Goal: Transaction & Acquisition: Purchase product/service

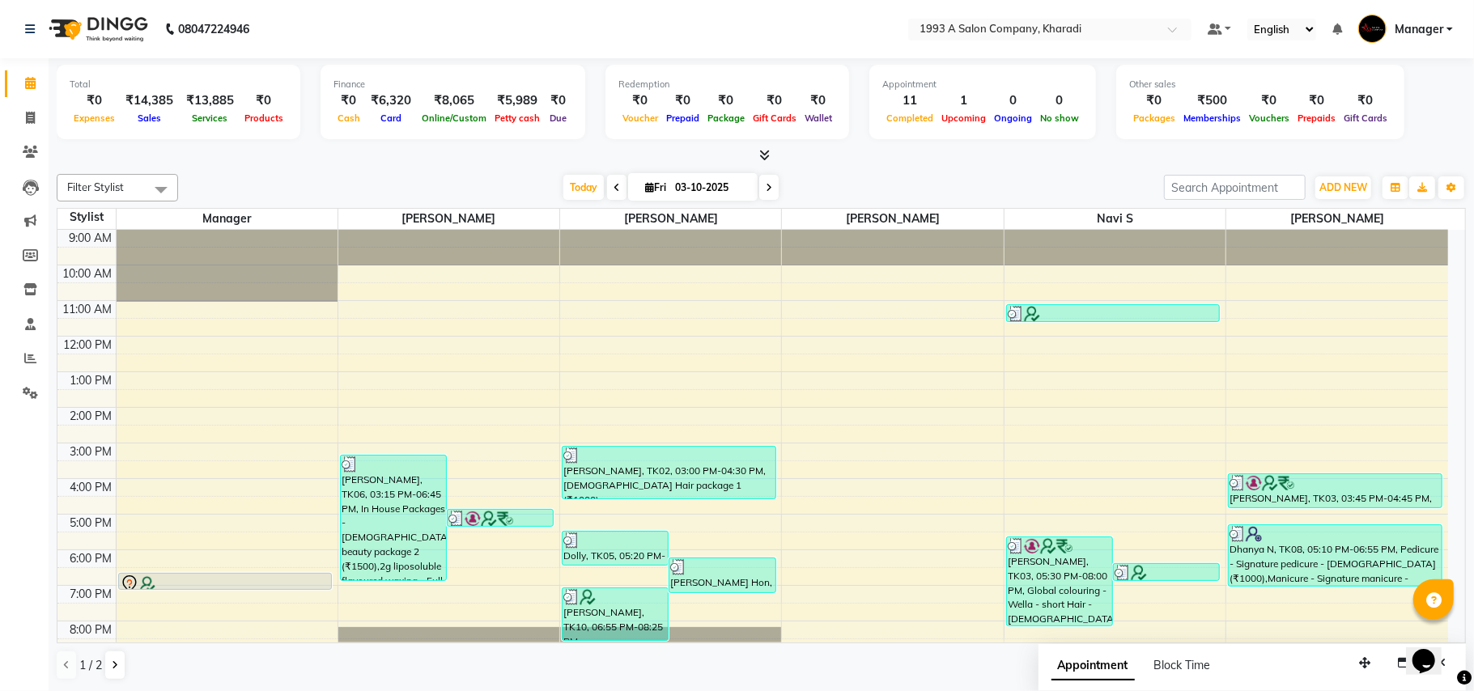
scroll to position [57, 0]
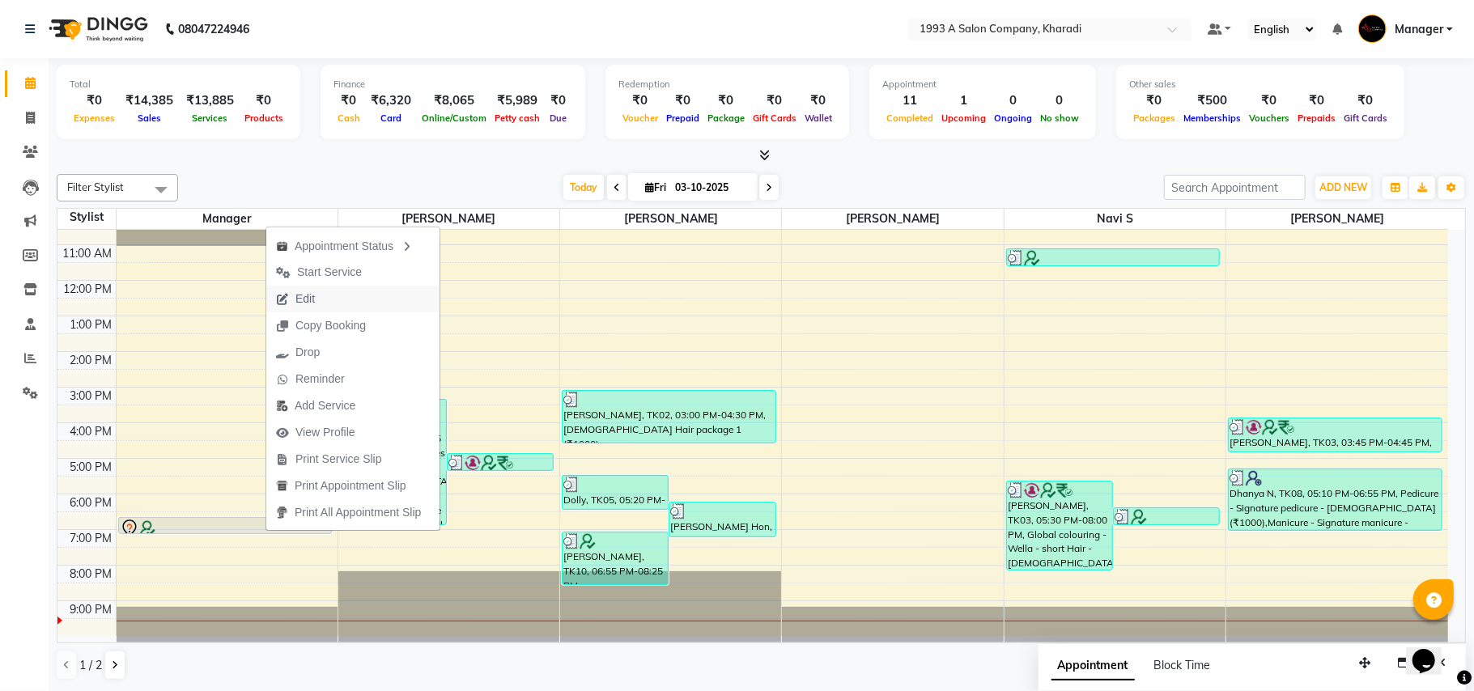
click at [329, 303] on button "Edit" at bounding box center [352, 299] width 173 height 27
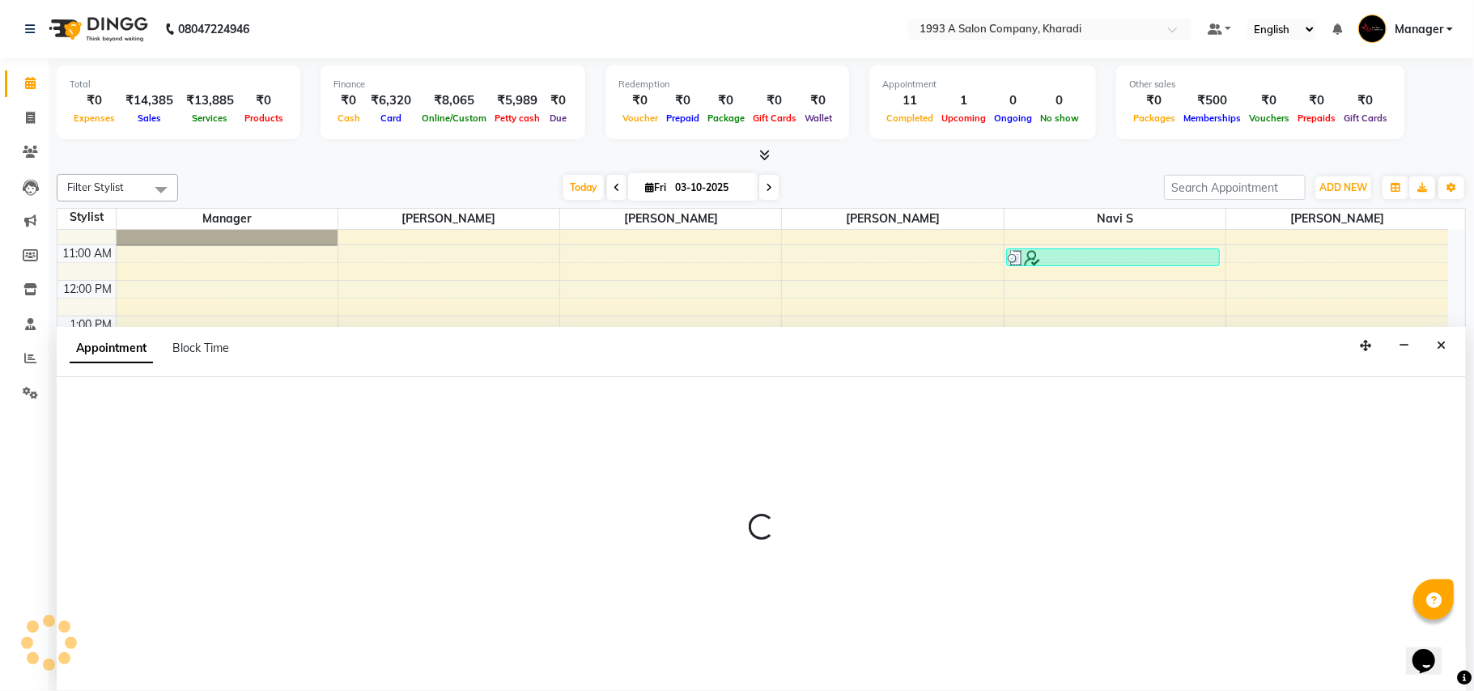
select select "tentative"
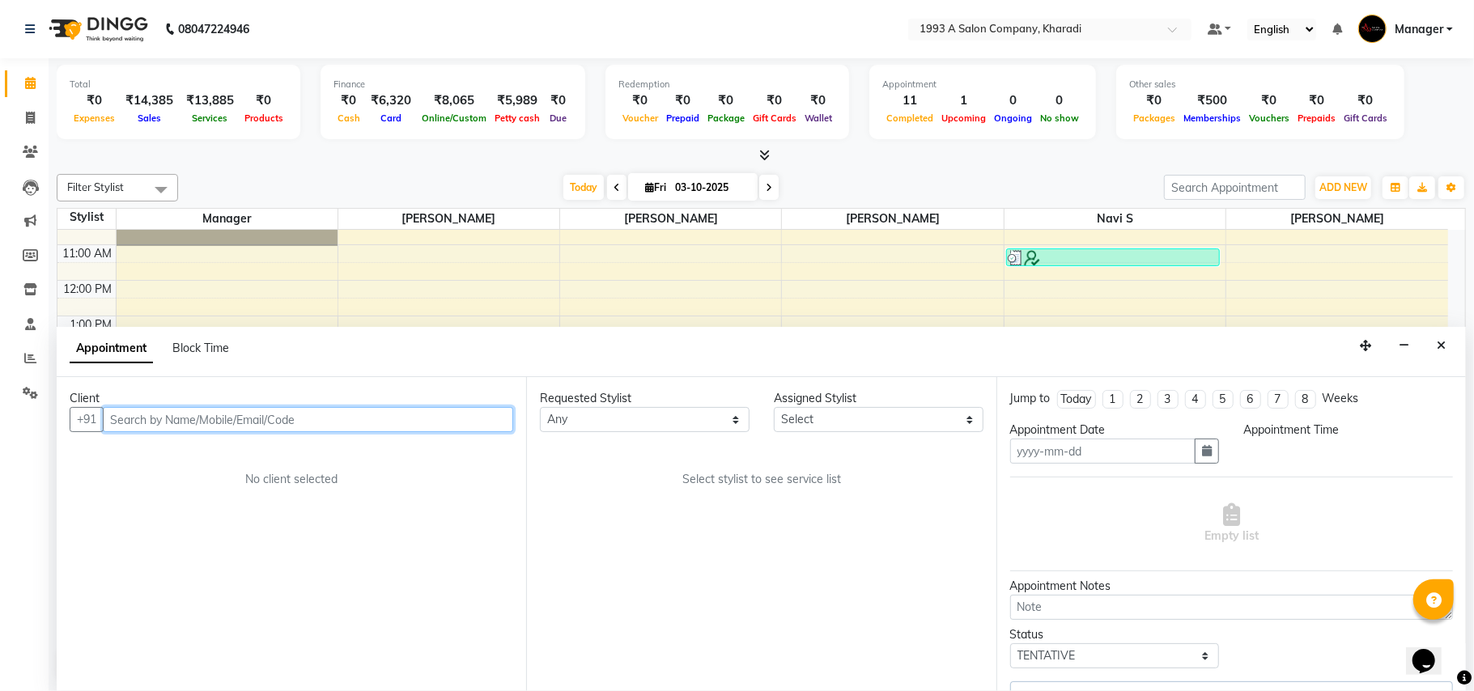
type input "03-10-2025"
select select "1110"
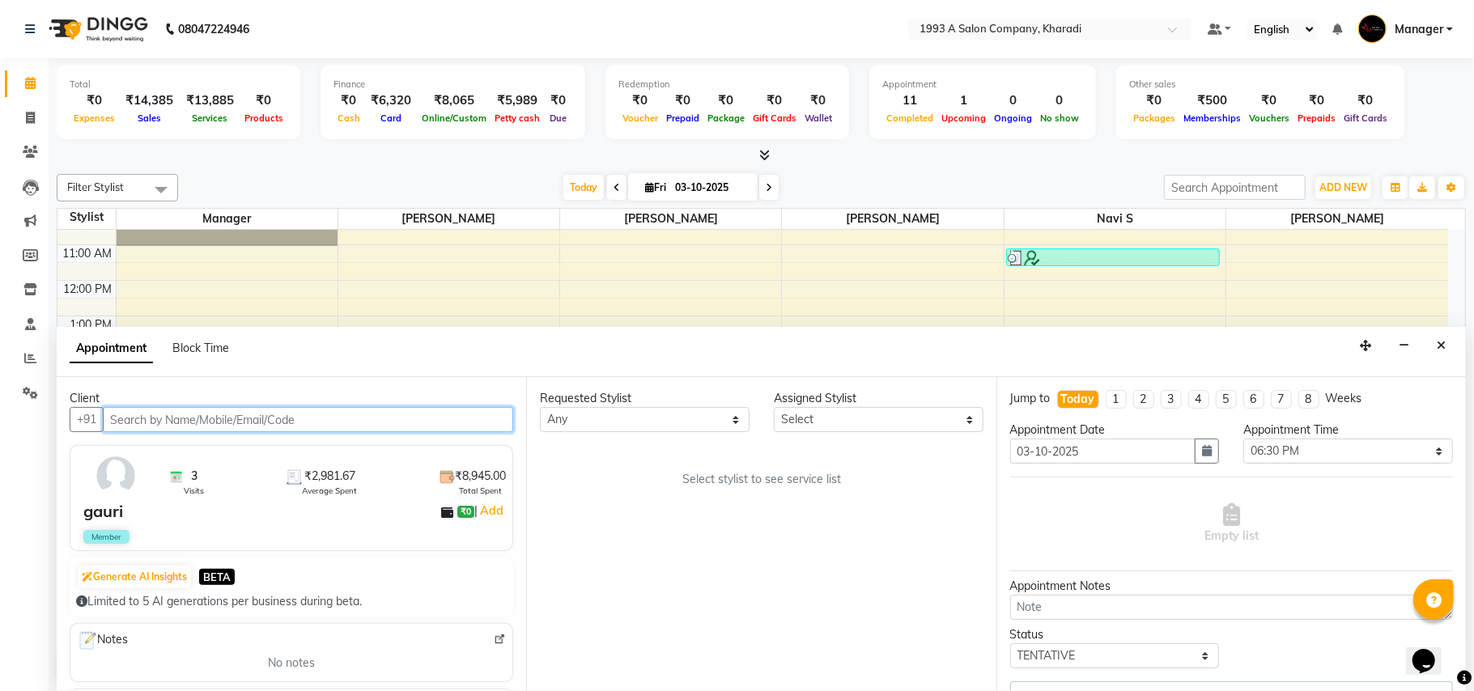
select select "9419"
type input "72"
select select "717"
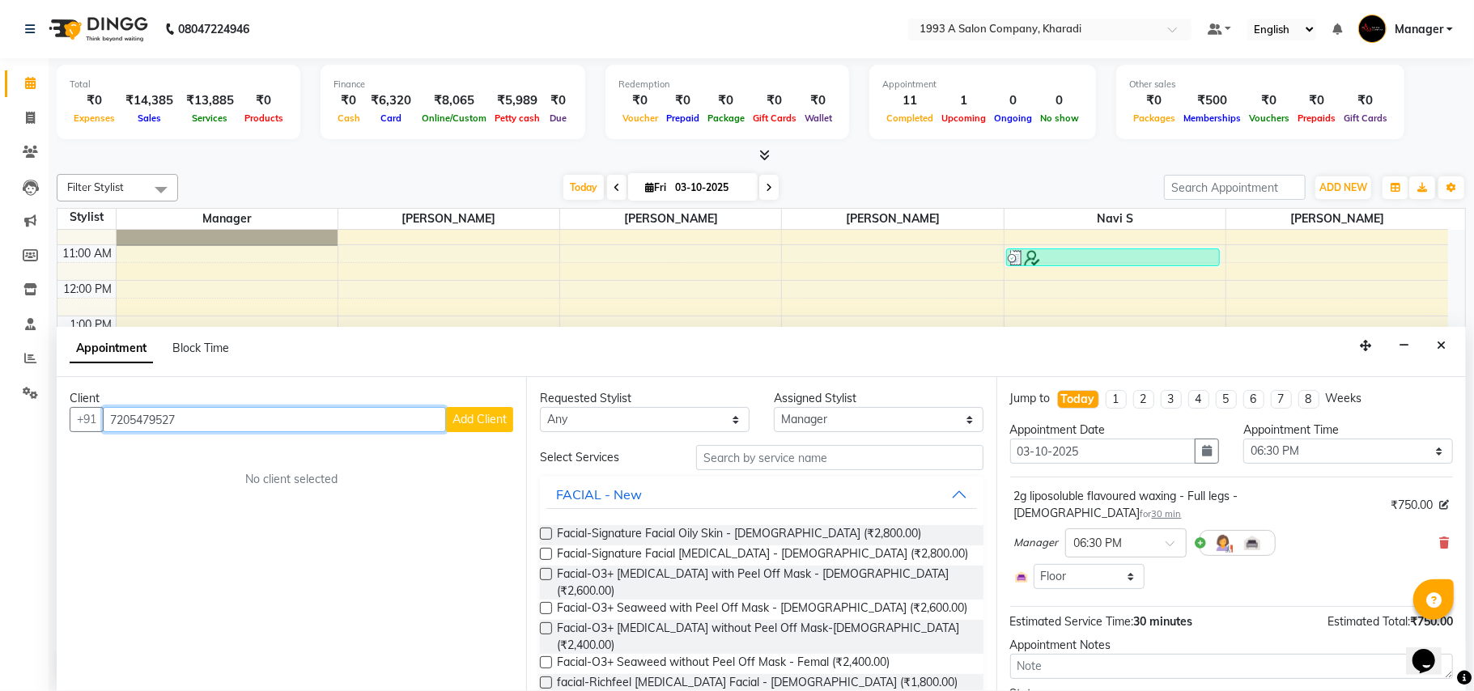
type input "7205479527"
click at [487, 424] on span "Add Client" at bounding box center [480, 419] width 54 height 15
select select "22"
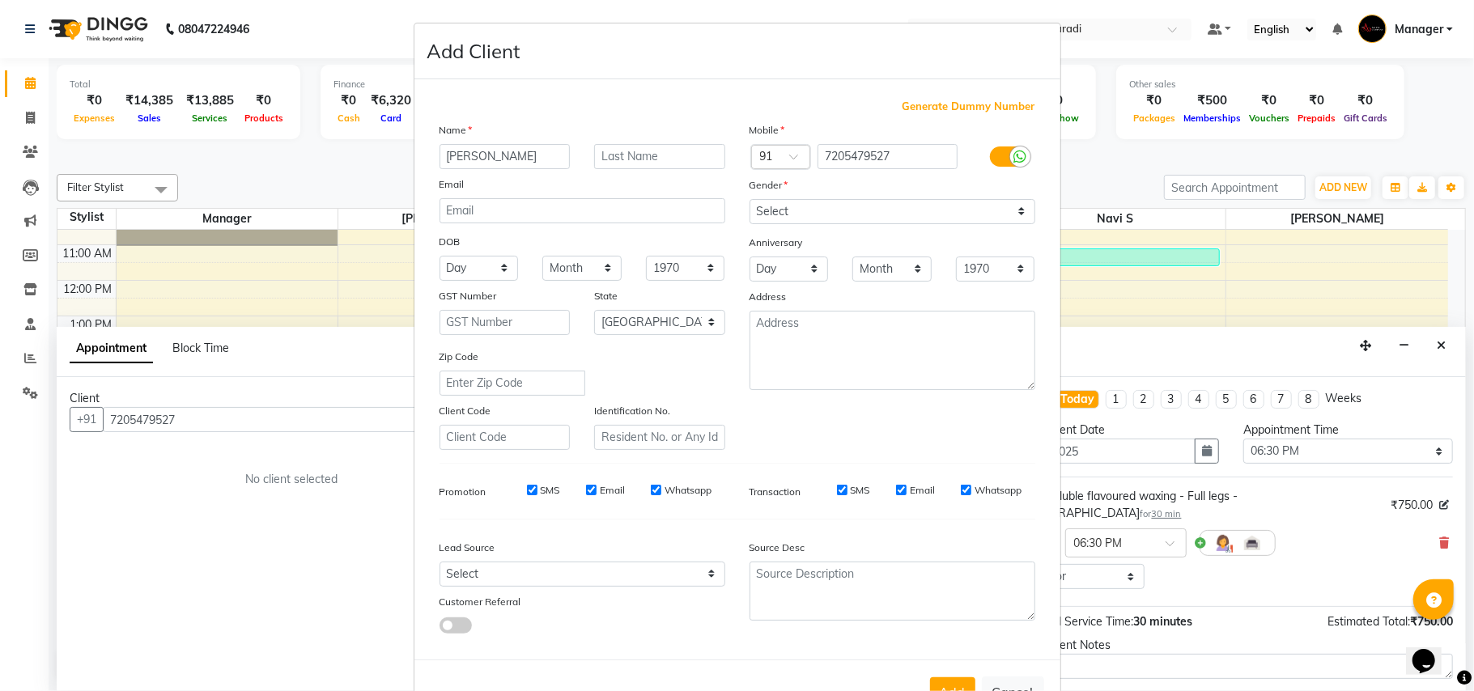
type input "[PERSON_NAME]"
click at [908, 218] on select "Select [DEMOGRAPHIC_DATA] [DEMOGRAPHIC_DATA] Other Prefer Not To Say" at bounding box center [893, 211] width 286 height 25
select select "[DEMOGRAPHIC_DATA]"
click at [750, 199] on select "Select [DEMOGRAPHIC_DATA] [DEMOGRAPHIC_DATA] Other Prefer Not To Say" at bounding box center [893, 211] width 286 height 25
click at [497, 562] on select "Select Walk-in Referral Internet Friend Word of Mouth Advertisement Facebook Ju…" at bounding box center [583, 574] width 286 height 25
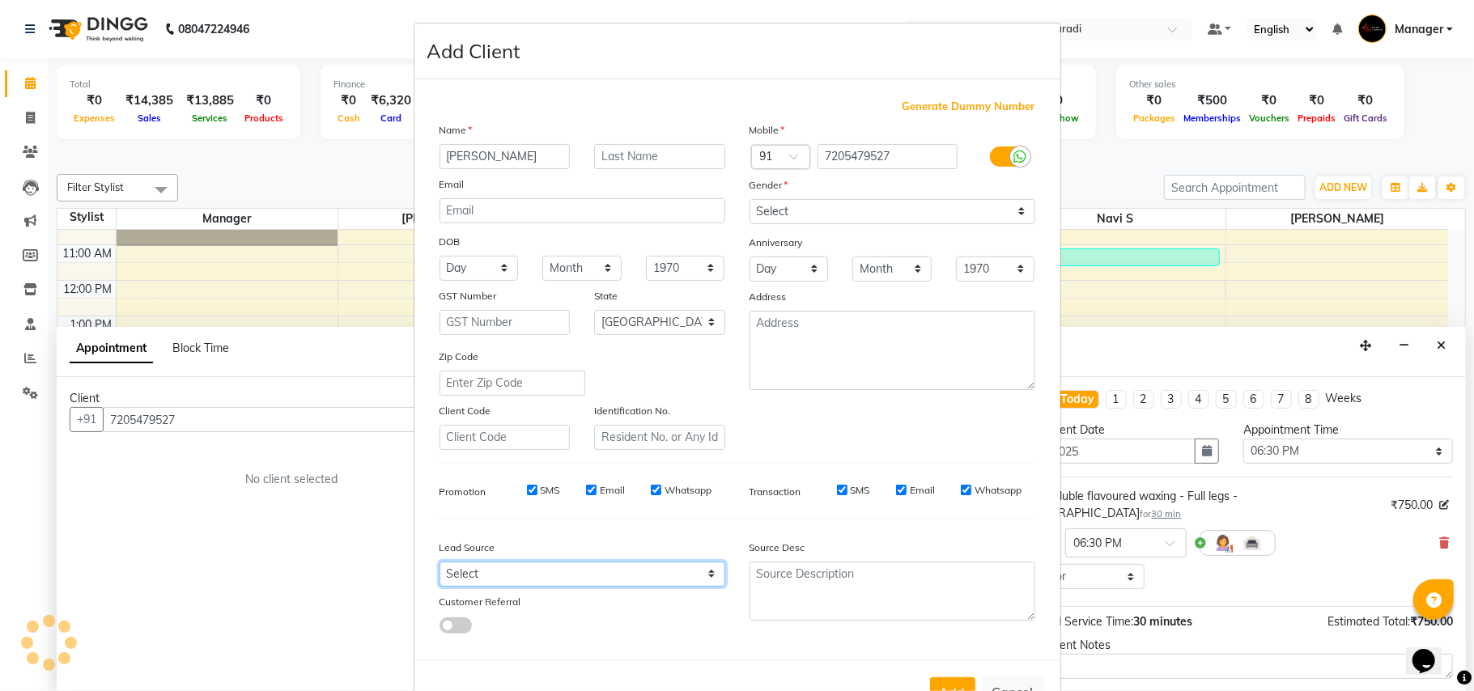
select select "10591"
click at [440, 562] on select "Select Walk-in Referral Internet Friend Word of Mouth Advertisement Facebook Ju…" at bounding box center [583, 574] width 286 height 25
click at [937, 691] on button "Add" at bounding box center [952, 692] width 45 height 29
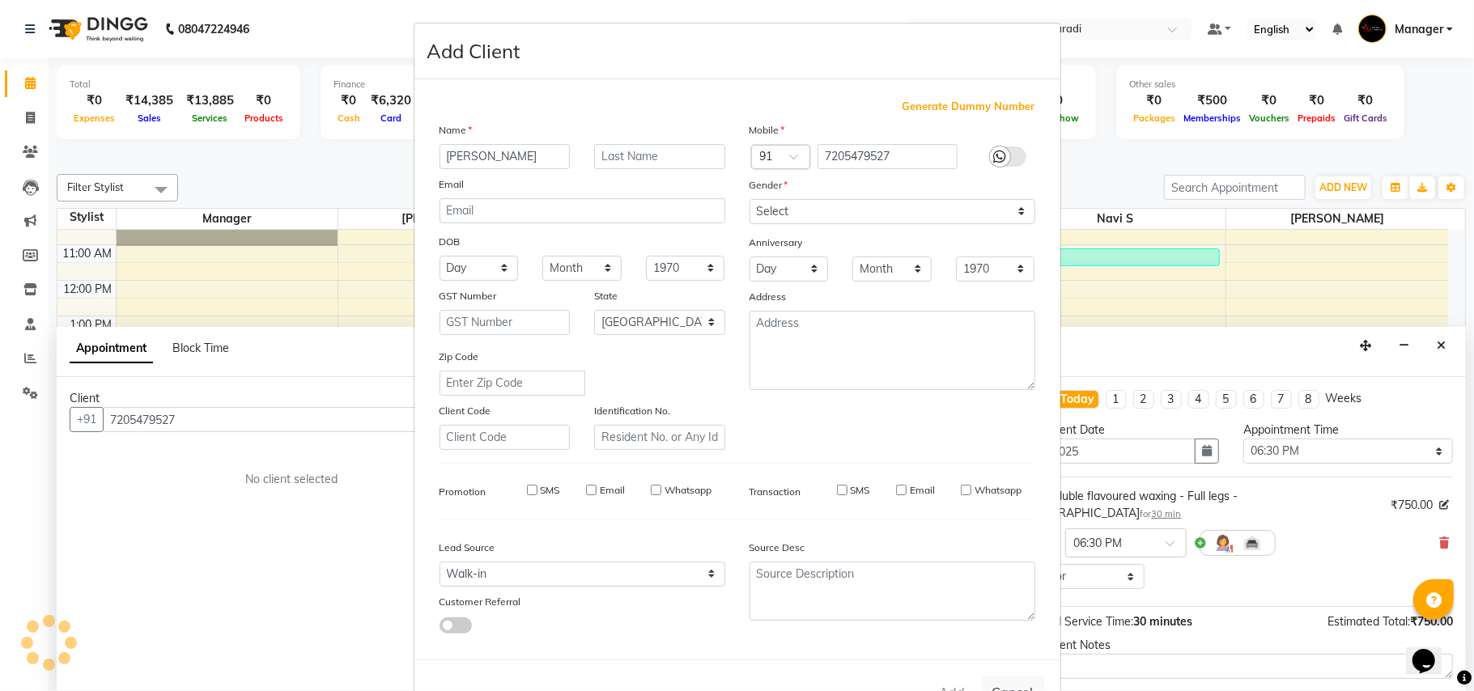
select select
select select "null"
select select
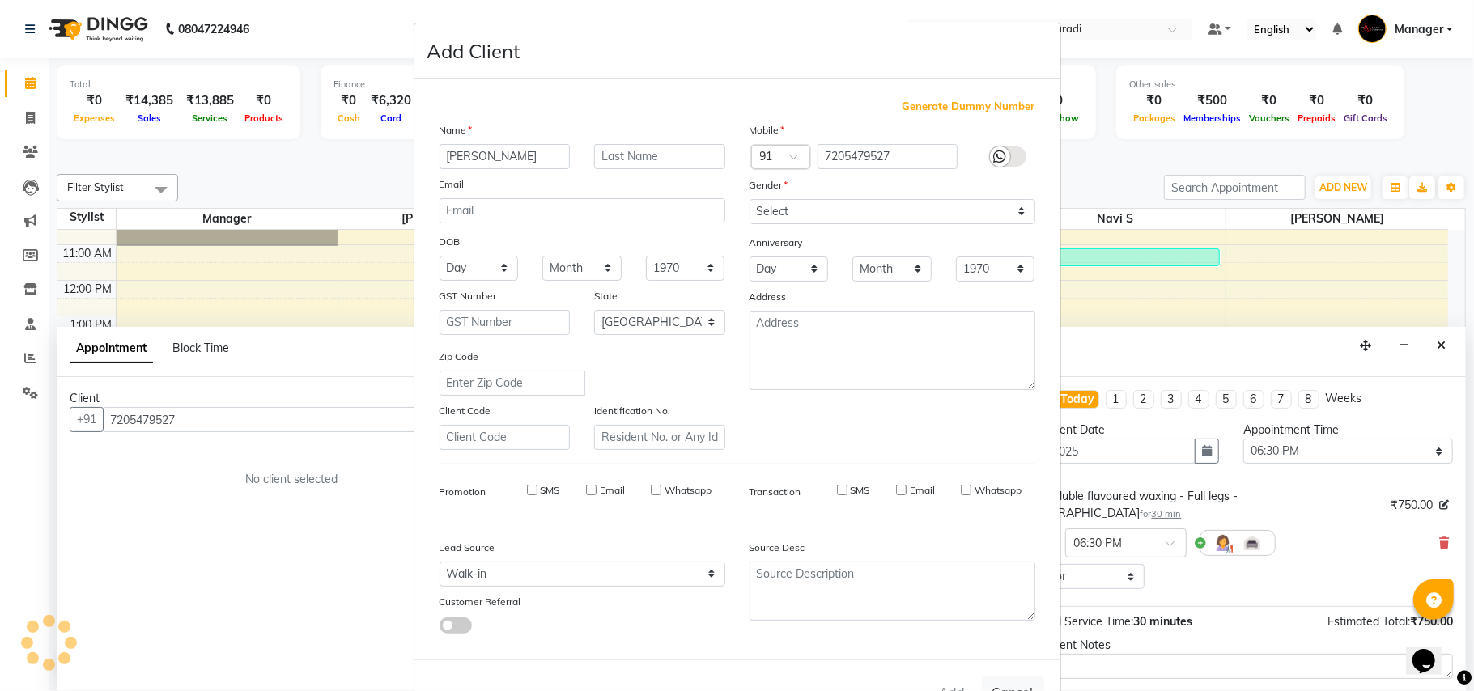
select select
checkbox input "false"
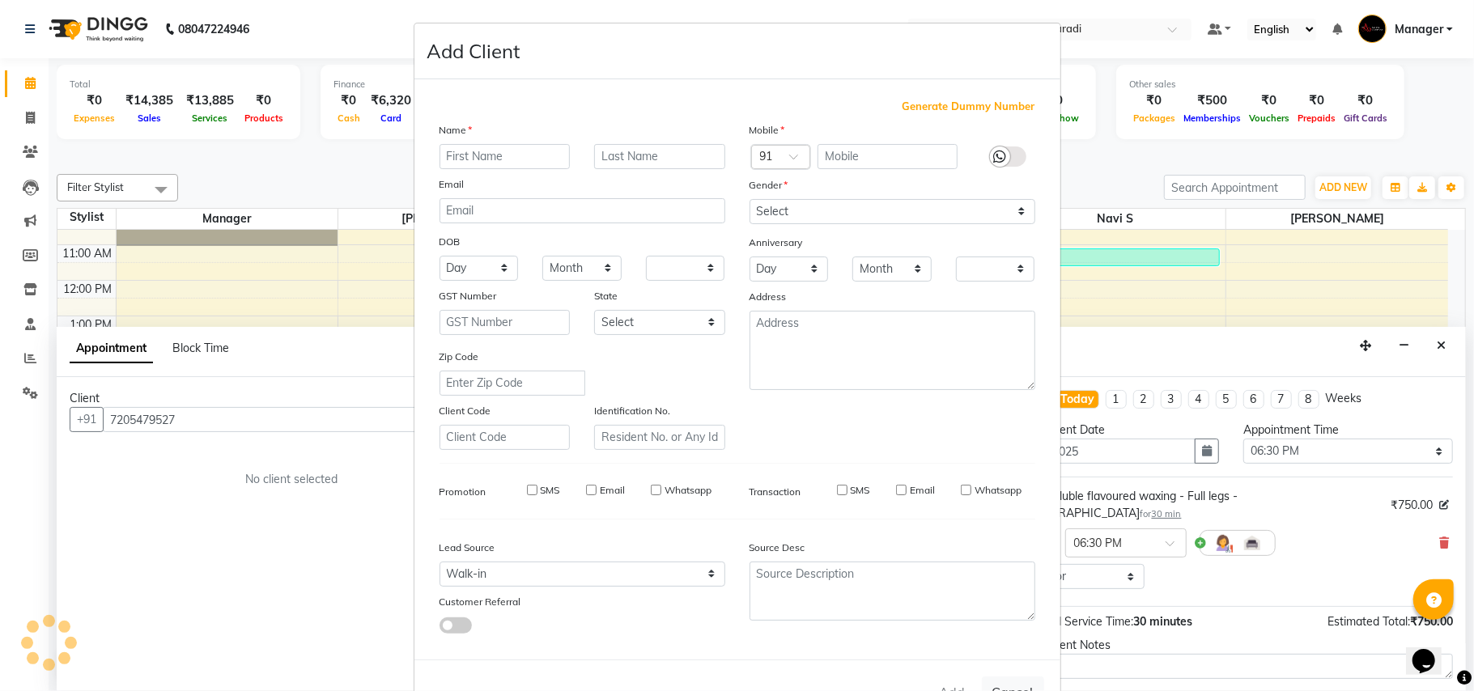
checkbox input "false"
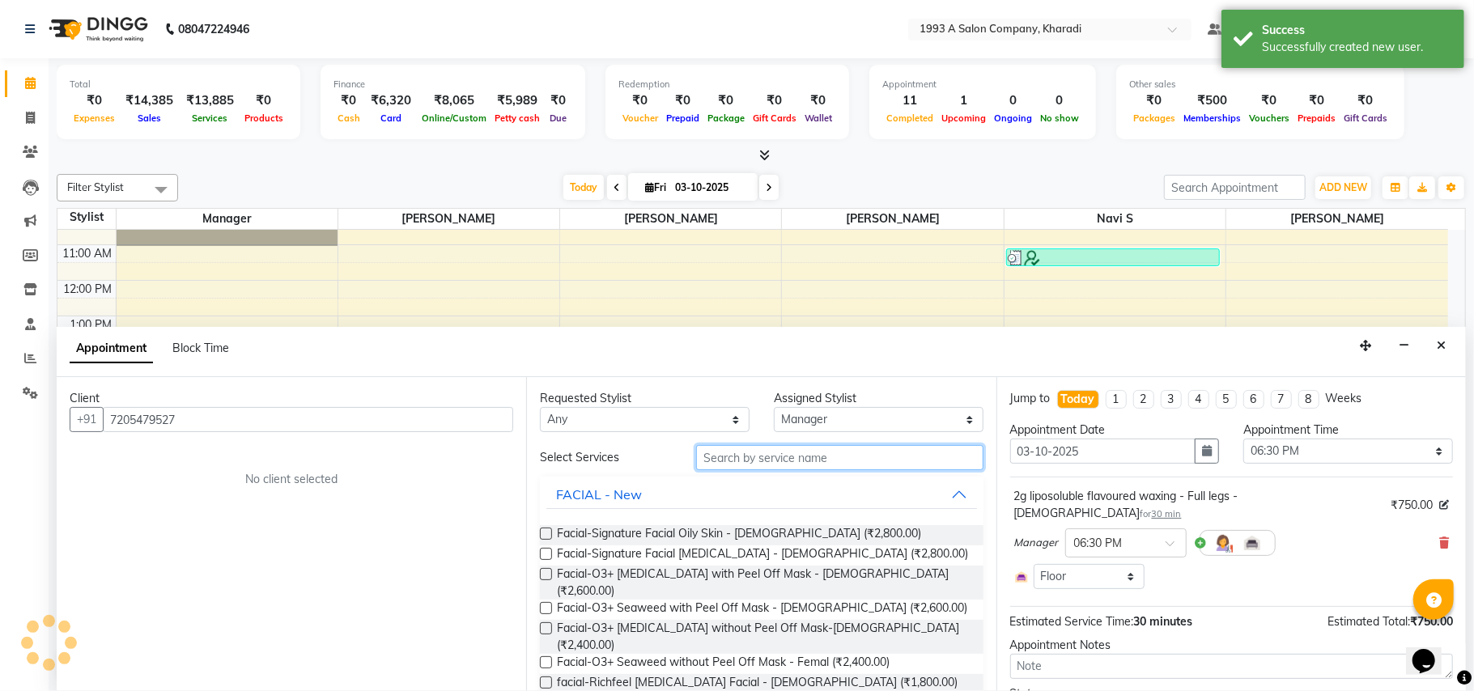
click at [710, 454] on input "text" at bounding box center [839, 457] width 287 height 25
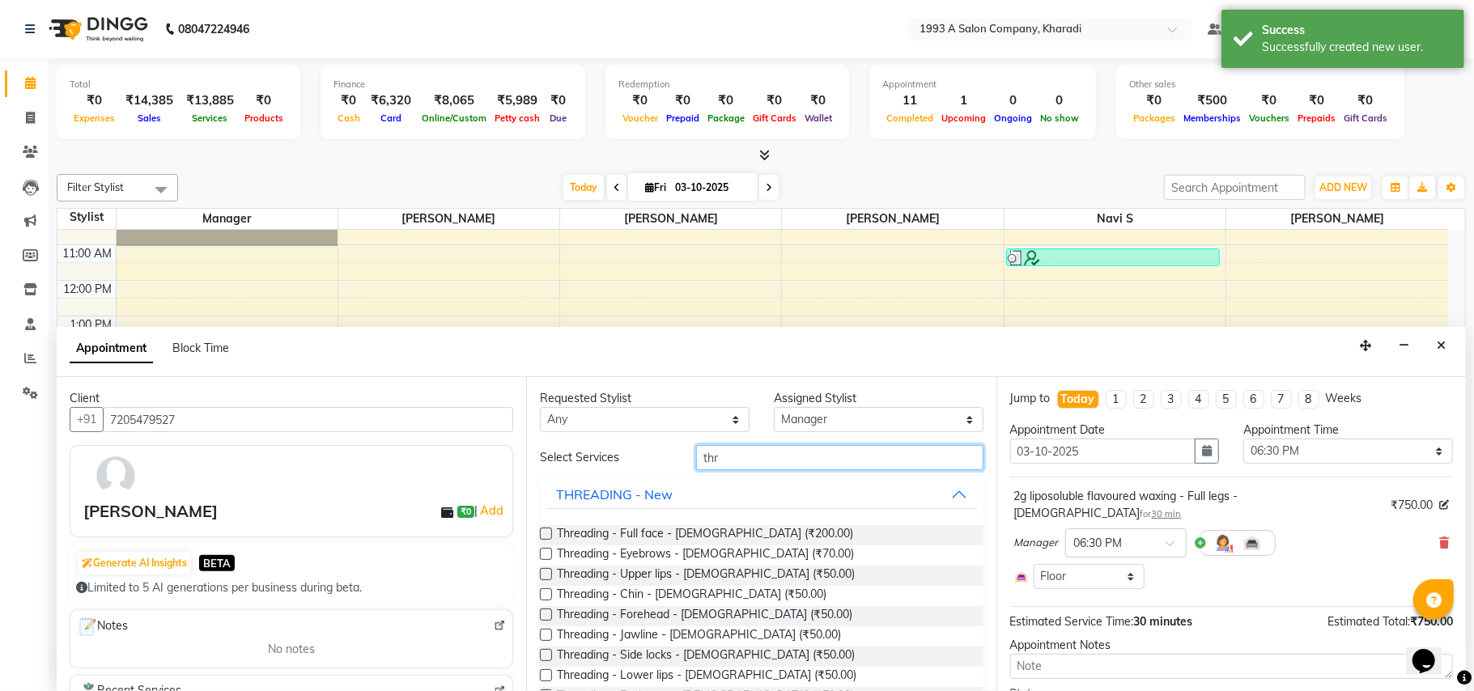
type input "thr"
click at [546, 554] on label at bounding box center [546, 554] width 12 height 12
click at [546, 554] on input "checkbox" at bounding box center [545, 556] width 11 height 11
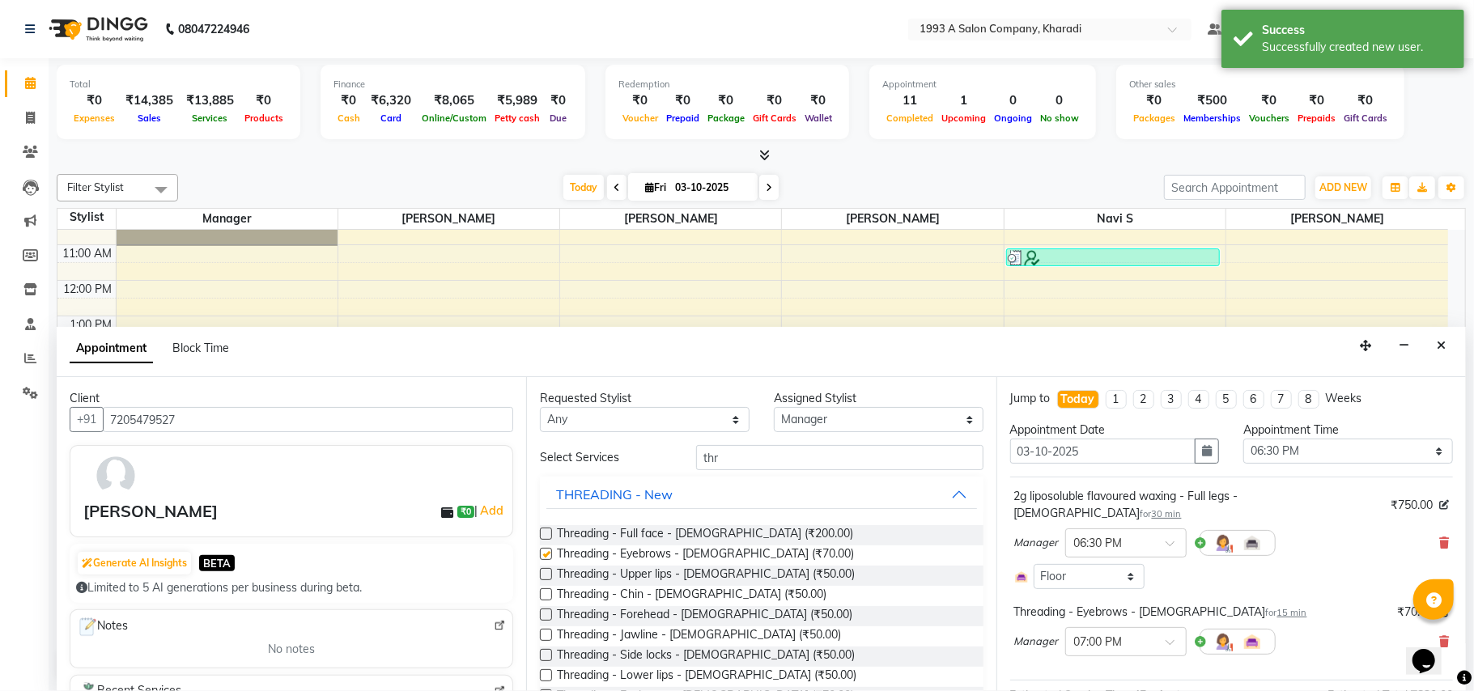
checkbox input "false"
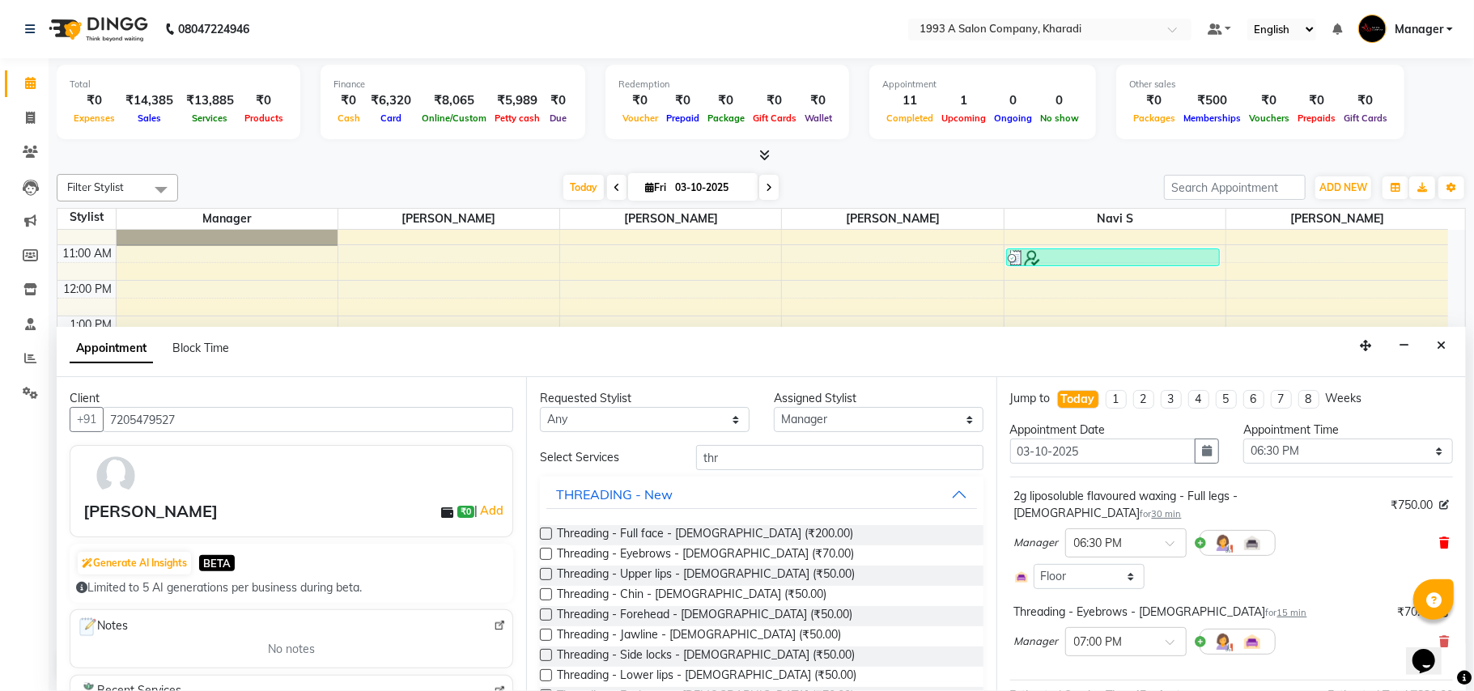
click at [1440, 538] on icon at bounding box center [1445, 543] width 10 height 11
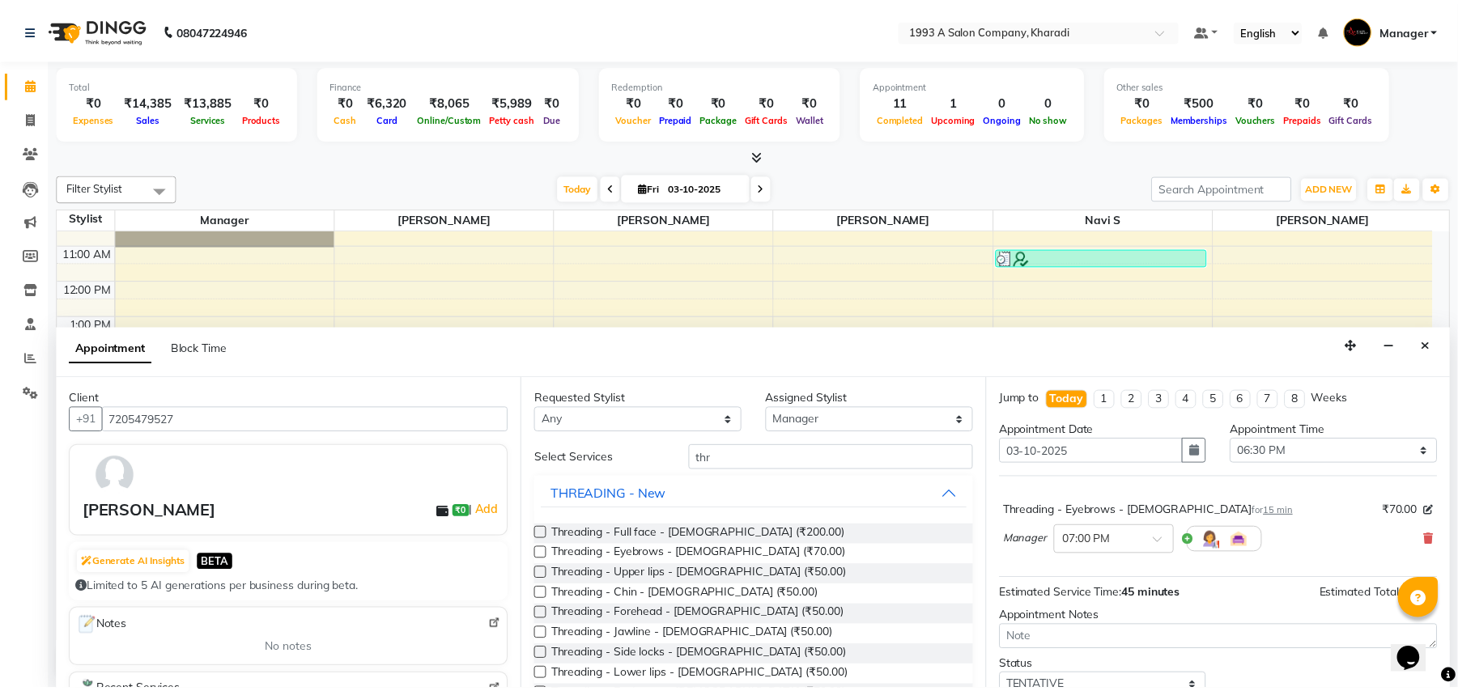
scroll to position [66, 0]
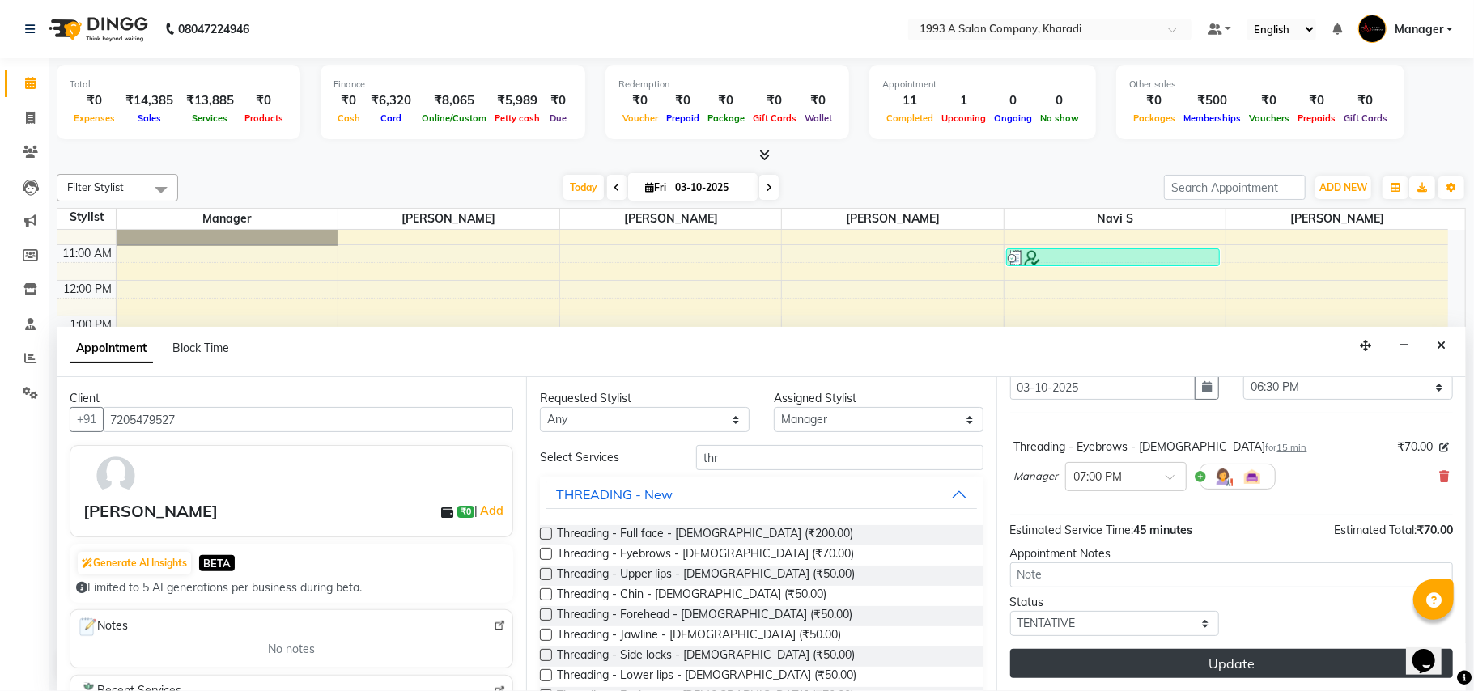
click at [1164, 662] on button "Update" at bounding box center [1232, 663] width 443 height 29
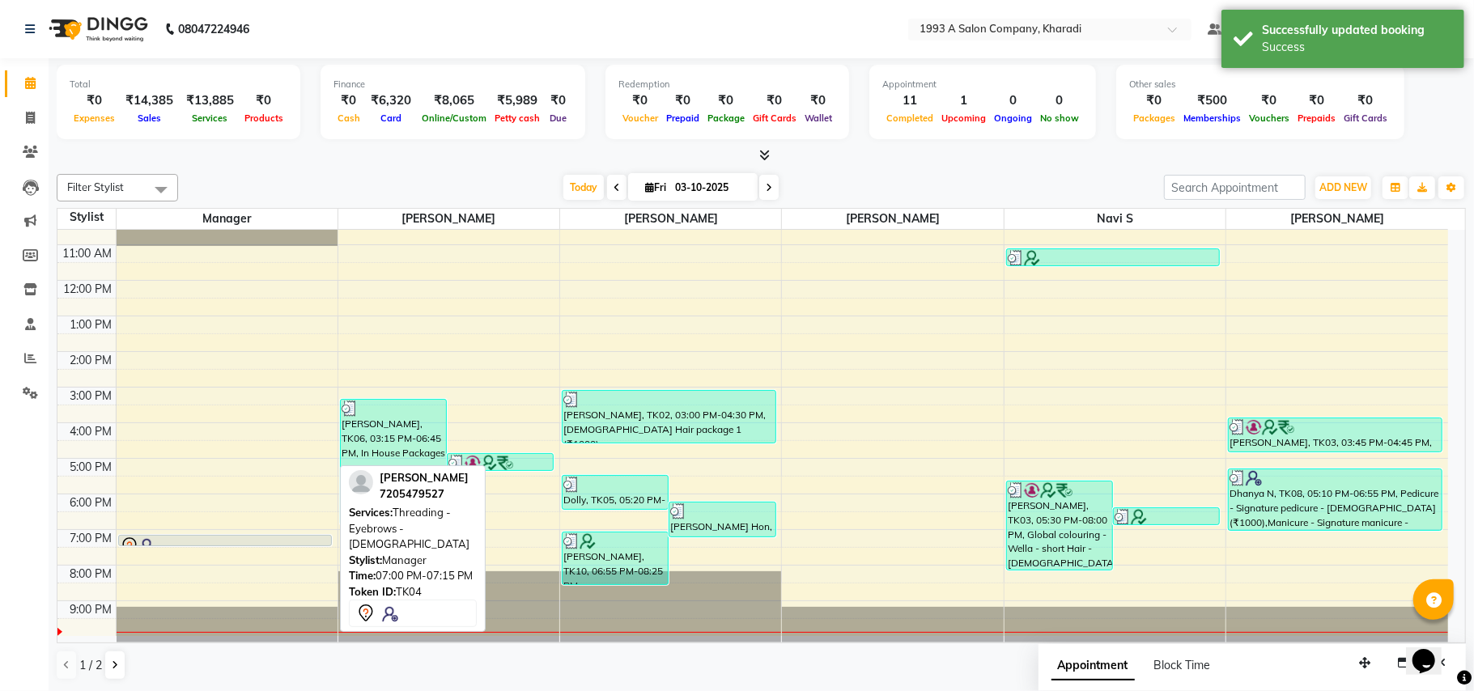
drag, startPoint x: 178, startPoint y: 541, endPoint x: 285, endPoint y: 542, distance: 106.9
click at [285, 542] on div "[PERSON_NAME], TK04, 07:00 PM-07:15 PM, Threading - Eyebrows - [DEMOGRAPHIC_DAT…" at bounding box center [227, 405] width 221 height 462
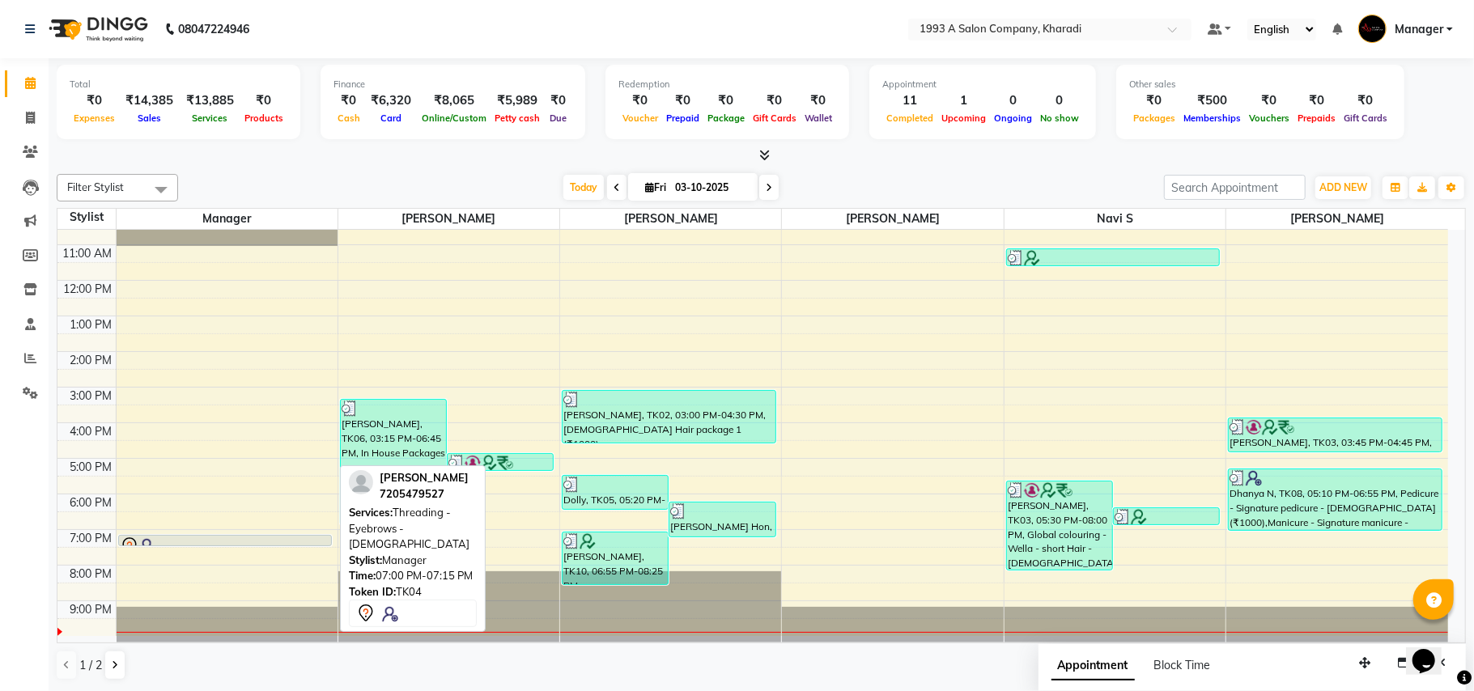
drag, startPoint x: 254, startPoint y: 545, endPoint x: 324, endPoint y: 538, distance: 70.0
click at [324, 538] on div "[PERSON_NAME], TK04, 07:00 PM-07:15 PM, Threading - Eyebrows - [DEMOGRAPHIC_DAT…" at bounding box center [227, 405] width 221 height 462
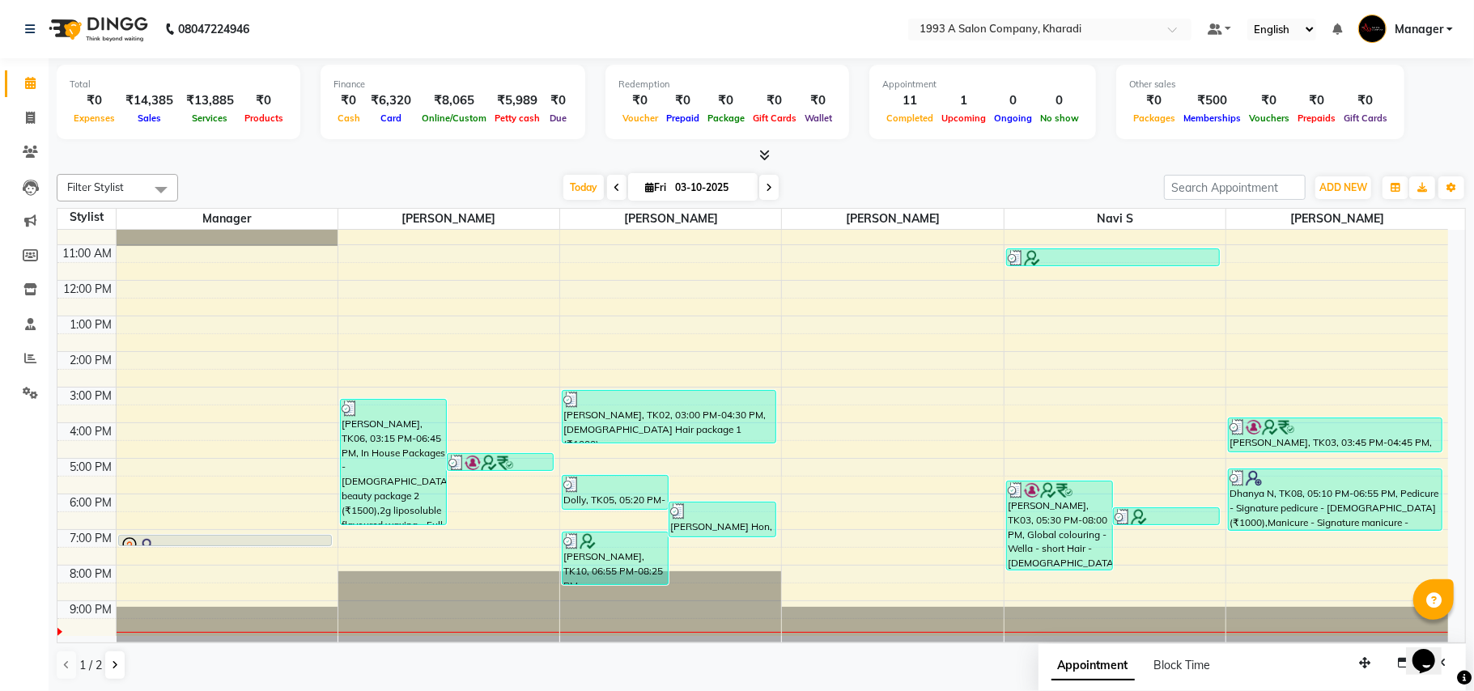
drag, startPoint x: 324, startPoint y: 538, endPoint x: 476, endPoint y: 546, distance: 152.4
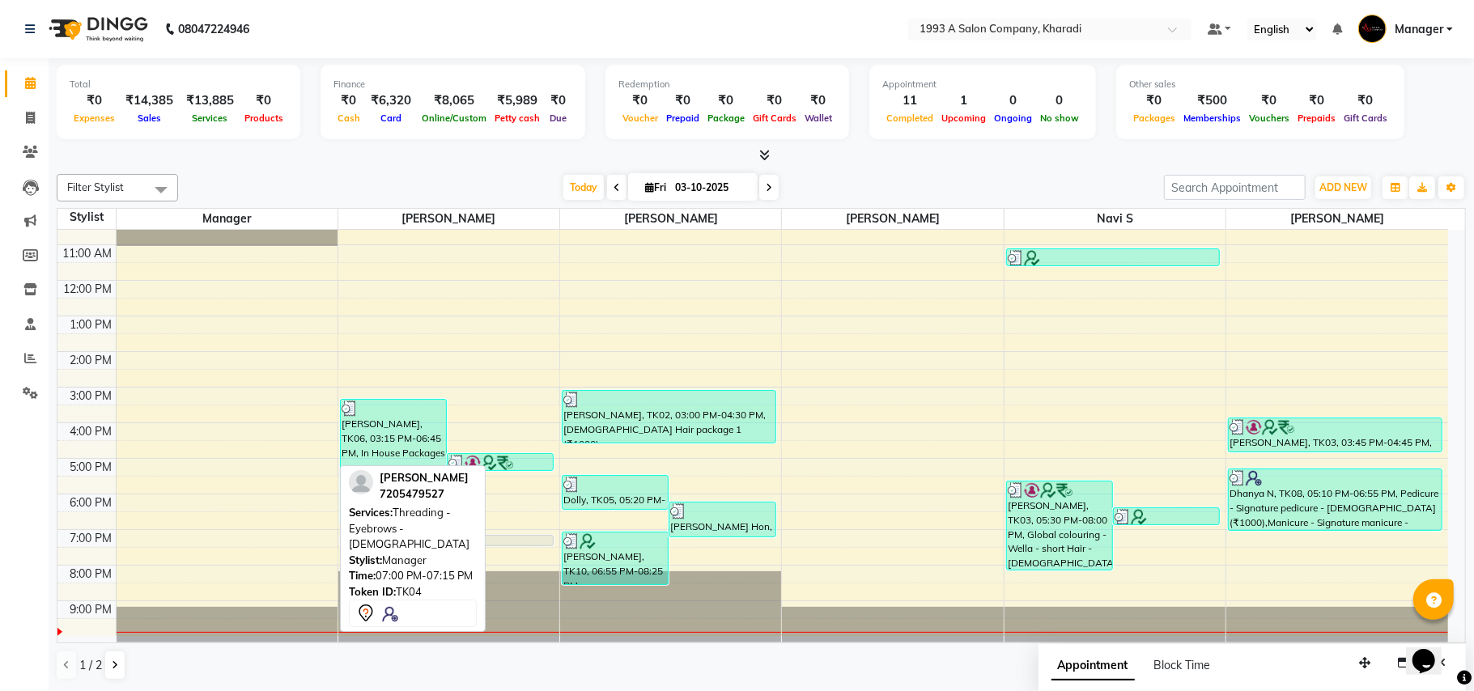
drag, startPoint x: 299, startPoint y: 539, endPoint x: 452, endPoint y: 545, distance: 153.1
click at [452, 545] on div "Filter Stylist Select All Manager [PERSON_NAME] [PERSON_NAME] [PERSON_NAME] S […" at bounding box center [762, 428] width 1410 height 520
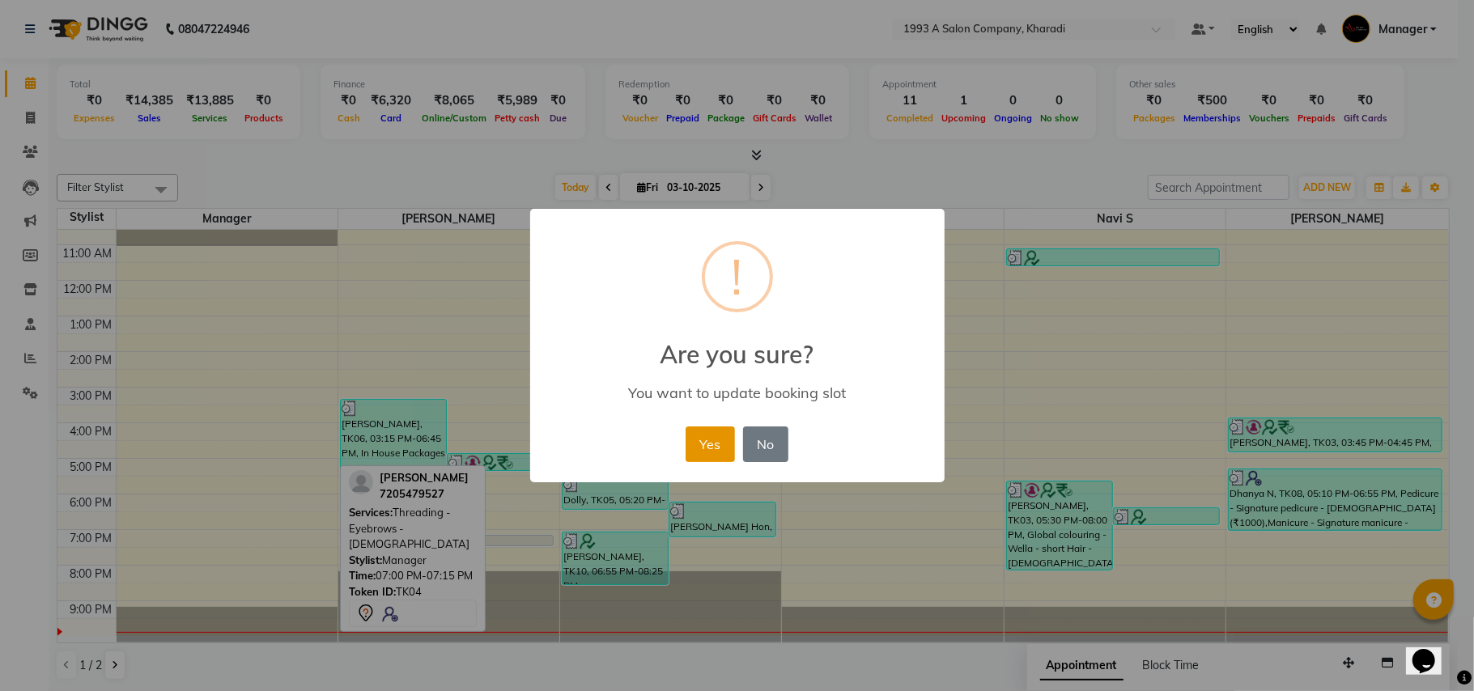
click at [713, 438] on button "Yes" at bounding box center [710, 445] width 49 height 36
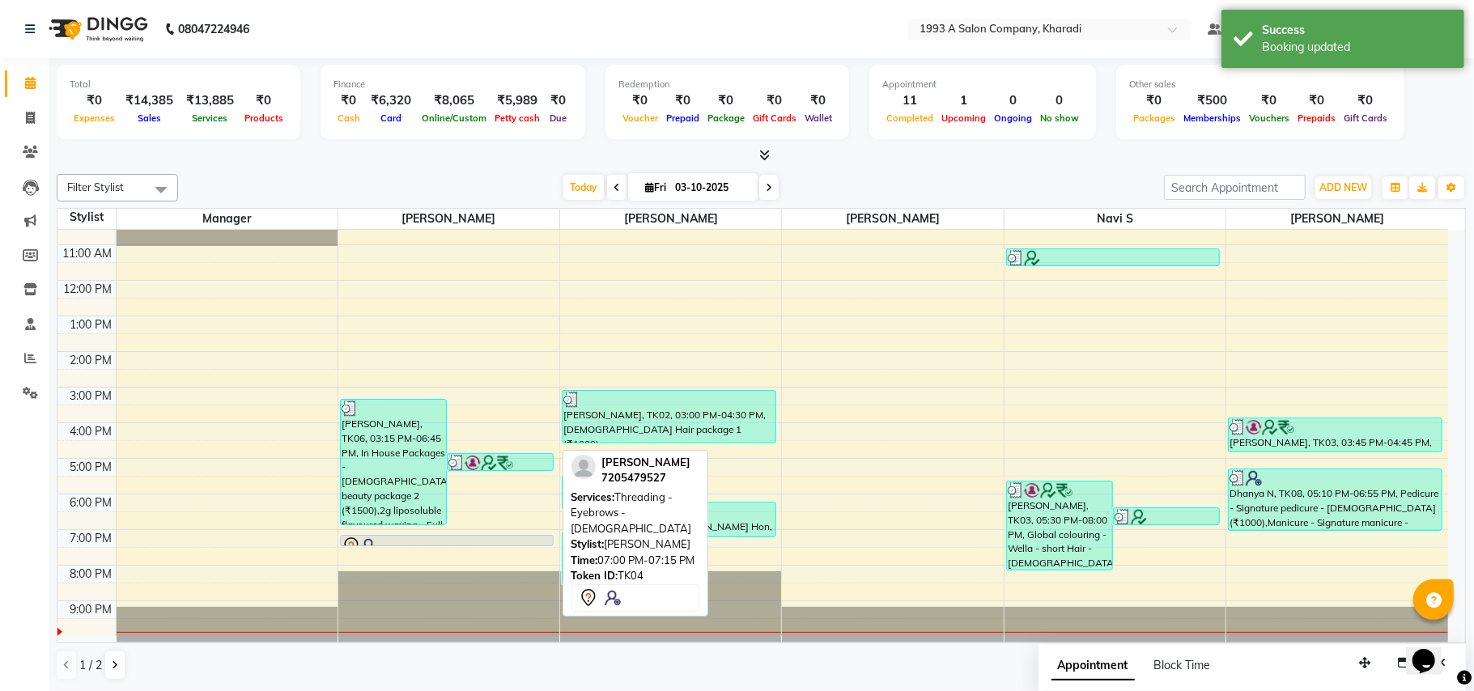
click at [403, 538] on div at bounding box center [447, 546] width 211 height 19
click at [409, 538] on div at bounding box center [447, 546] width 211 height 19
select select "7"
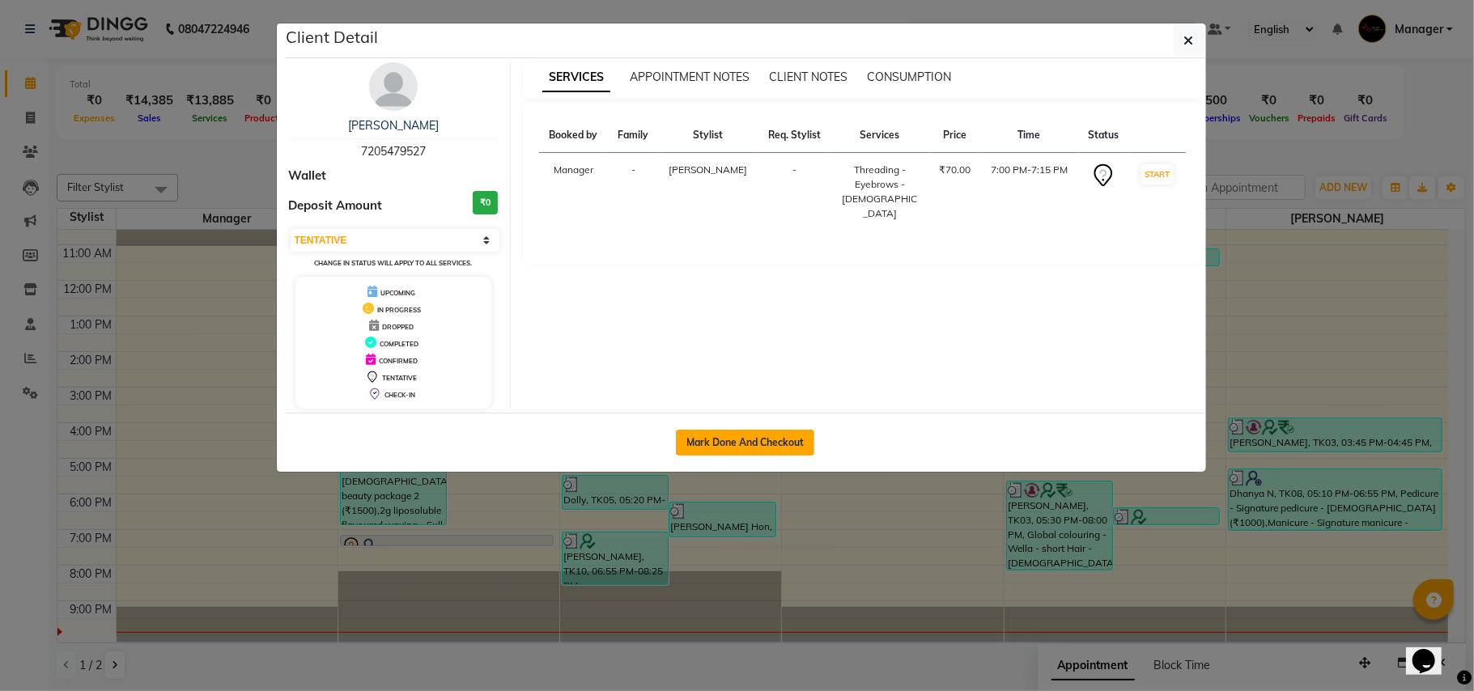
click at [739, 438] on button "Mark Done And Checkout" at bounding box center [745, 443] width 138 height 26
select select "service"
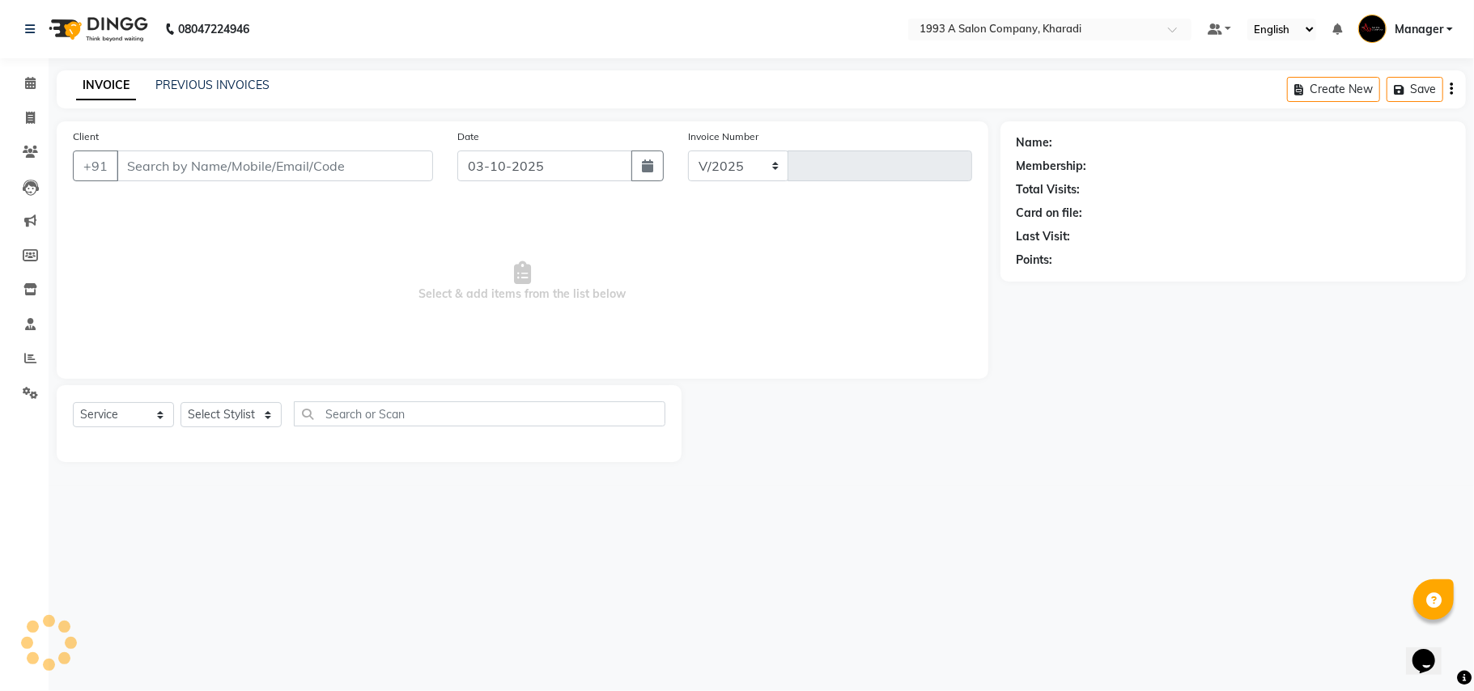
select select "651"
type input "2121"
select select "13350"
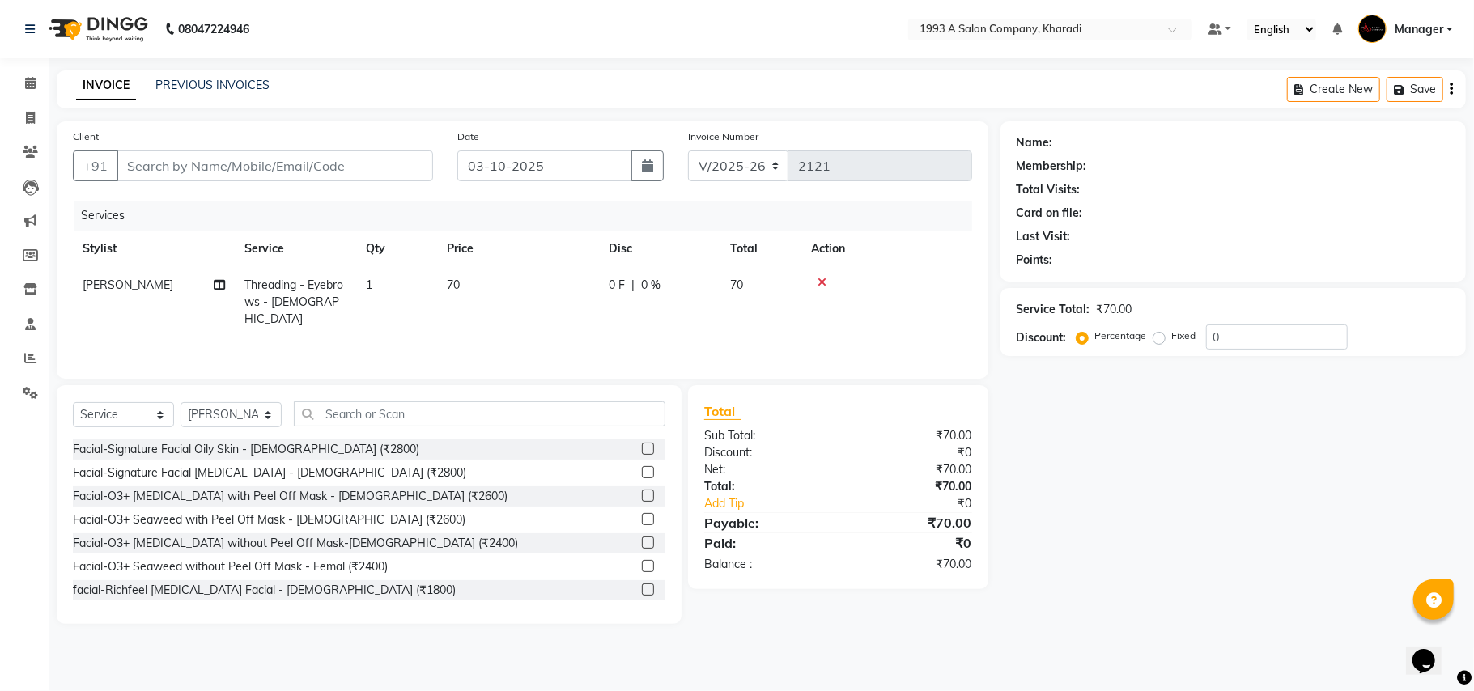
type input "7205479527"
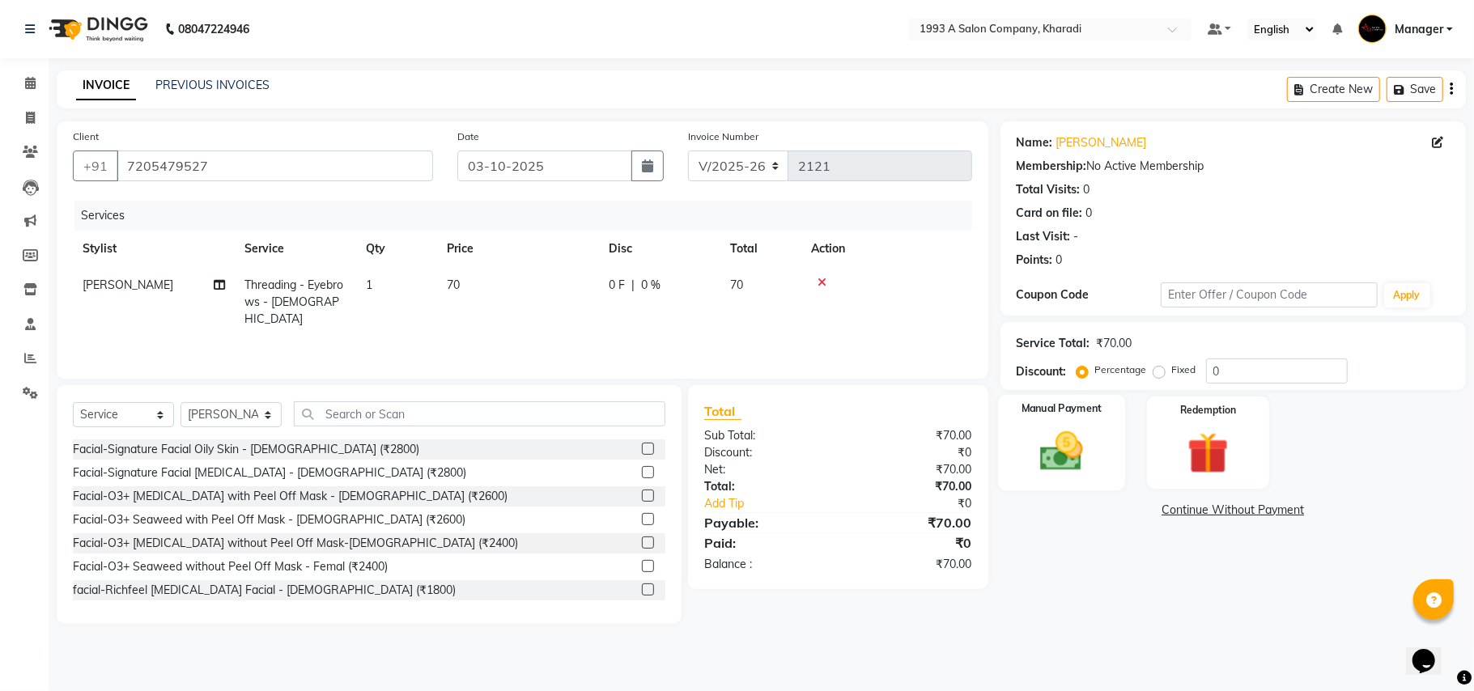
click at [1080, 445] on img at bounding box center [1062, 452] width 70 height 50
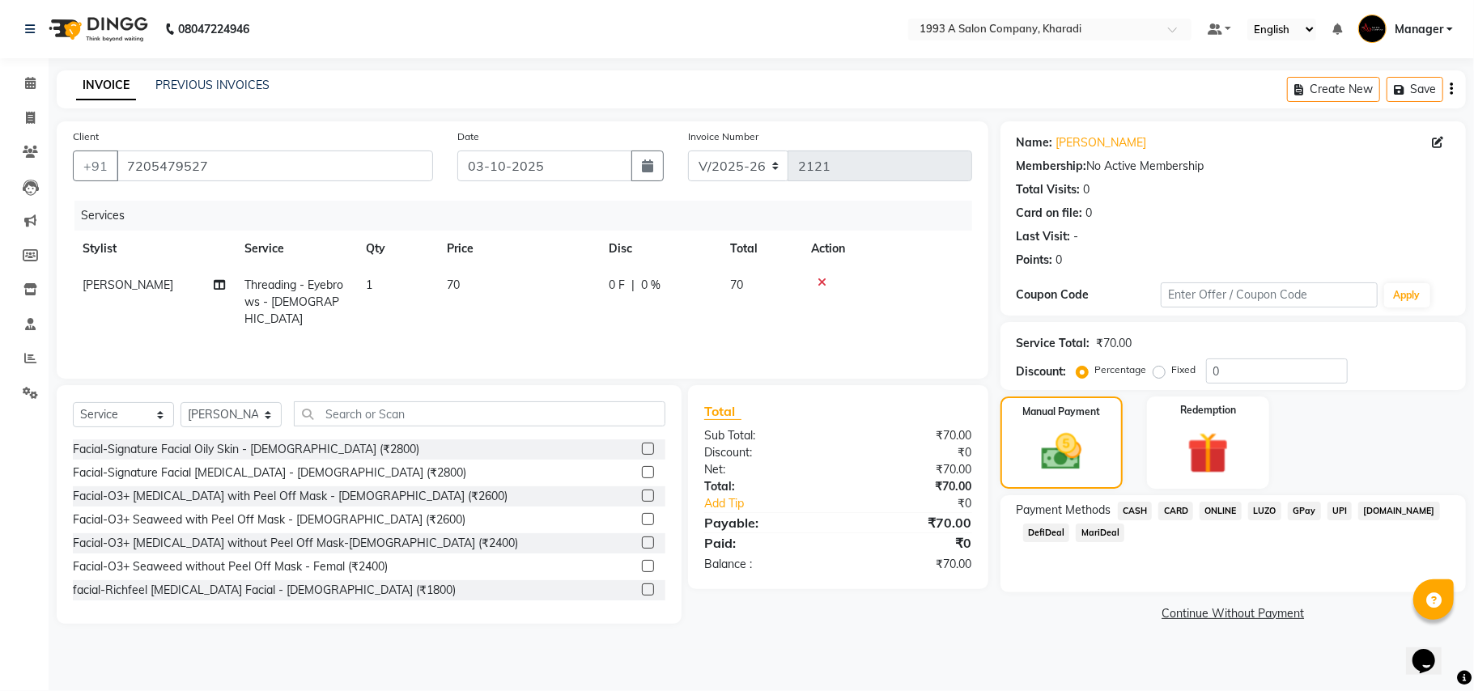
click at [1033, 538] on span "DefiDeal" at bounding box center [1046, 533] width 47 height 19
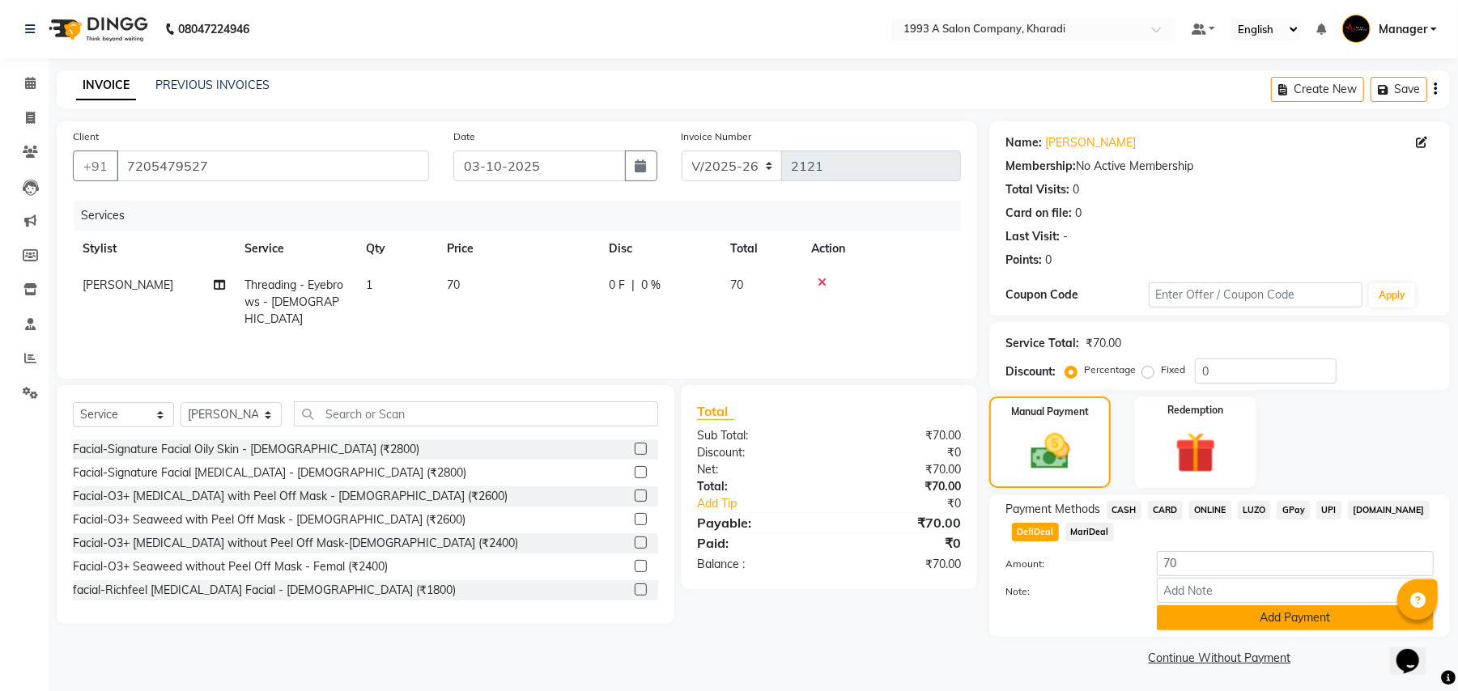
click at [1199, 609] on button "Add Payment" at bounding box center [1295, 618] width 277 height 25
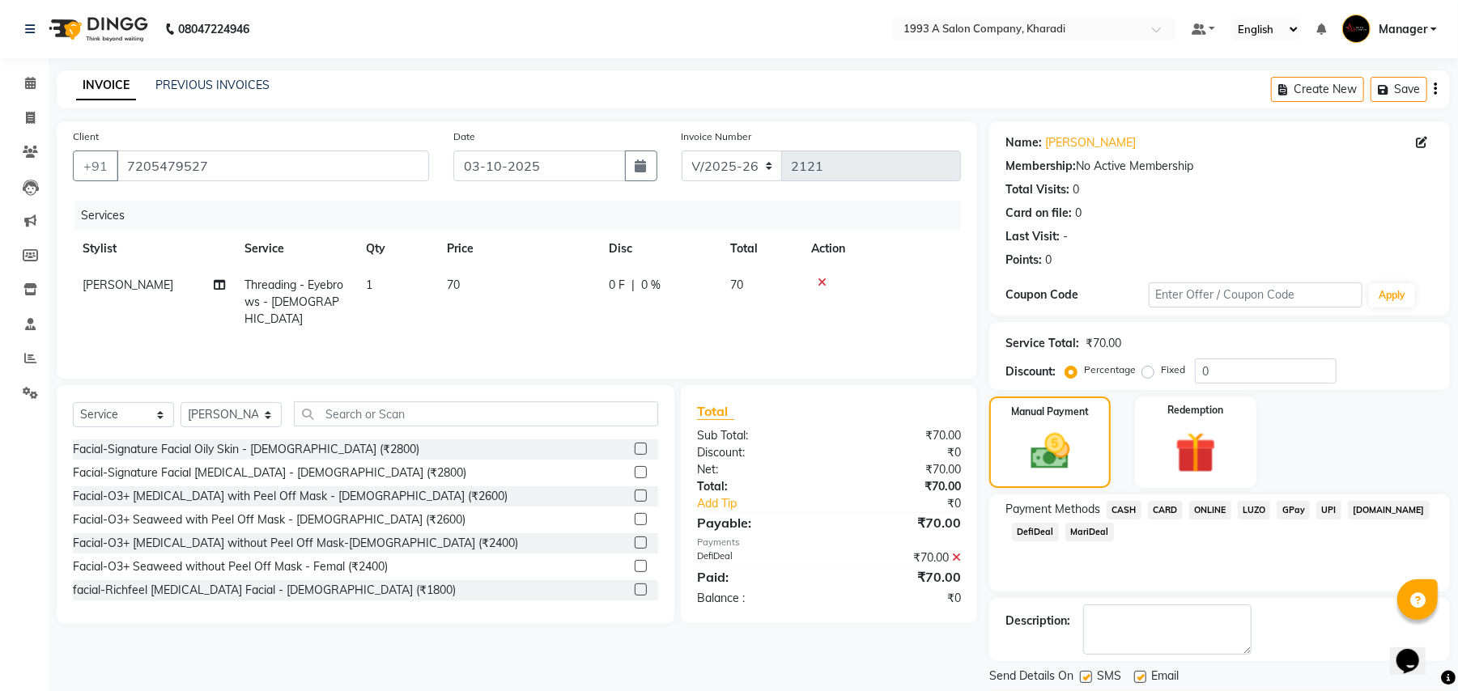
scroll to position [50, 0]
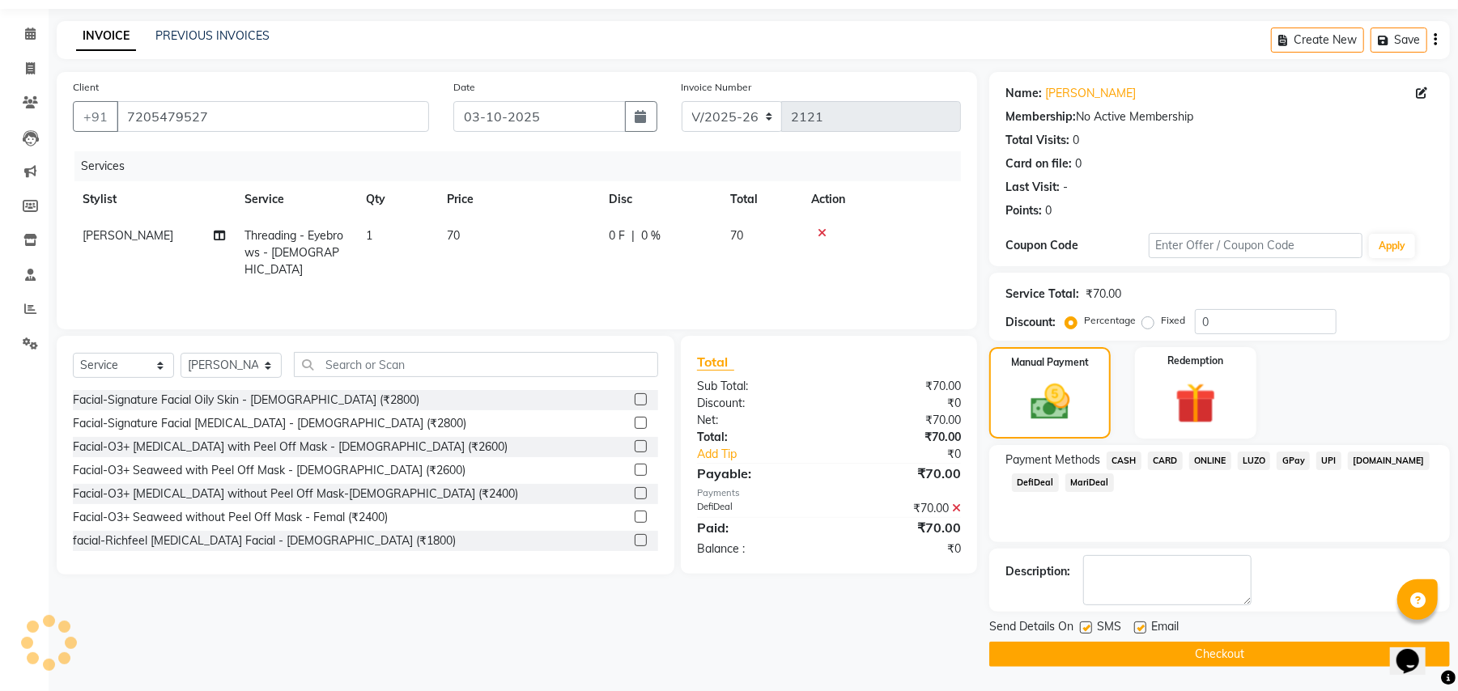
click at [1154, 655] on button "Checkout" at bounding box center [1219, 654] width 461 height 25
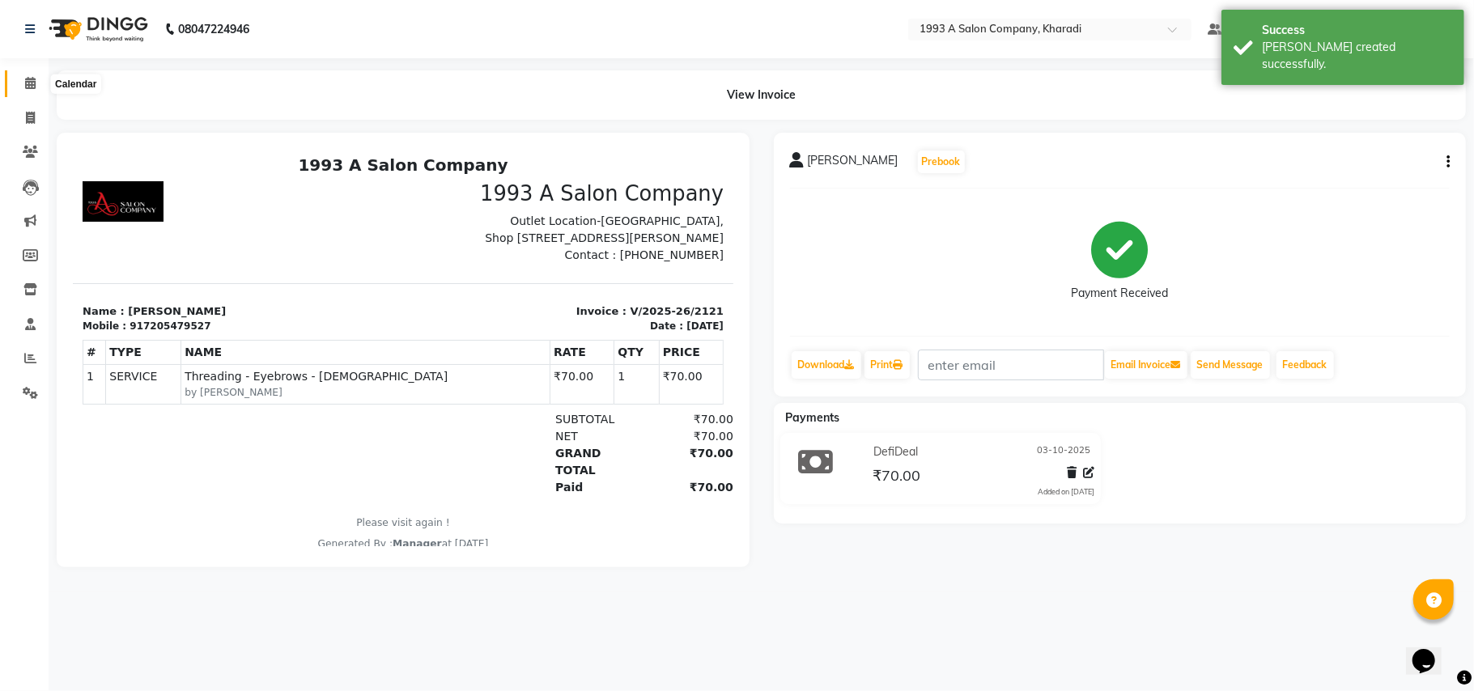
click at [26, 85] on icon at bounding box center [30, 83] width 11 height 12
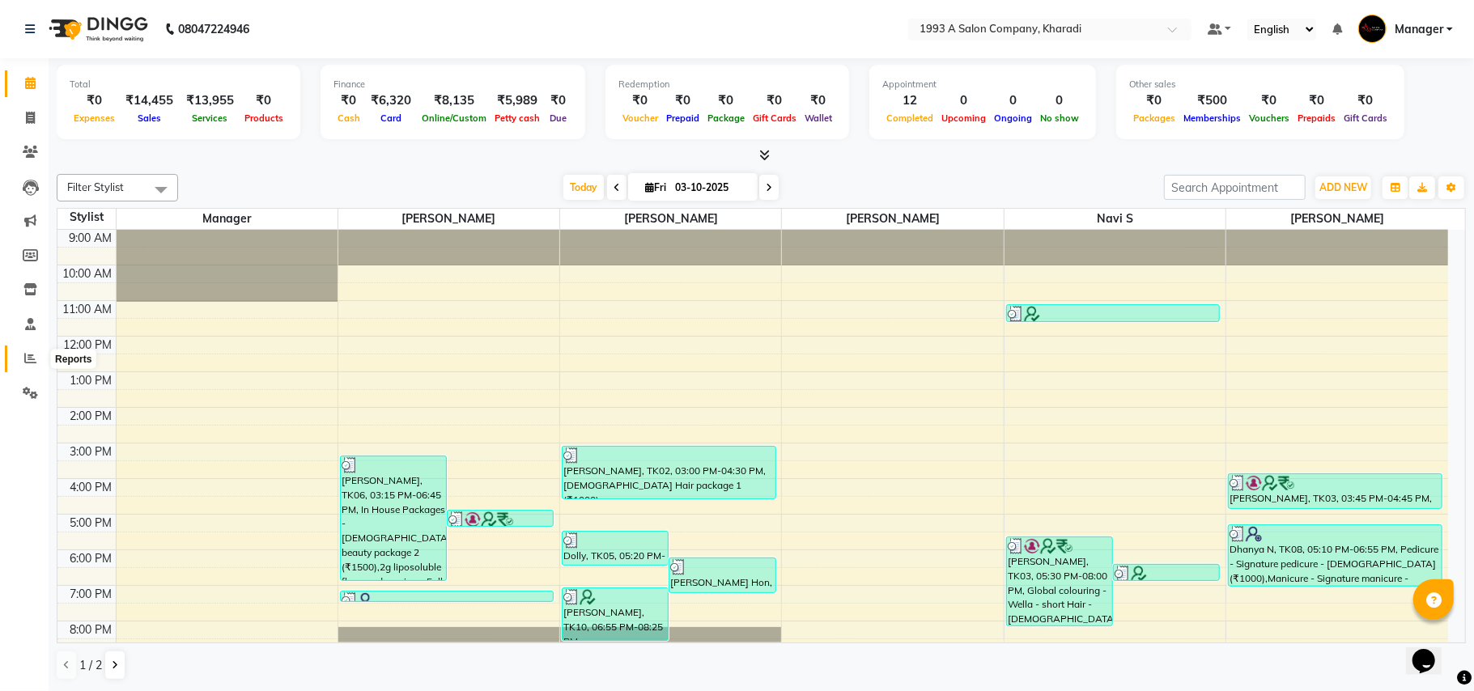
click at [27, 358] on icon at bounding box center [30, 358] width 12 height 12
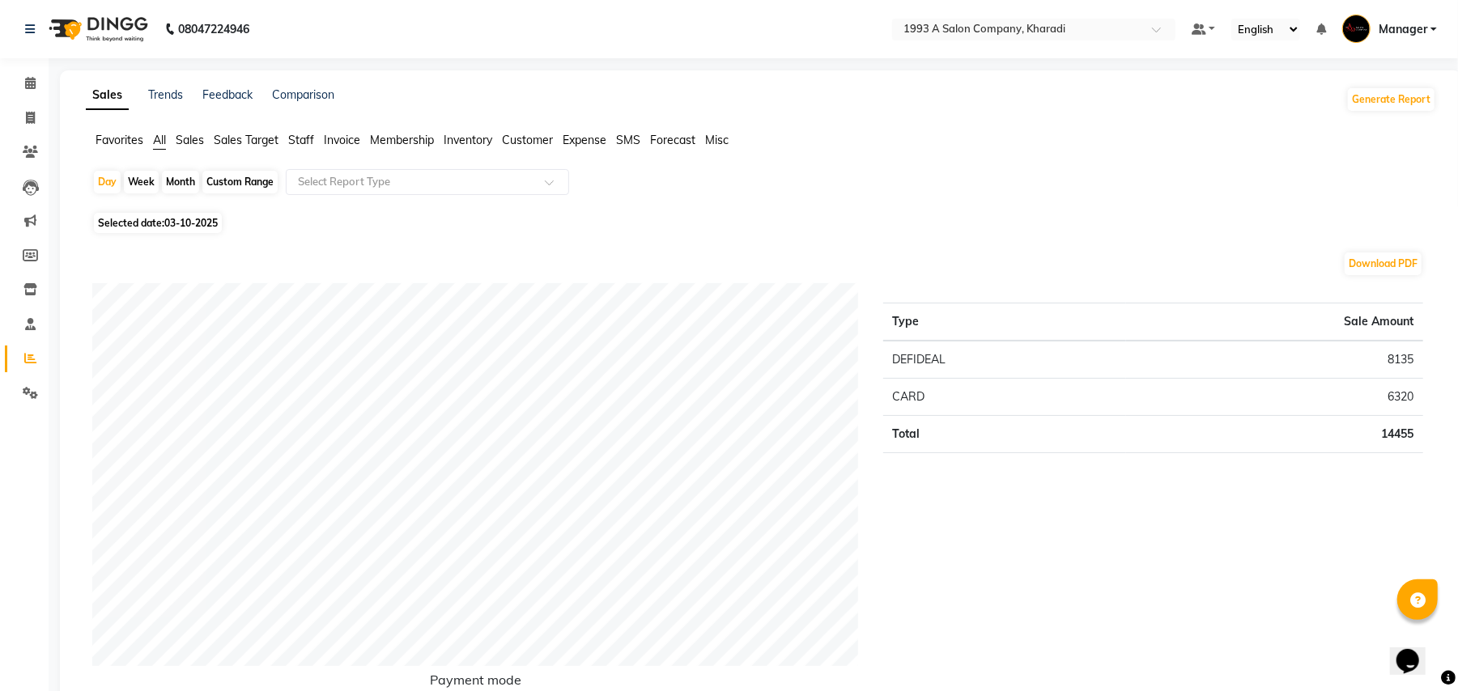
click at [301, 149] on ul "Favorites All Sales Sales Target Staff Invoice Membership Inventory Customer Ex…" at bounding box center [761, 141] width 1351 height 18
click at [301, 133] on span "Staff" at bounding box center [301, 140] width 26 height 15
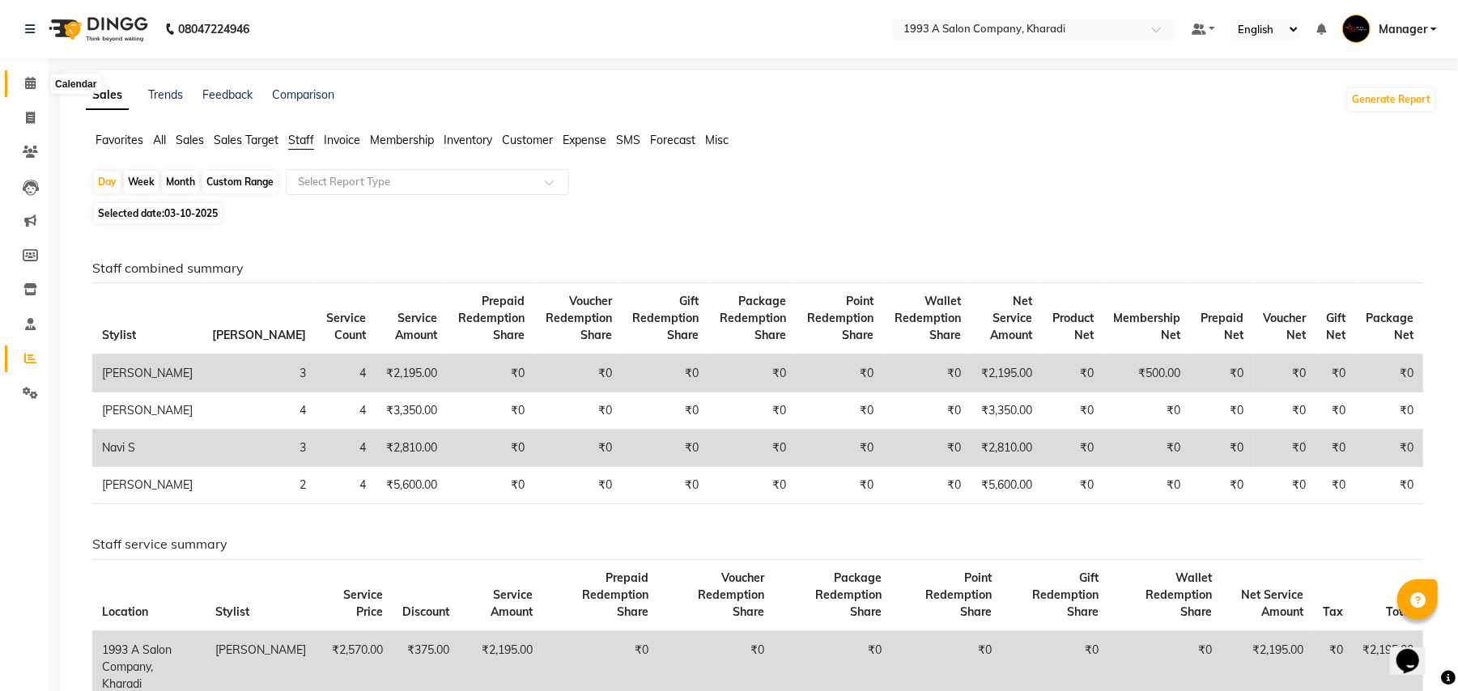
click at [27, 89] on icon at bounding box center [30, 83] width 11 height 12
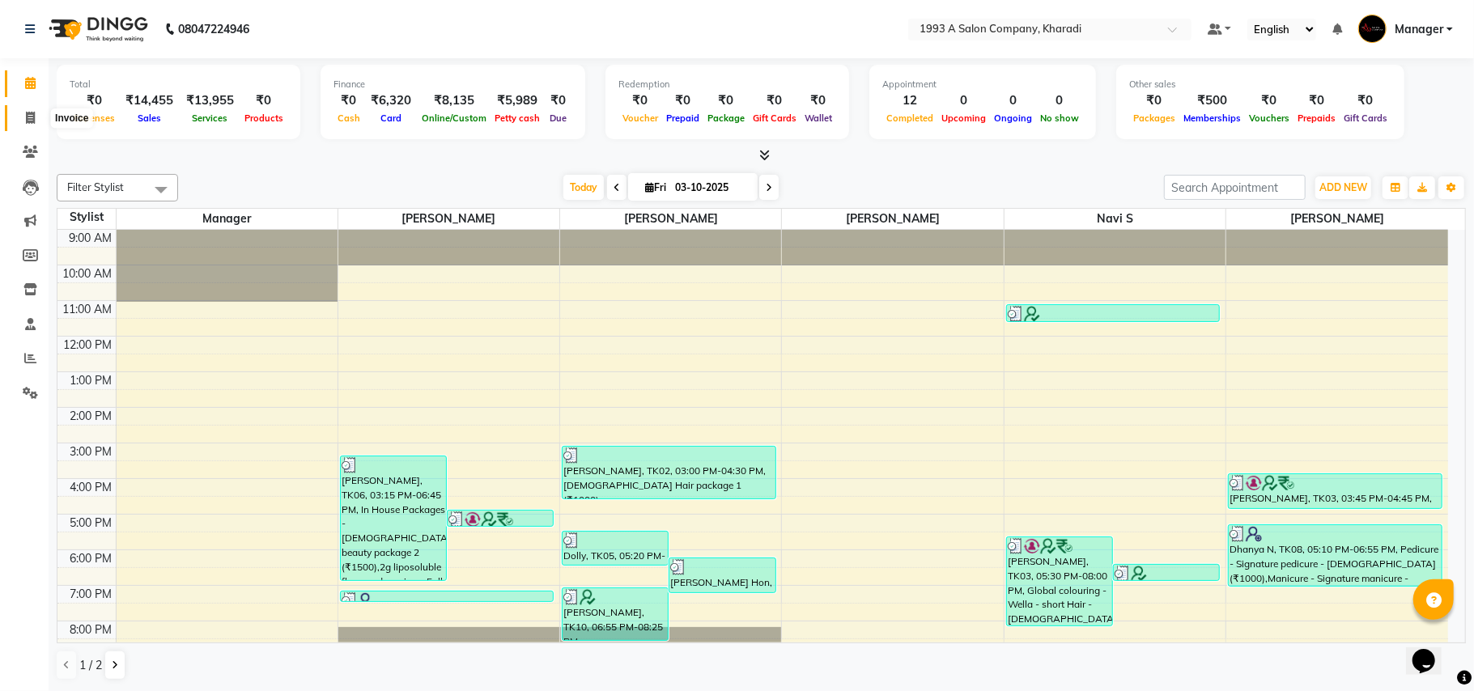
click at [33, 118] on icon at bounding box center [30, 118] width 9 height 12
select select "service"
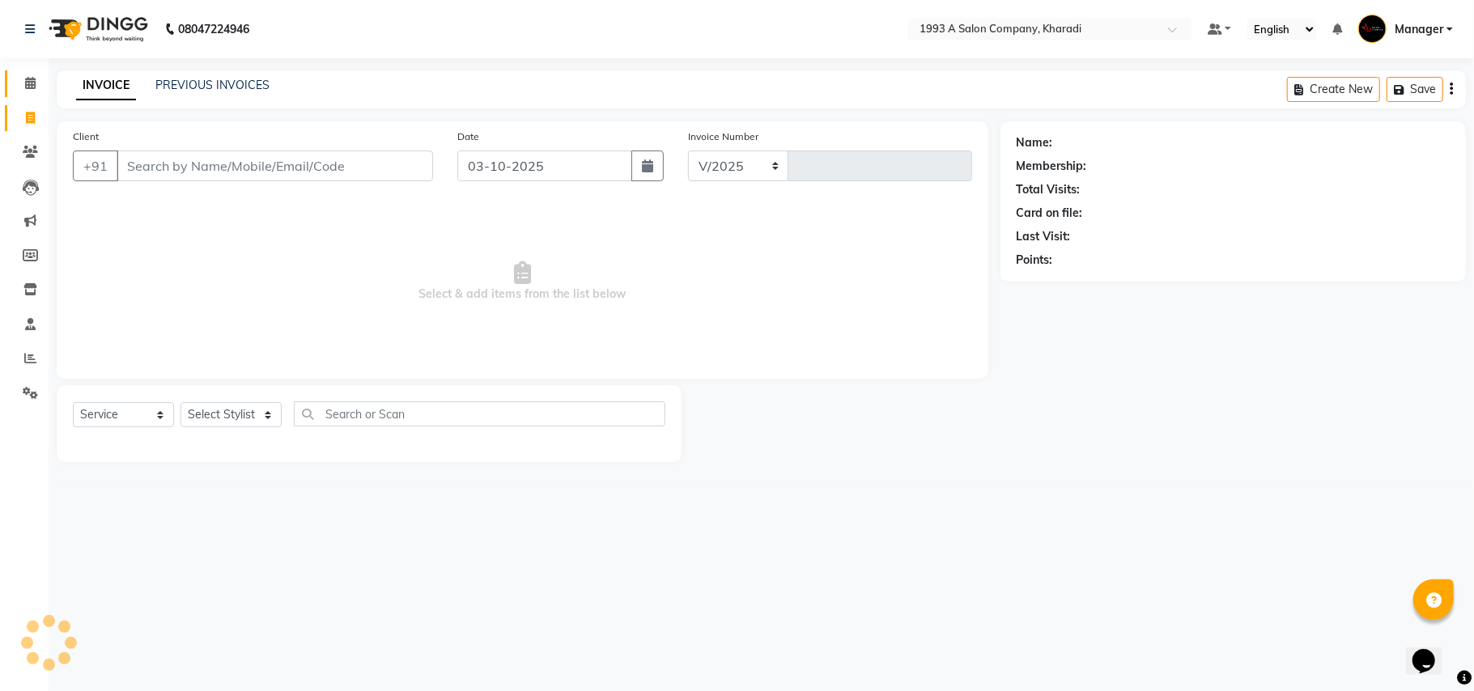
select select "651"
type input "2122"
select select "13350"
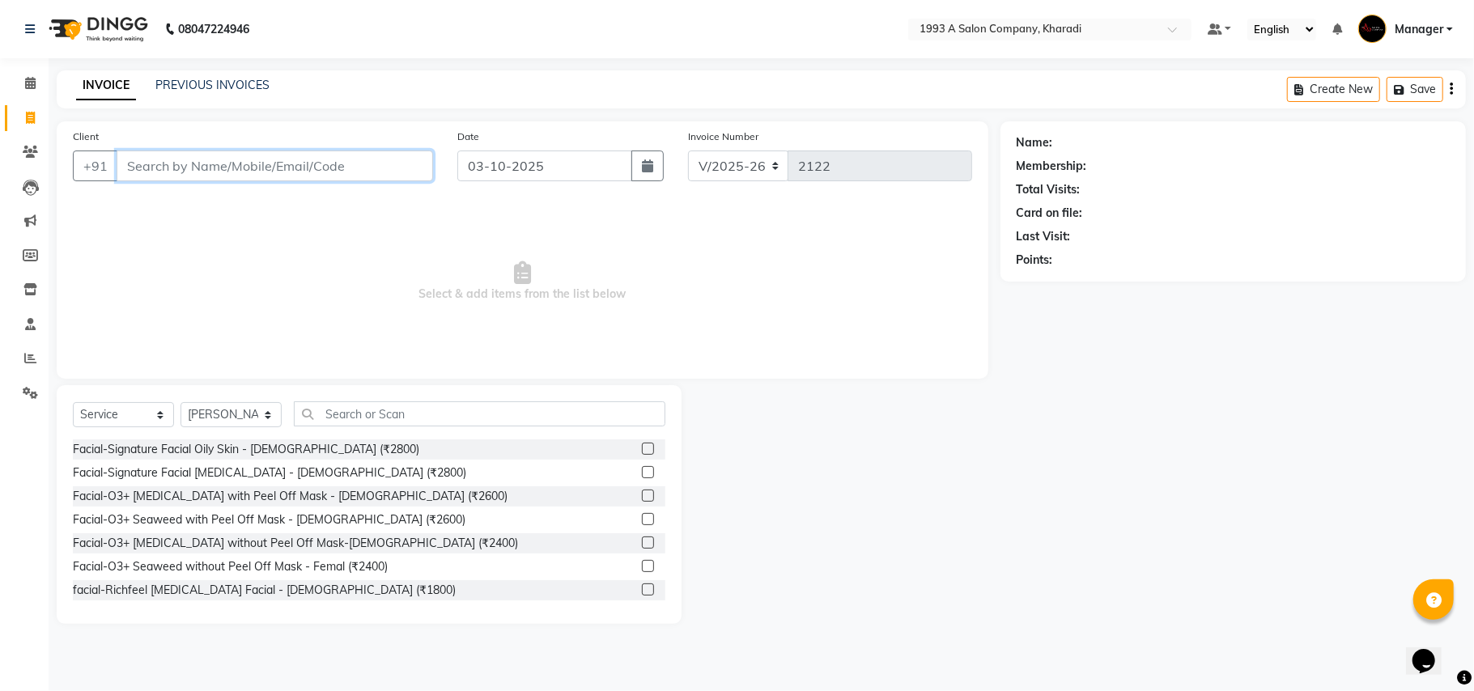
click at [177, 159] on input "Client" at bounding box center [275, 166] width 317 height 31
type input "9112233415"
click at [418, 173] on button "Add Client" at bounding box center [391, 166] width 83 height 31
select select "22"
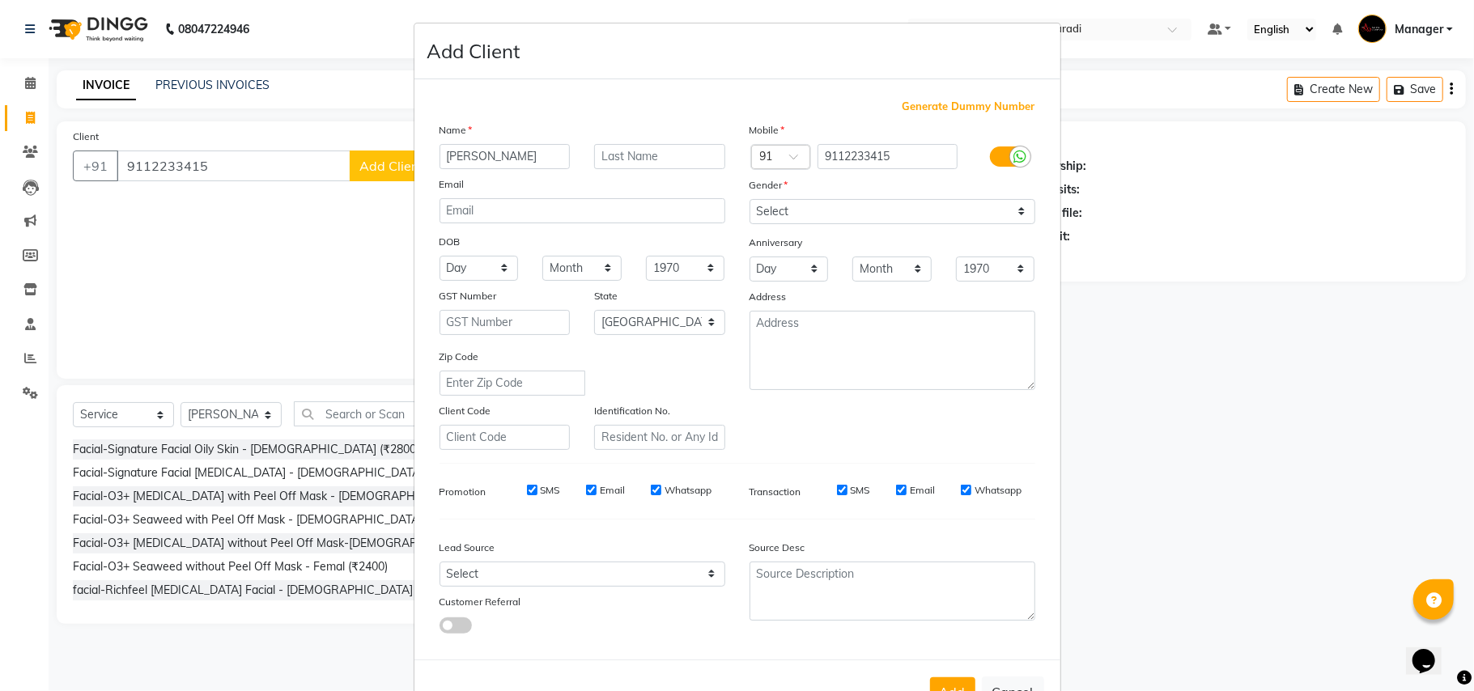
type input "[PERSON_NAME]"
click at [819, 214] on select "Select [DEMOGRAPHIC_DATA] [DEMOGRAPHIC_DATA] Other Prefer Not To Say" at bounding box center [893, 211] width 286 height 25
select select "[DEMOGRAPHIC_DATA]"
click at [750, 199] on select "Select [DEMOGRAPHIC_DATA] [DEMOGRAPHIC_DATA] Other Prefer Not To Say" at bounding box center [893, 211] width 286 height 25
click at [483, 572] on select "Select Walk-in Referral Internet Friend Word of Mouth Advertisement Facebook Ju…" at bounding box center [583, 574] width 286 height 25
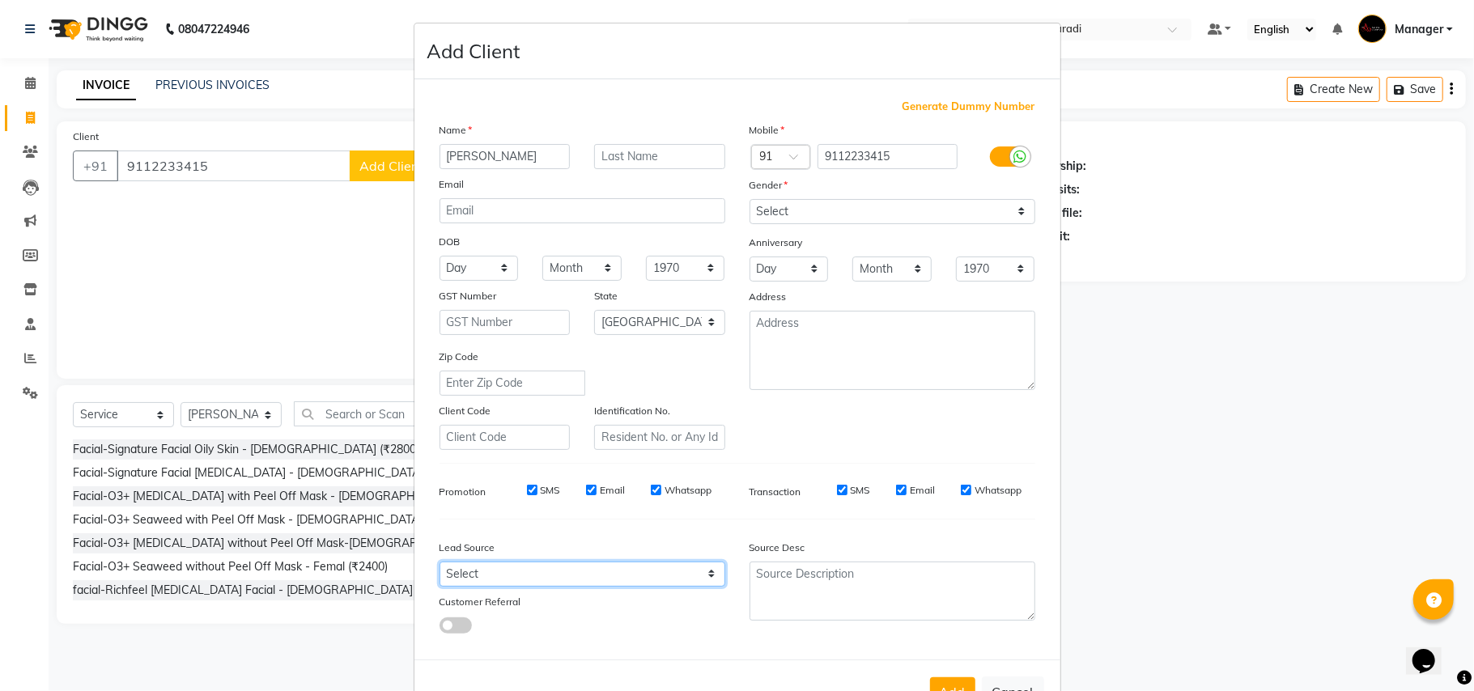
select select "10591"
click at [440, 562] on select "Select Walk-in Referral Internet Friend Word of Mouth Advertisement Facebook Ju…" at bounding box center [583, 574] width 286 height 25
click at [933, 684] on button "Add" at bounding box center [952, 692] width 45 height 29
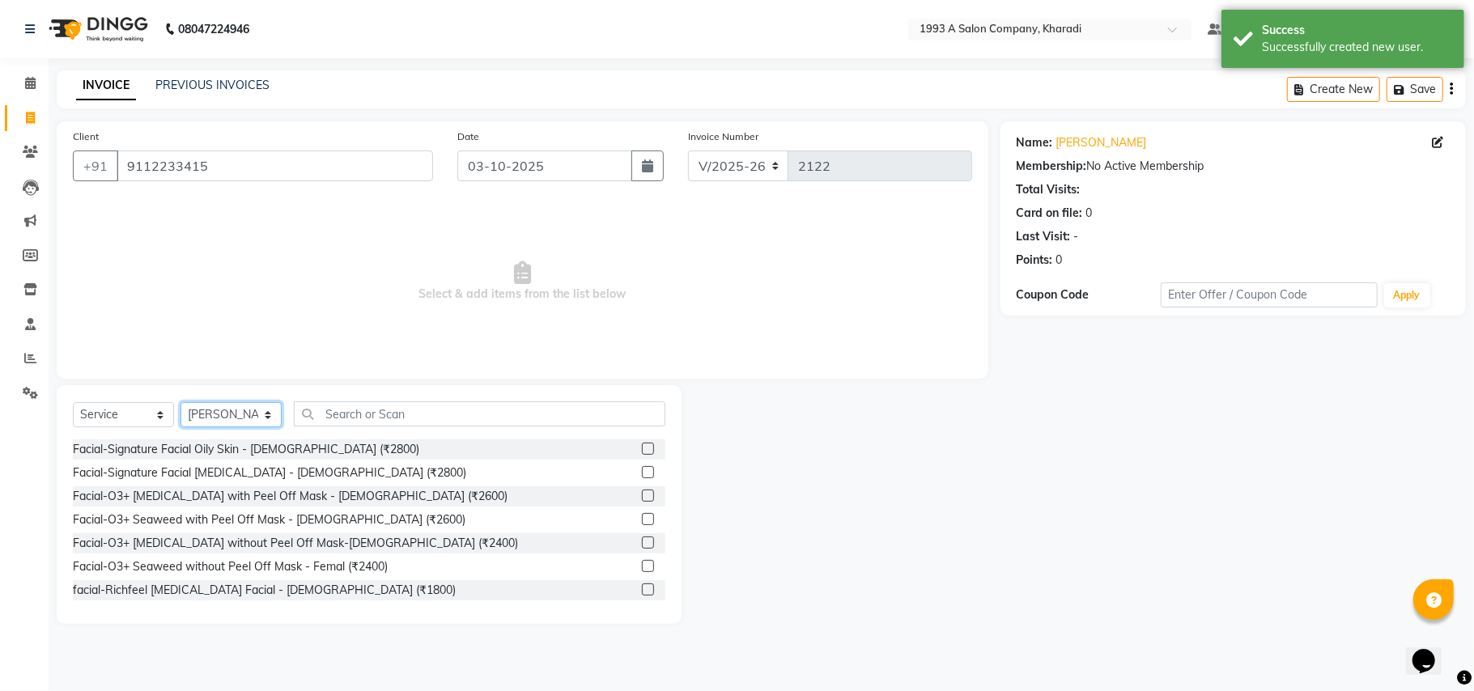
click at [221, 403] on select "Select Stylist [PERSON_NAME] [PERSON_NAME] Manager [PERSON_NAME] S Neha Tigote …" at bounding box center [231, 414] width 101 height 25
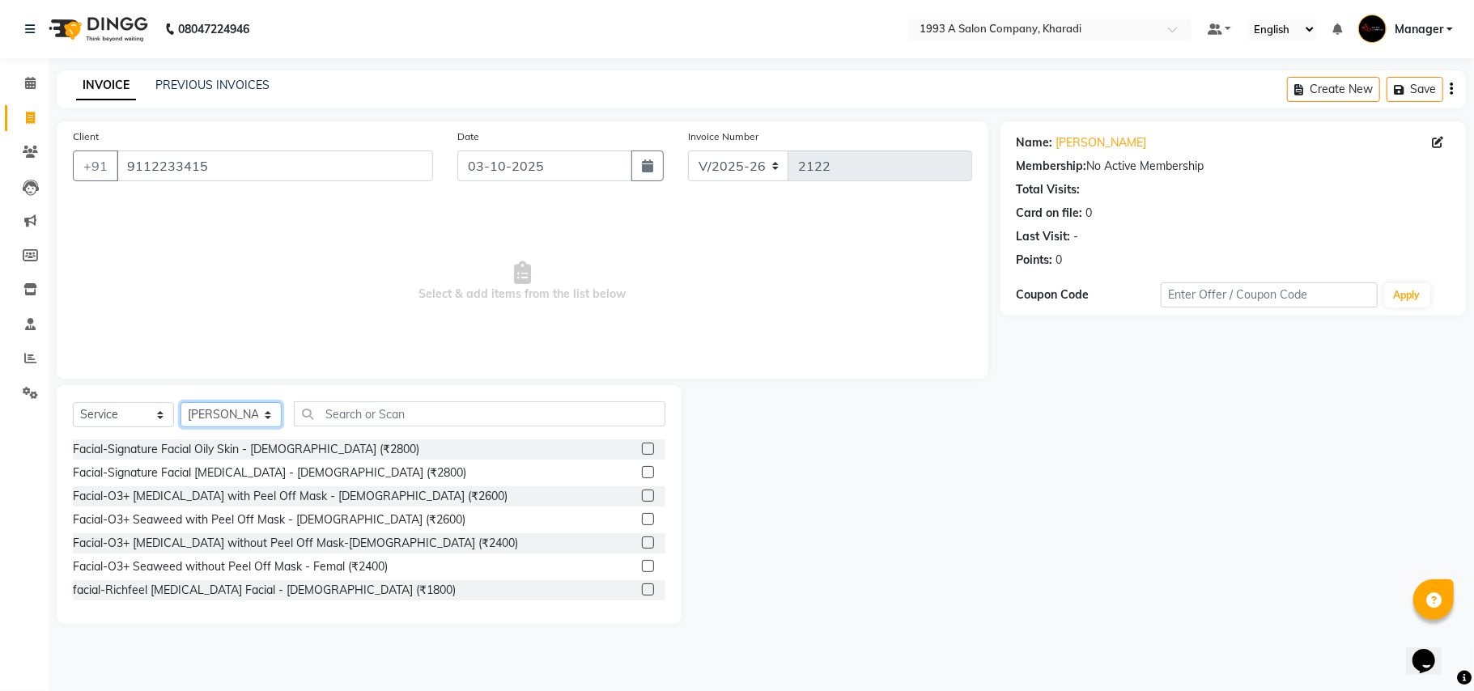
click at [181, 402] on select "Select Stylist [PERSON_NAME] [PERSON_NAME] Manager [PERSON_NAME] S Neha Tigote …" at bounding box center [231, 414] width 101 height 25
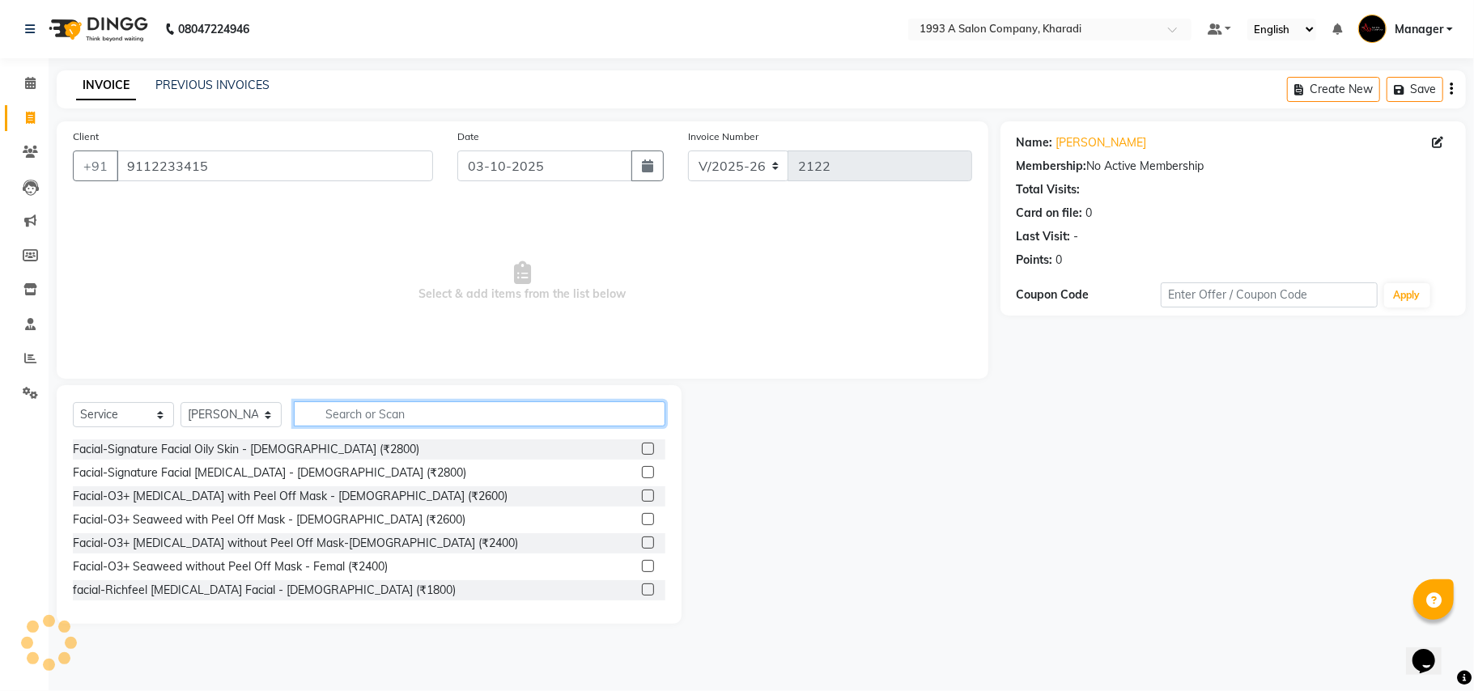
click at [332, 411] on input "text" at bounding box center [480, 414] width 372 height 25
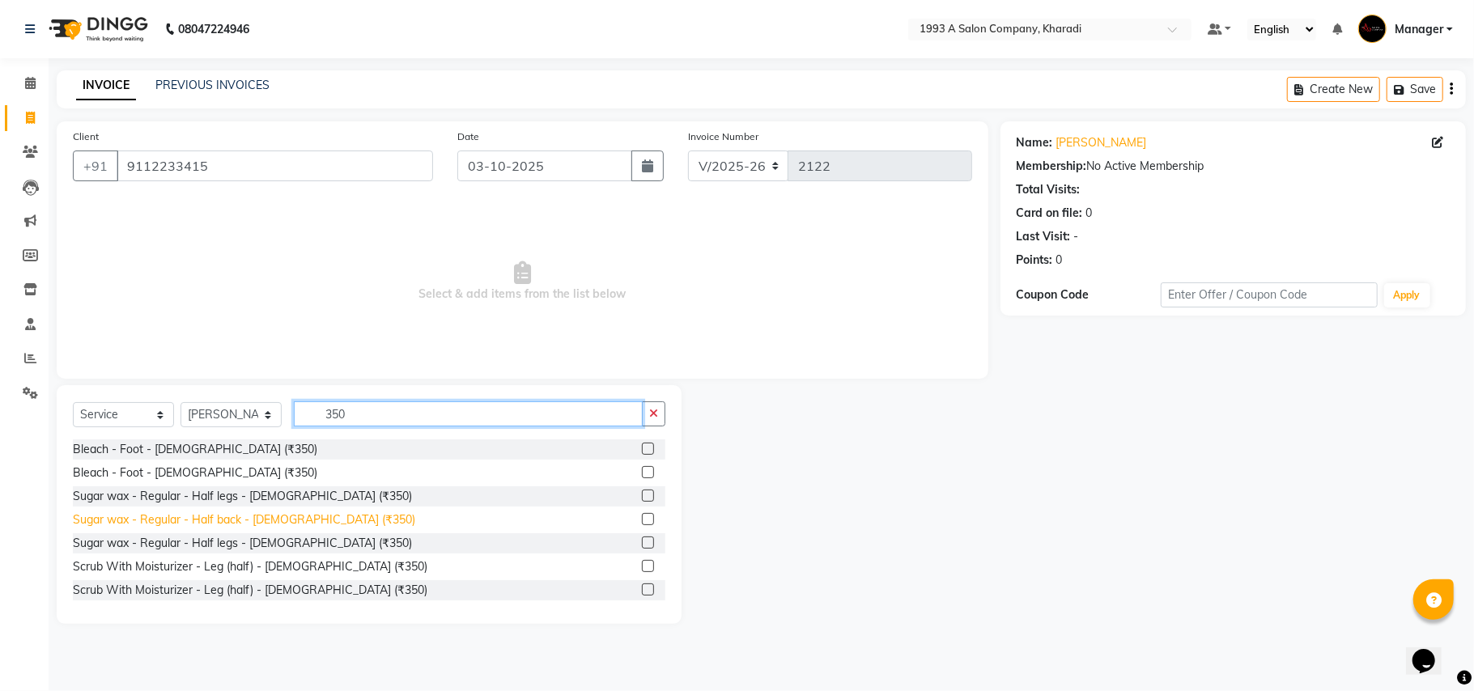
scroll to position [428, 0]
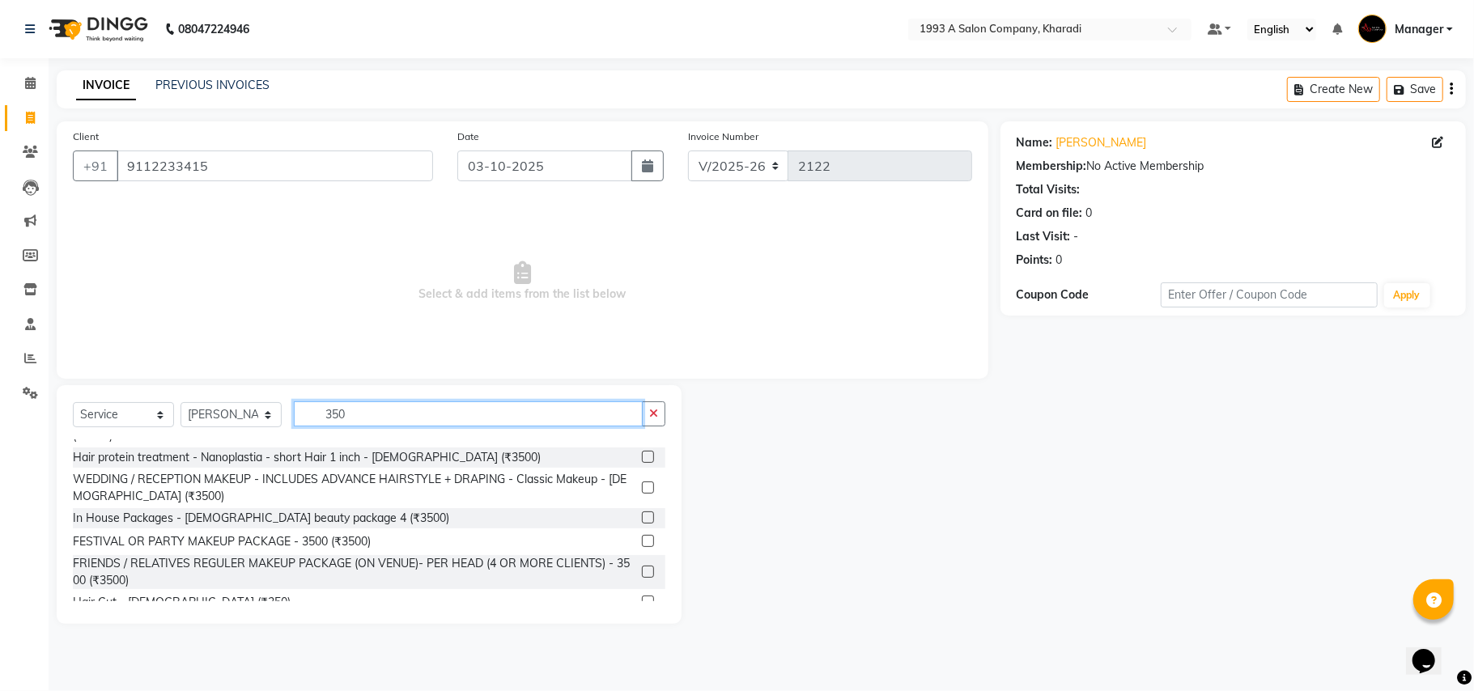
type input "350"
click at [642, 596] on label at bounding box center [648, 602] width 12 height 12
click at [642, 598] on input "checkbox" at bounding box center [647, 603] width 11 height 11
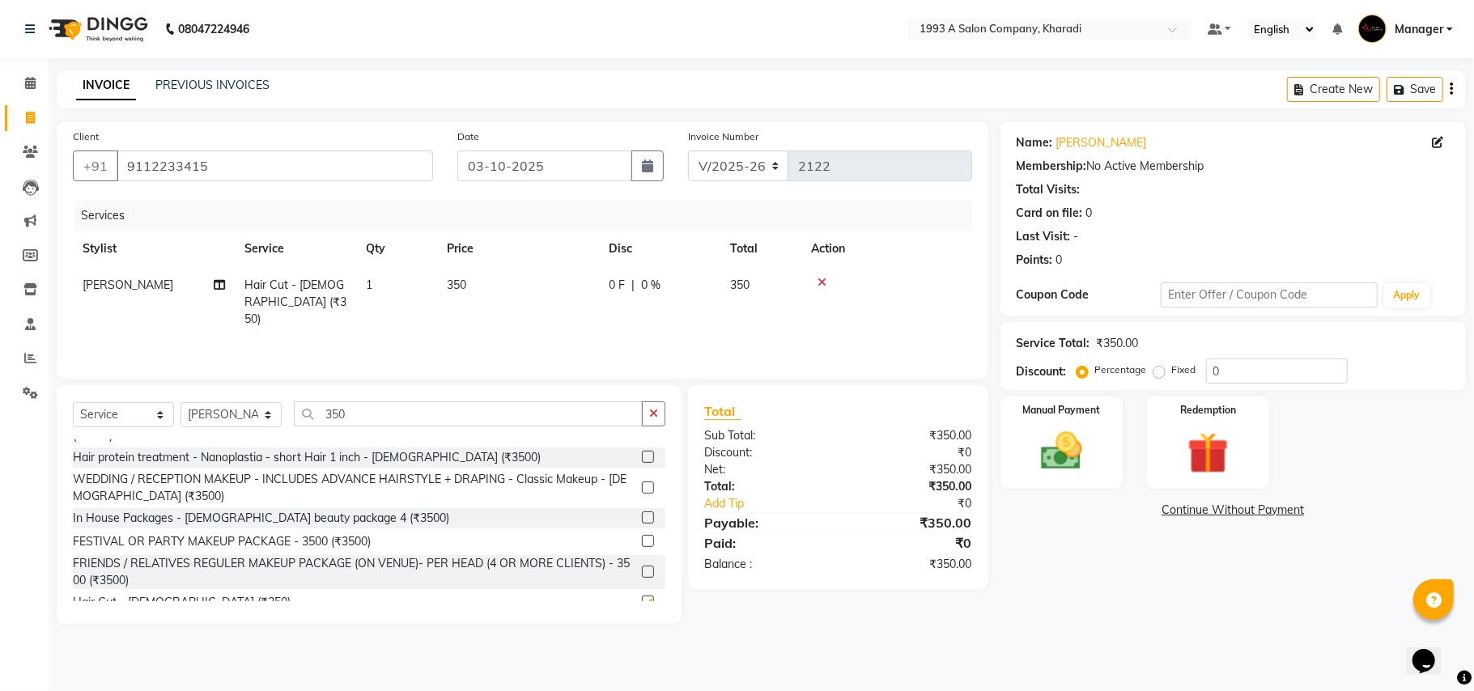
checkbox input "false"
click at [402, 422] on input "350" at bounding box center [468, 414] width 349 height 25
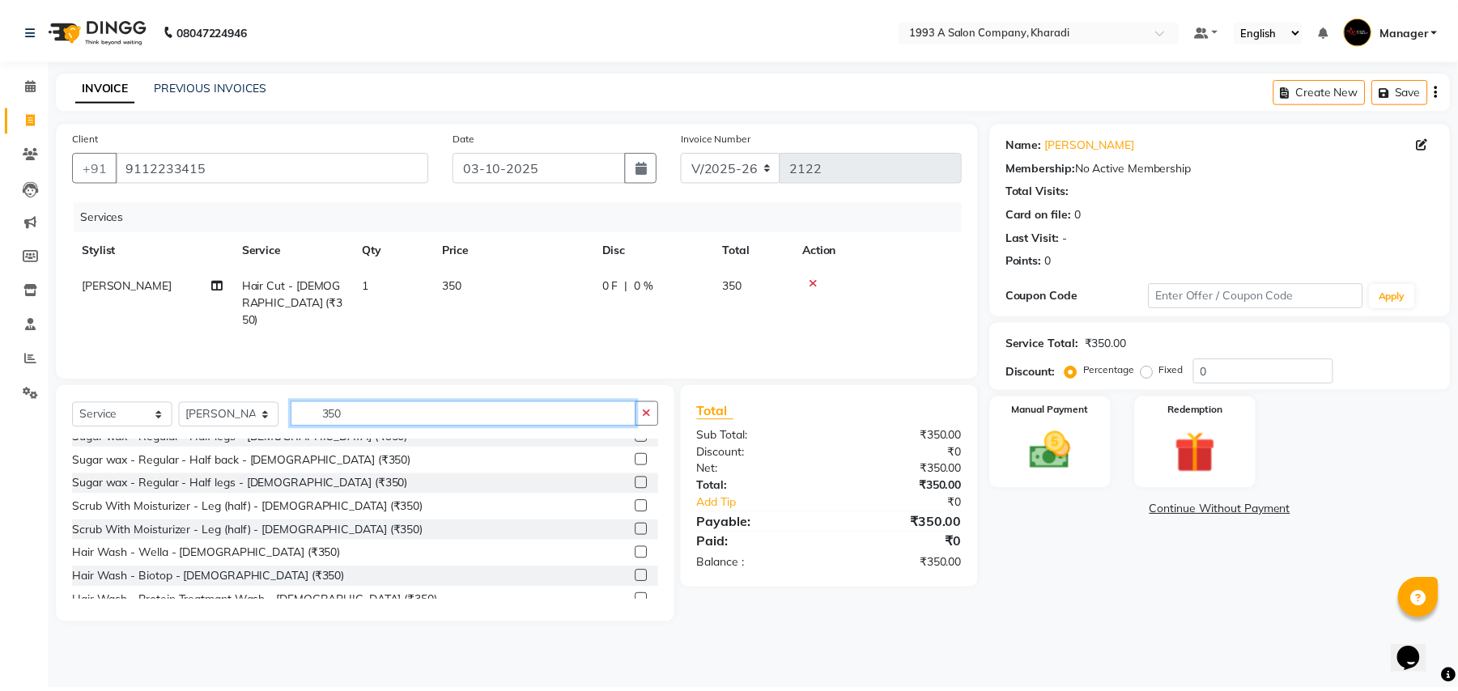
scroll to position [62, 0]
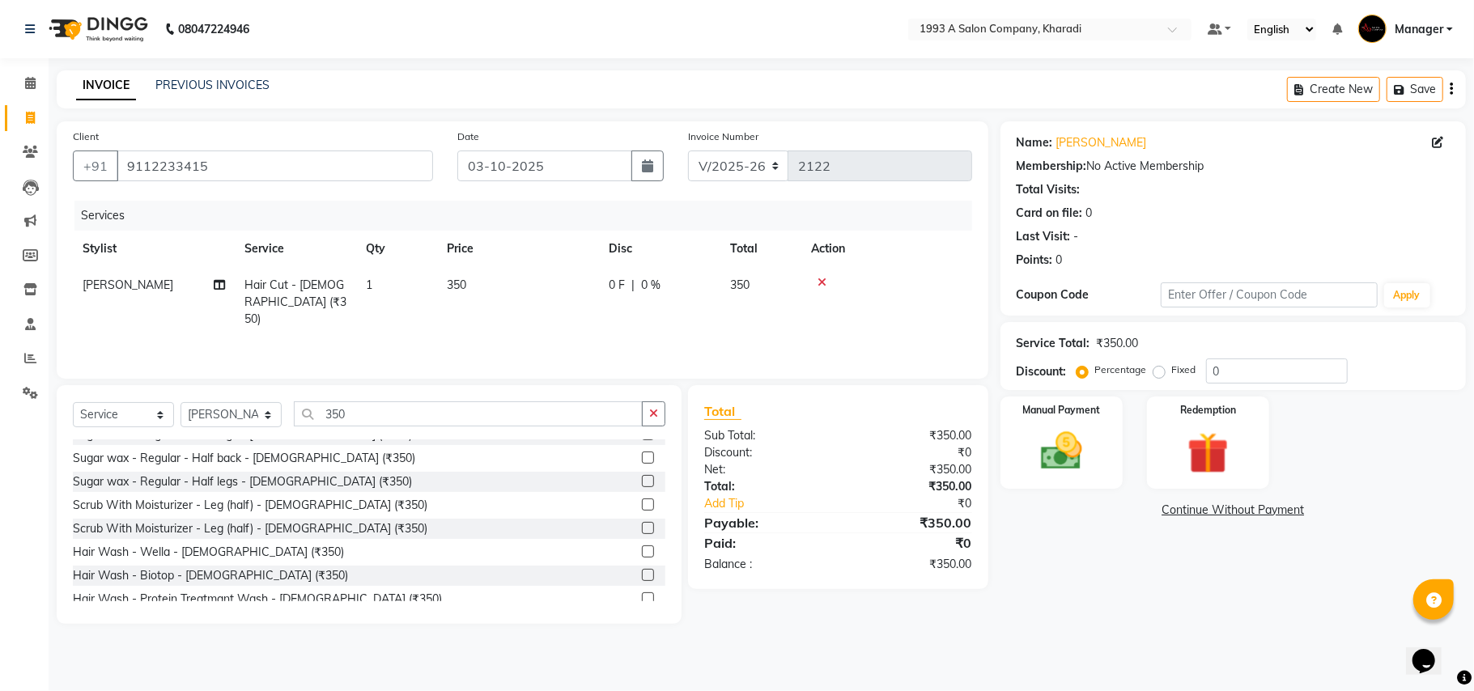
click at [642, 575] on label at bounding box center [648, 575] width 12 height 12
click at [642, 575] on input "checkbox" at bounding box center [647, 576] width 11 height 11
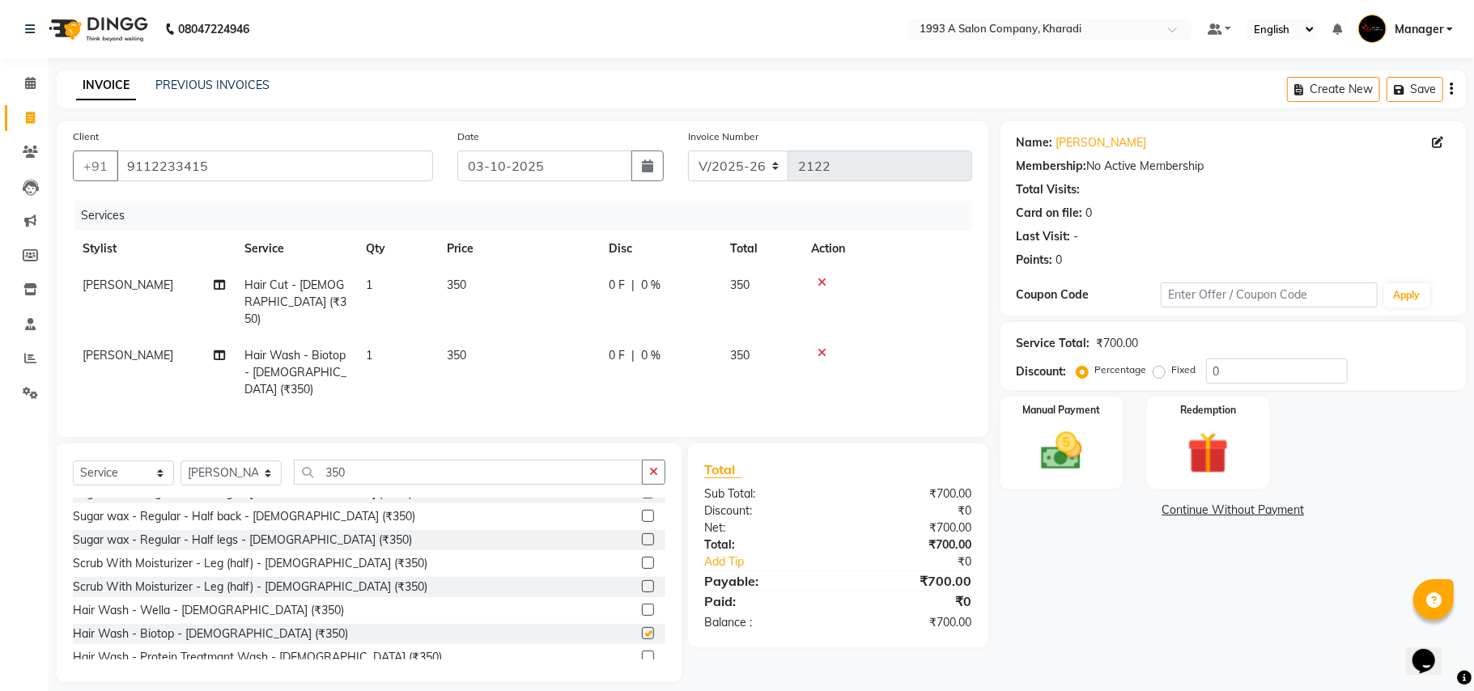
checkbox input "false"
click at [1088, 432] on img at bounding box center [1062, 452] width 70 height 50
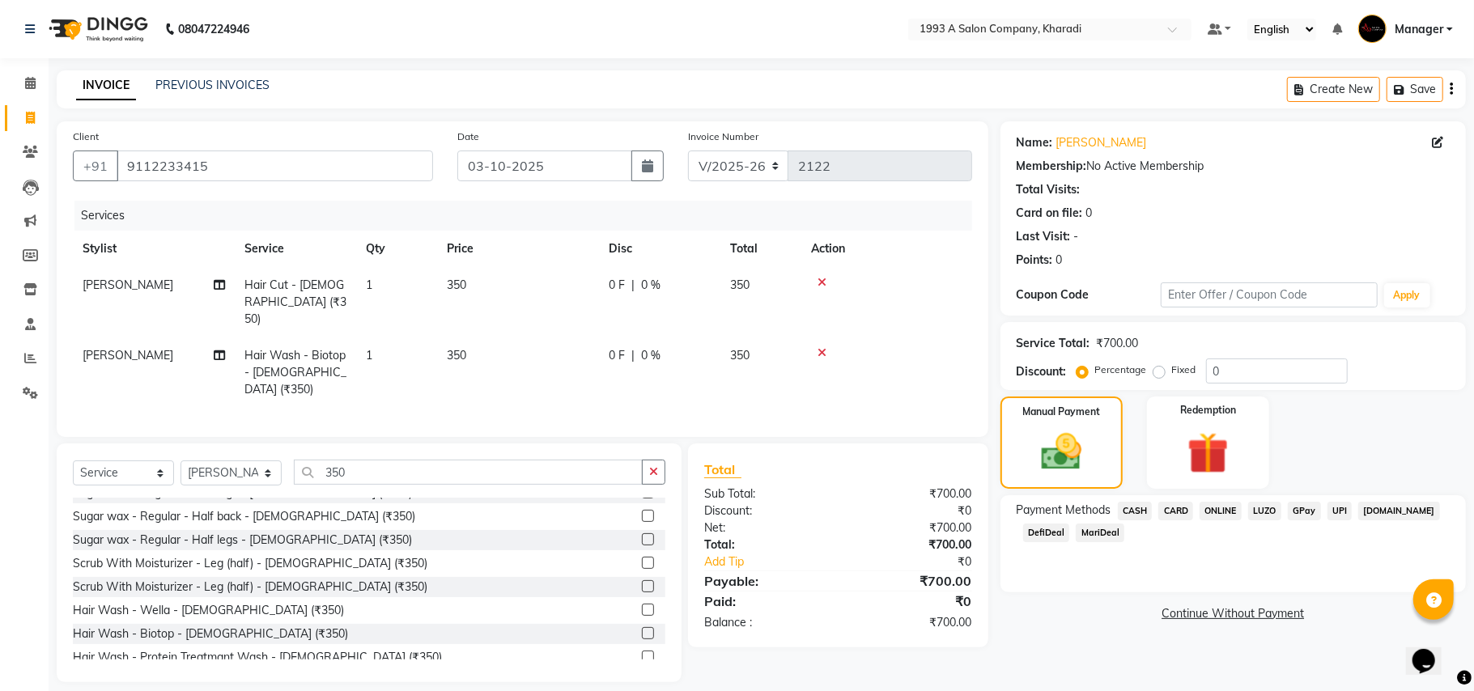
click at [1262, 512] on span "LUZO" at bounding box center [1265, 511] width 33 height 19
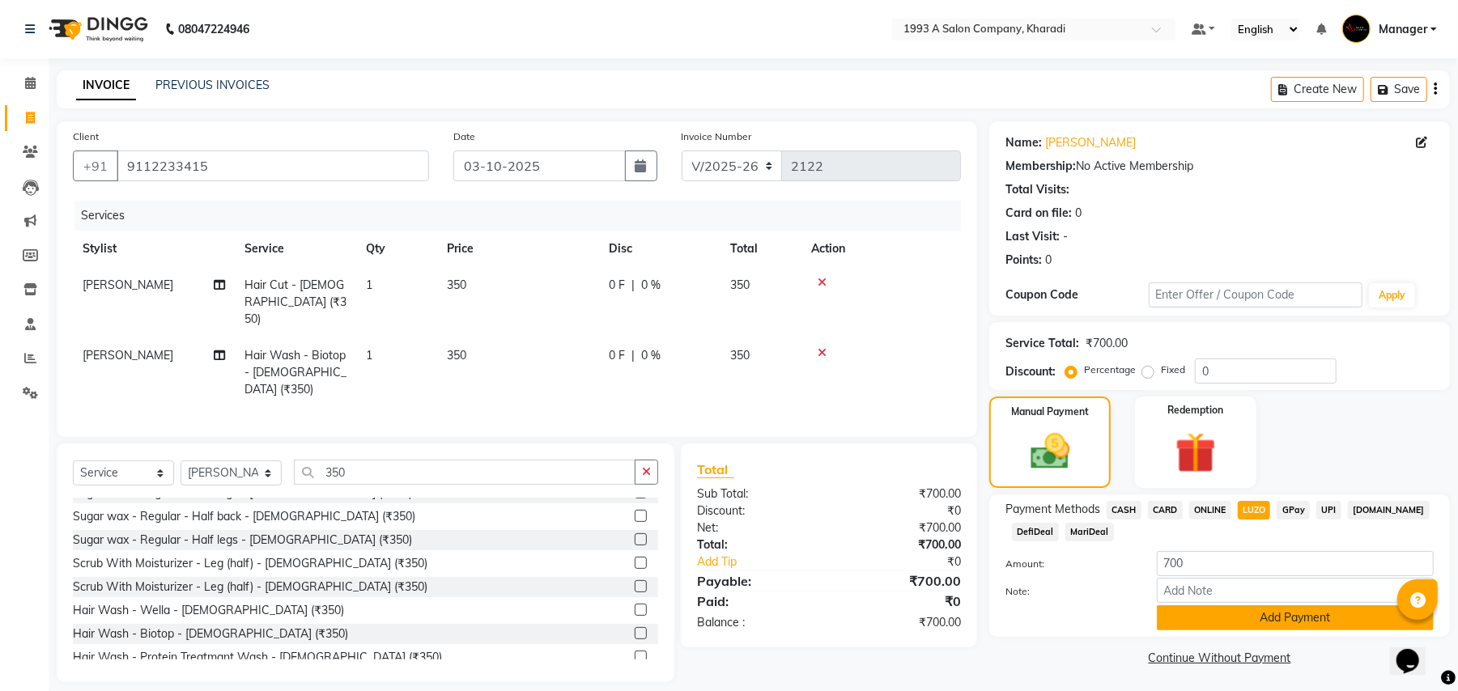
click at [1260, 625] on button "Add Payment" at bounding box center [1295, 618] width 277 height 25
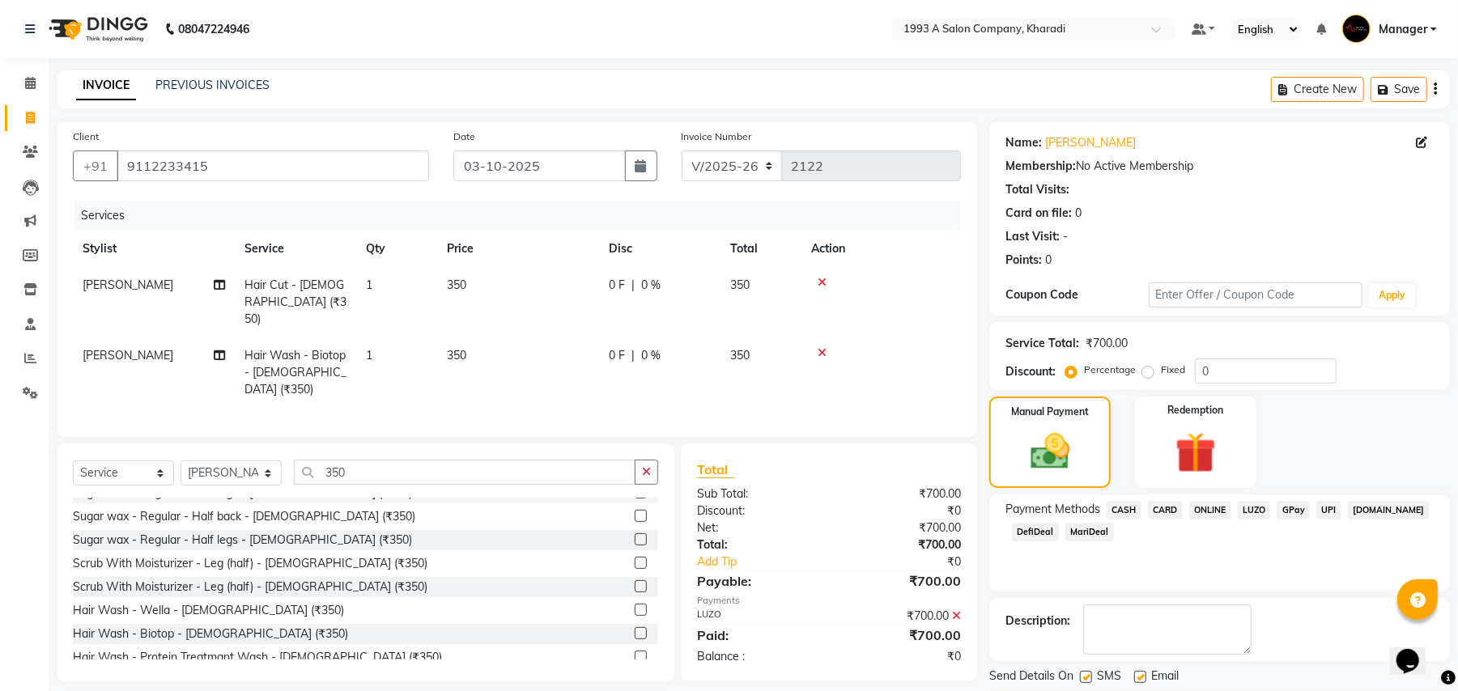
scroll to position [50, 0]
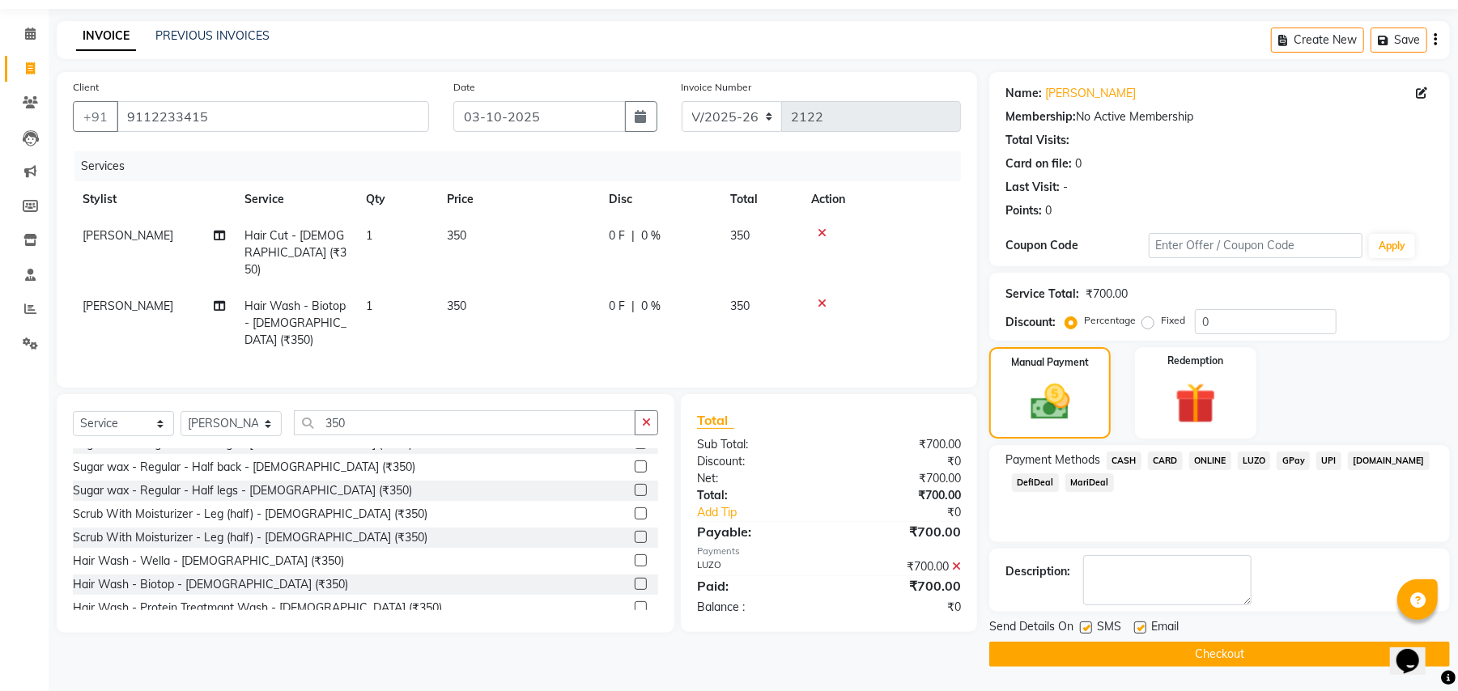
click at [1189, 652] on button "Checkout" at bounding box center [1219, 654] width 461 height 25
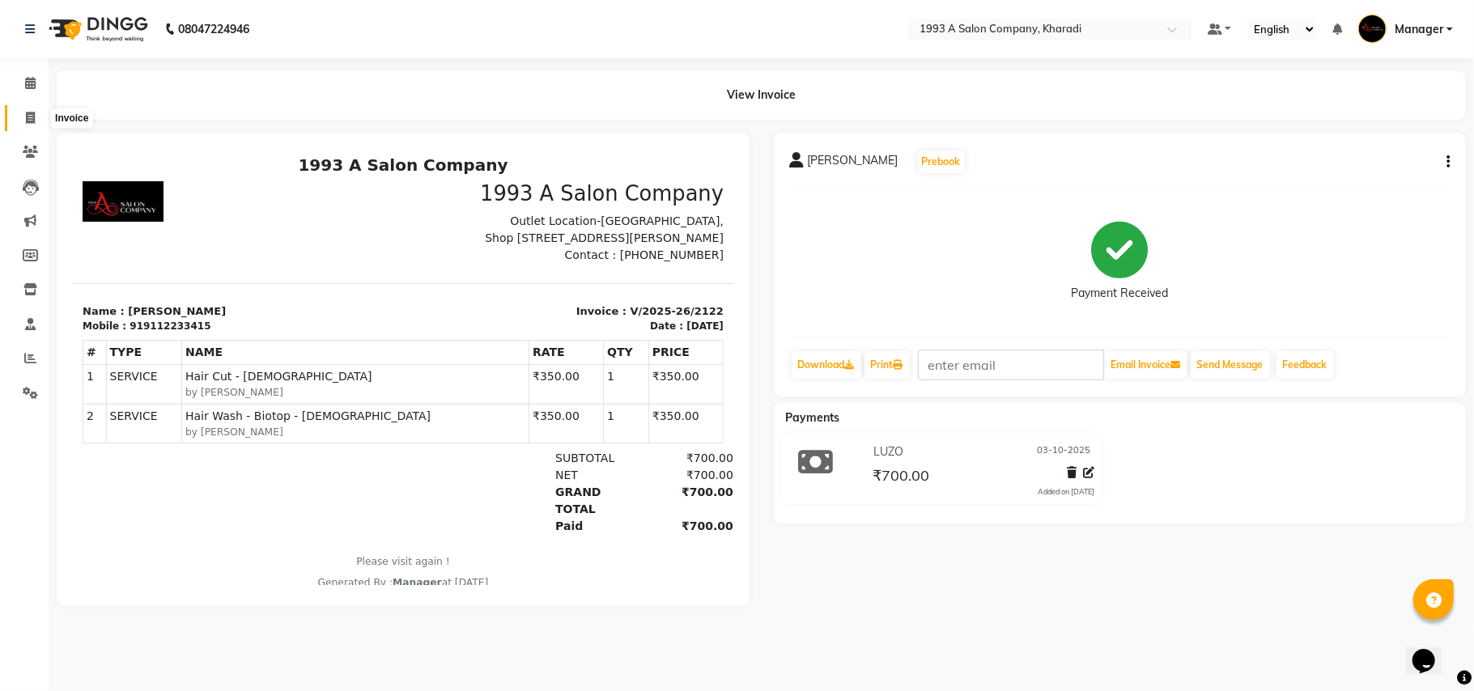
click at [30, 112] on icon at bounding box center [30, 118] width 9 height 12
select select "service"
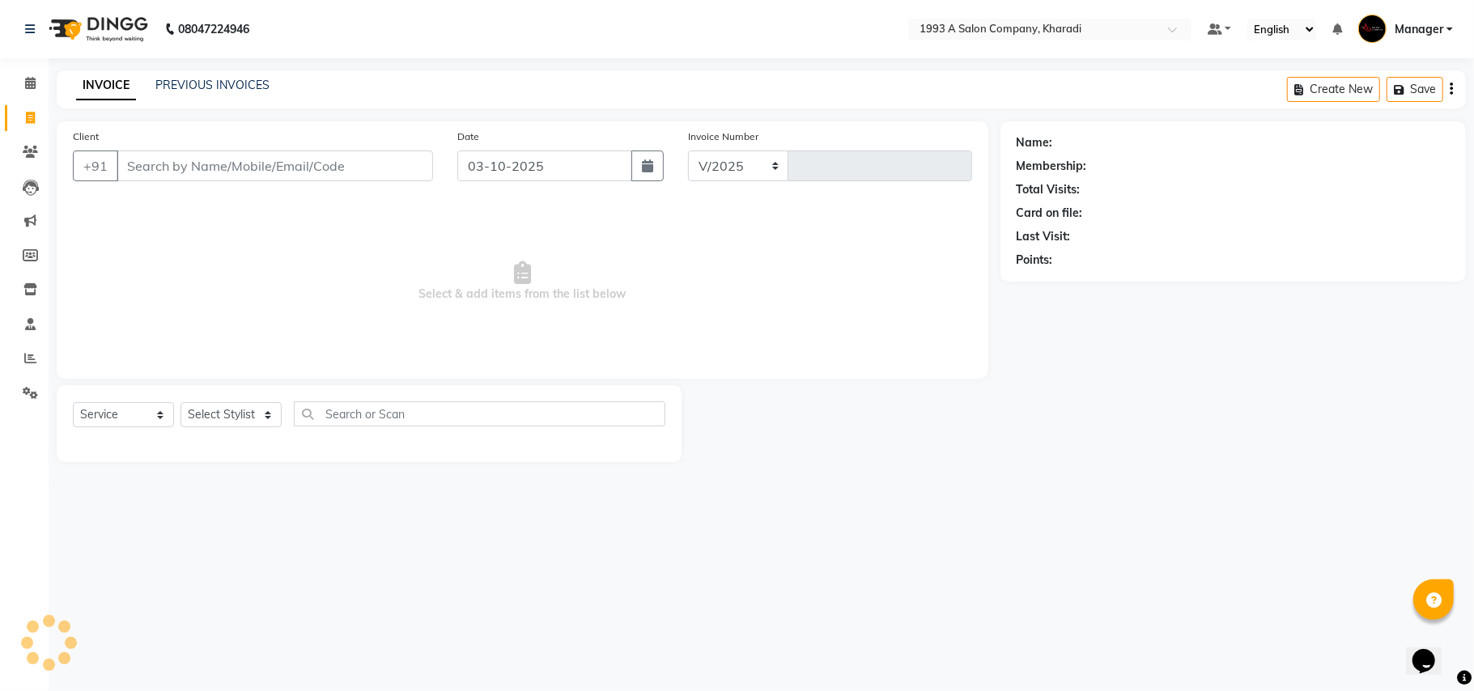
select select "651"
type input "2123"
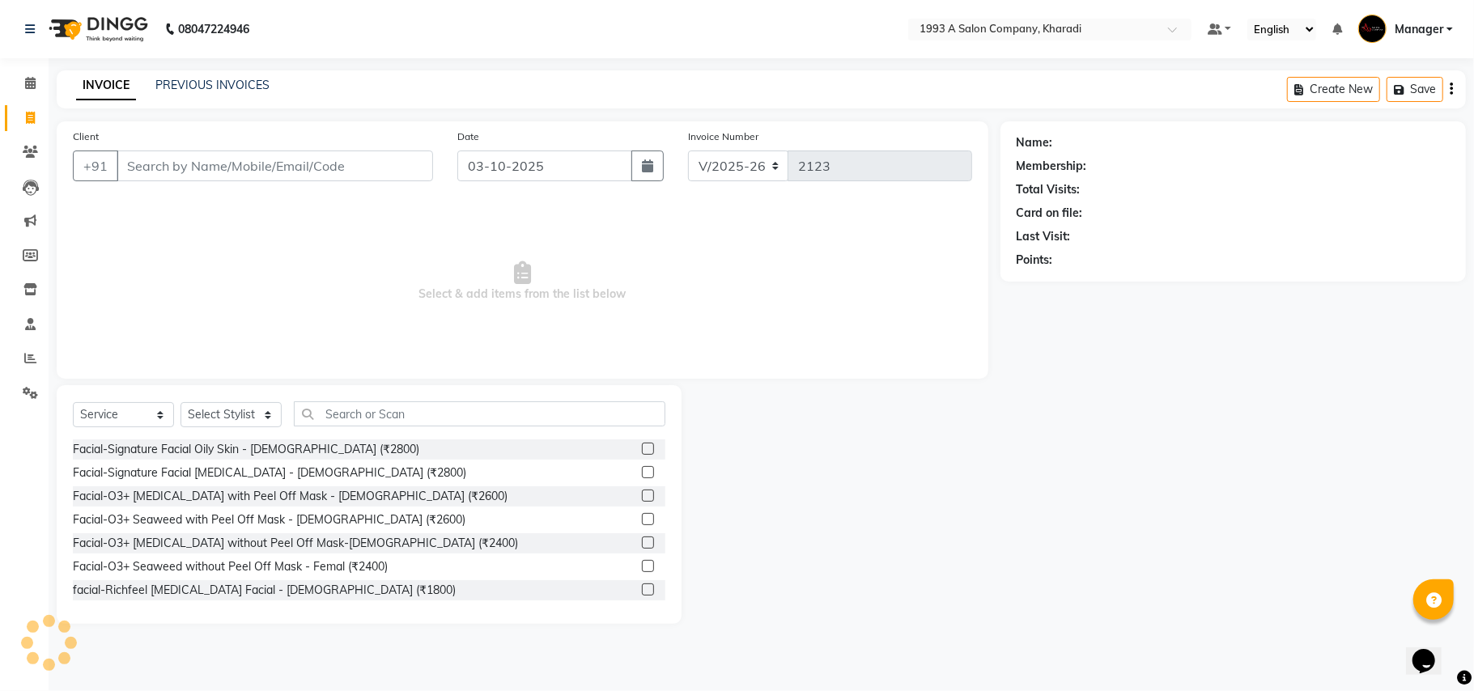
select select "13350"
type input "9022929310"
click at [386, 152] on button "Add Client" at bounding box center [391, 166] width 83 height 31
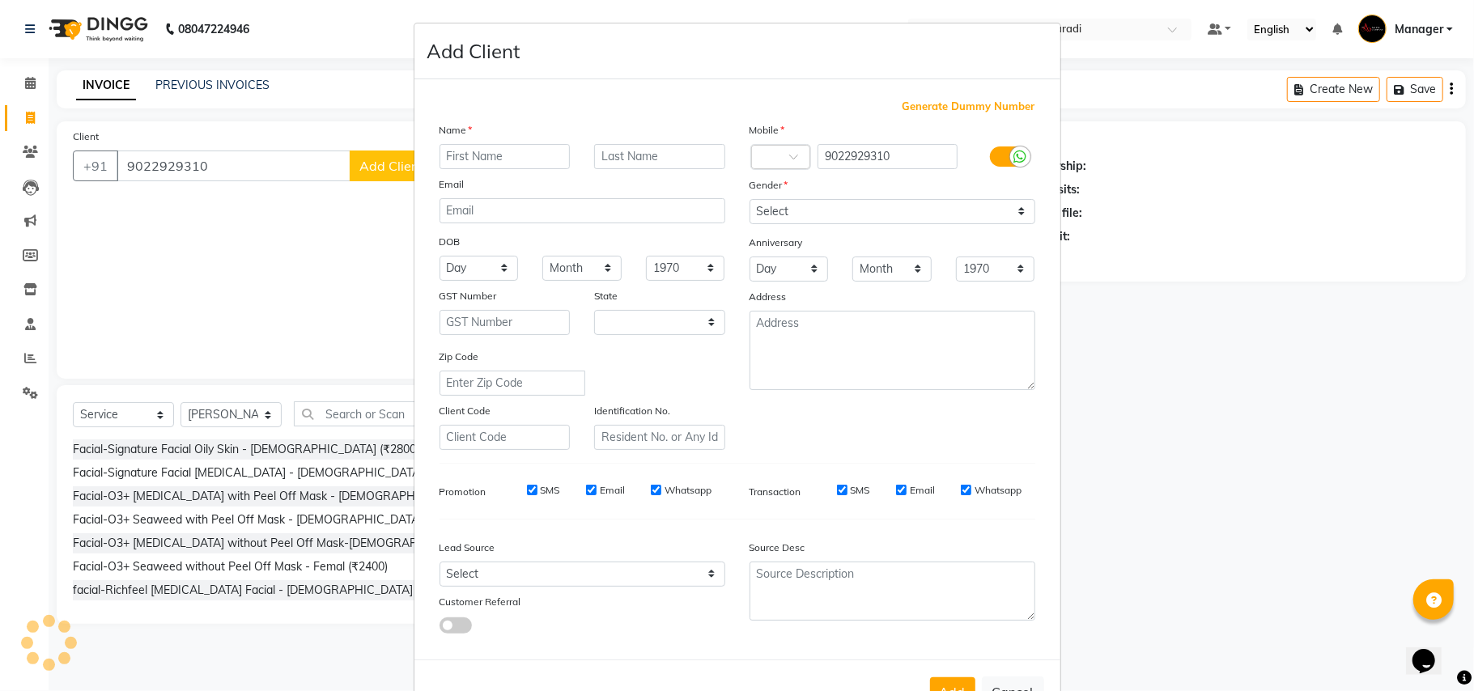
select select "22"
type input "Atharva"
click at [834, 212] on select "Select [DEMOGRAPHIC_DATA] [DEMOGRAPHIC_DATA] Other Prefer Not To Say" at bounding box center [893, 211] width 286 height 25
select select "[DEMOGRAPHIC_DATA]"
click at [750, 199] on select "Select [DEMOGRAPHIC_DATA] [DEMOGRAPHIC_DATA] Other Prefer Not To Say" at bounding box center [893, 211] width 286 height 25
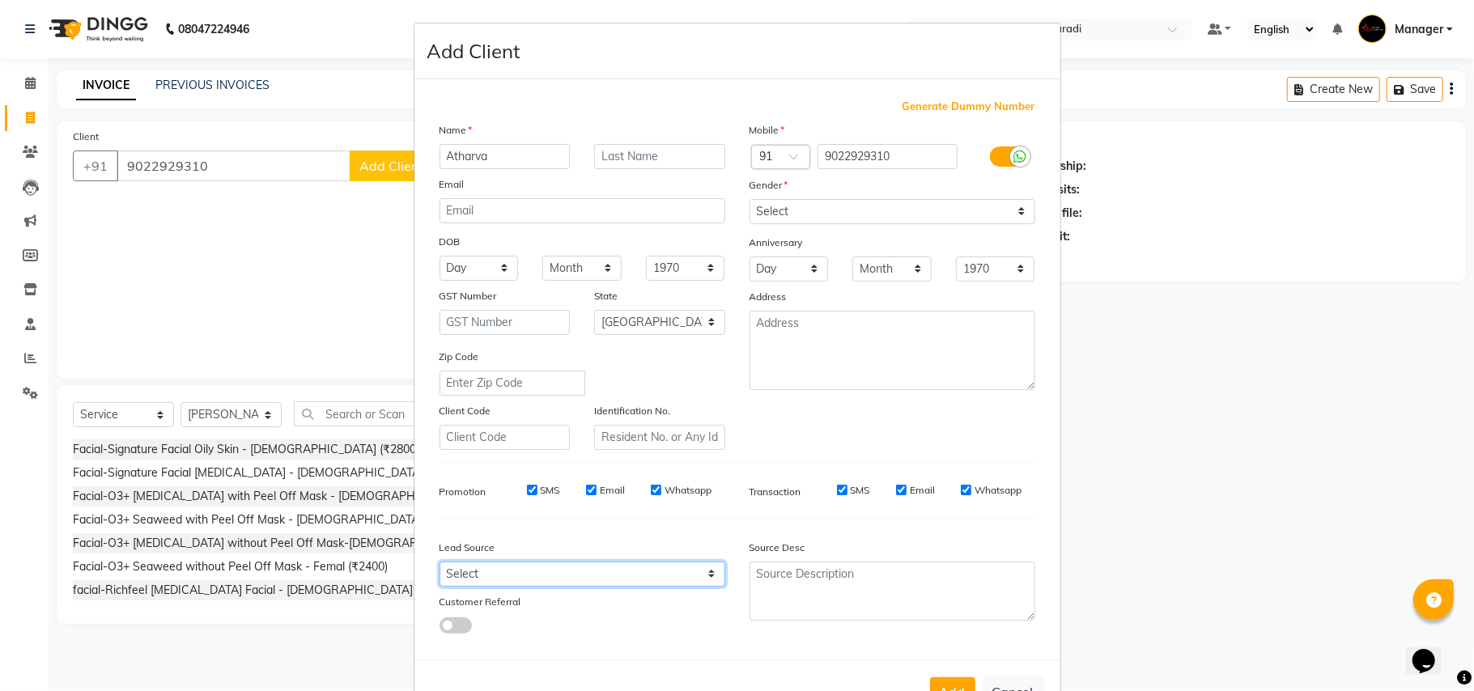
click at [490, 562] on select "Select Walk-in Referral Internet Friend Word of Mouth Advertisement Facebook Ju…" at bounding box center [583, 574] width 286 height 25
select select "10600"
click at [440, 562] on select "Select Walk-in Referral Internet Friend Word of Mouth Advertisement Facebook Ju…" at bounding box center [583, 574] width 286 height 25
click at [937, 678] on button "Add" at bounding box center [952, 692] width 45 height 29
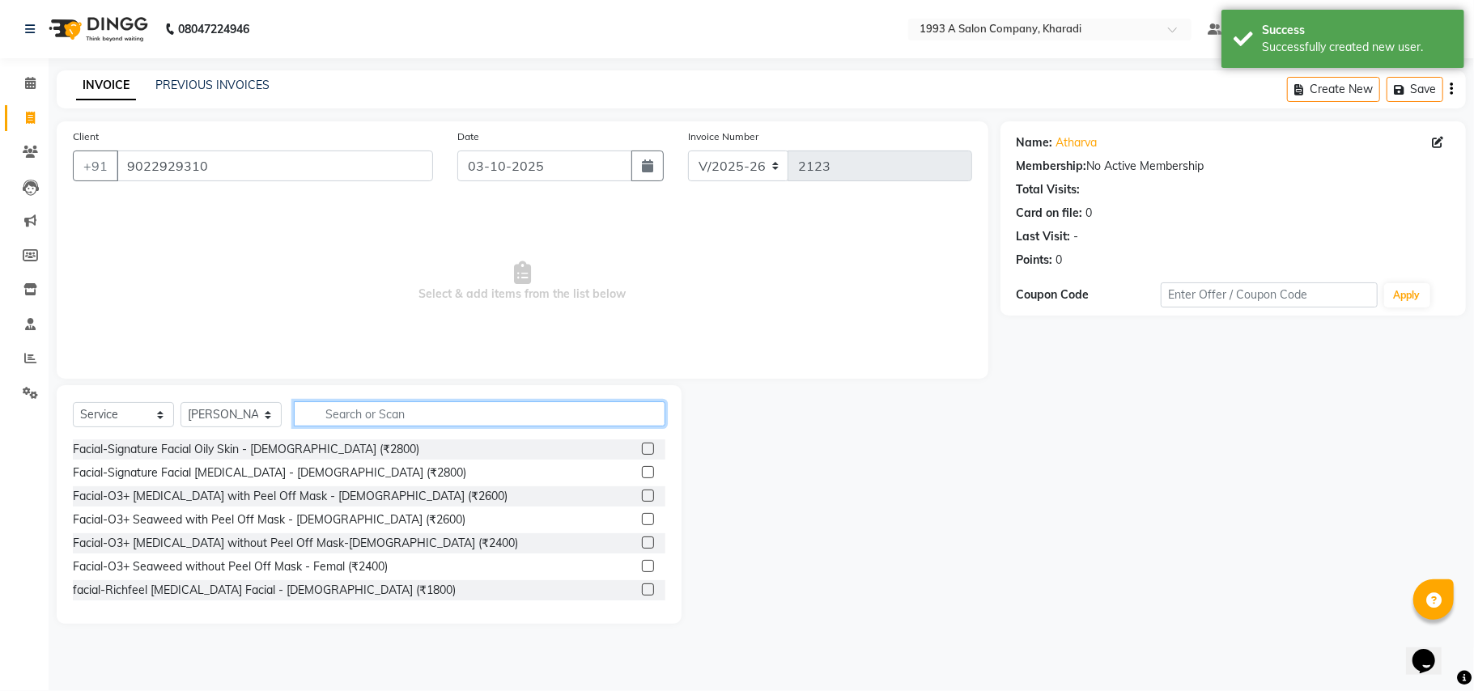
click at [351, 410] on input "text" at bounding box center [480, 414] width 372 height 25
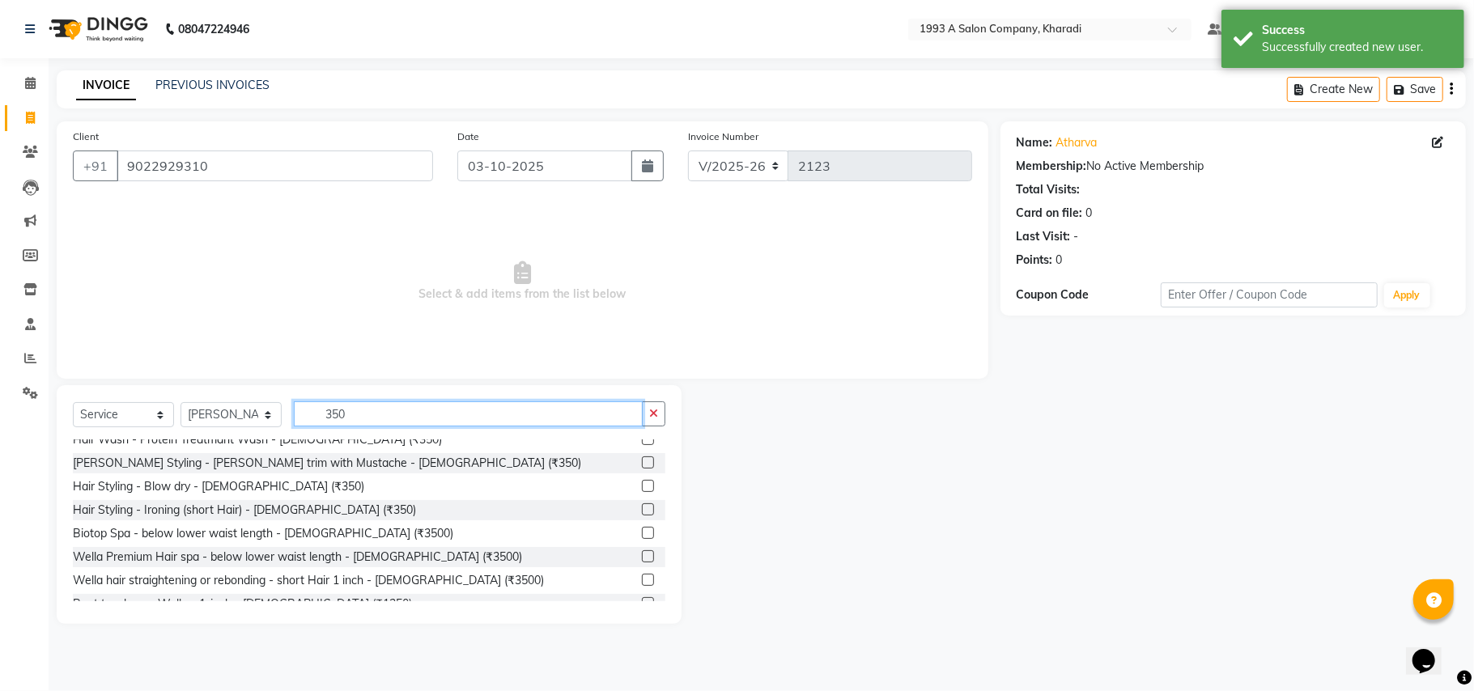
scroll to position [428, 0]
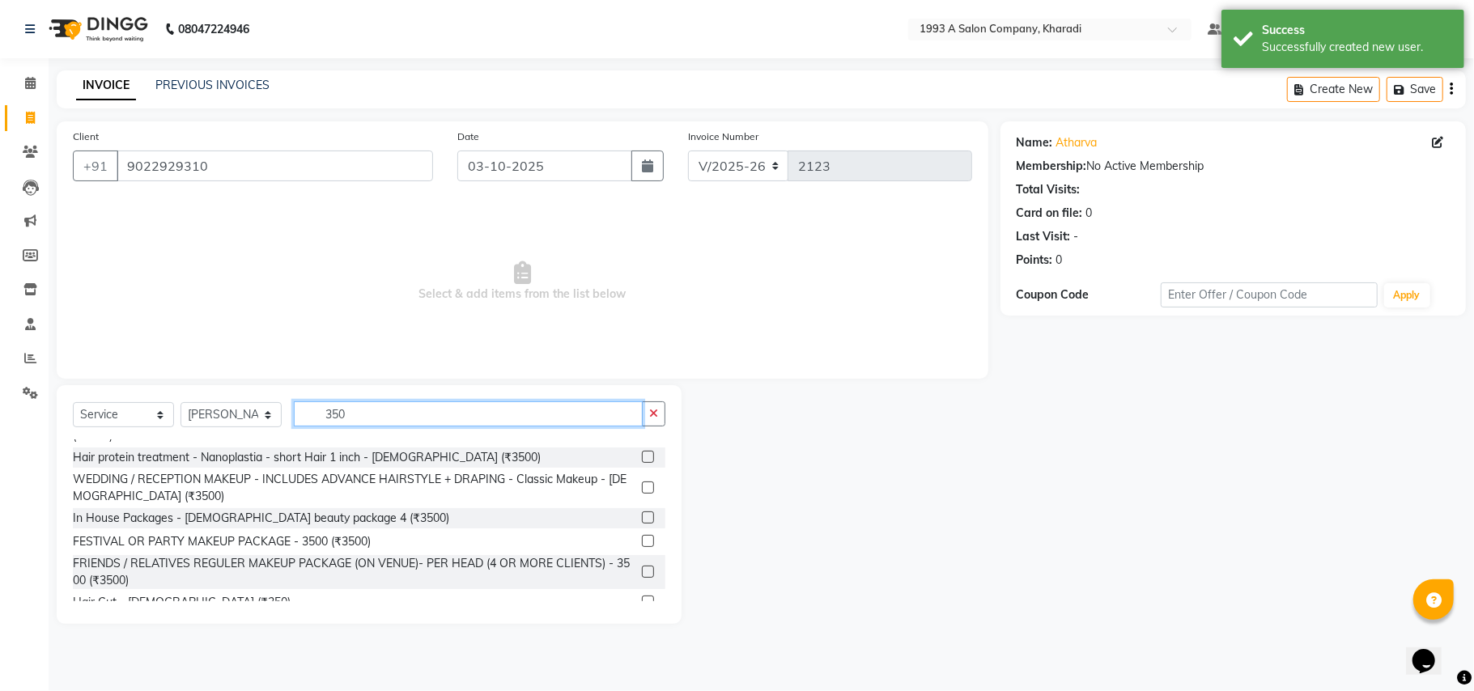
type input "350"
click at [642, 596] on label at bounding box center [648, 602] width 12 height 12
click at [642, 598] on input "checkbox" at bounding box center [647, 603] width 11 height 11
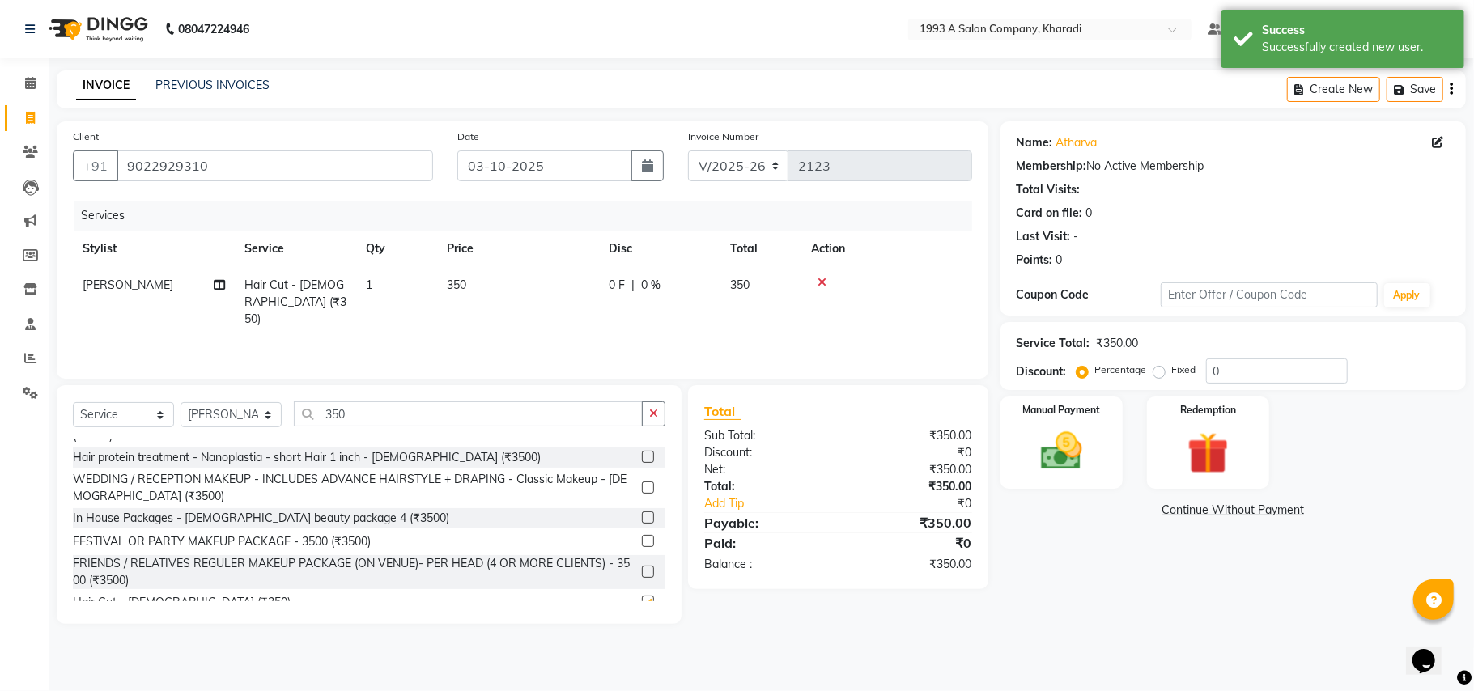
checkbox input "false"
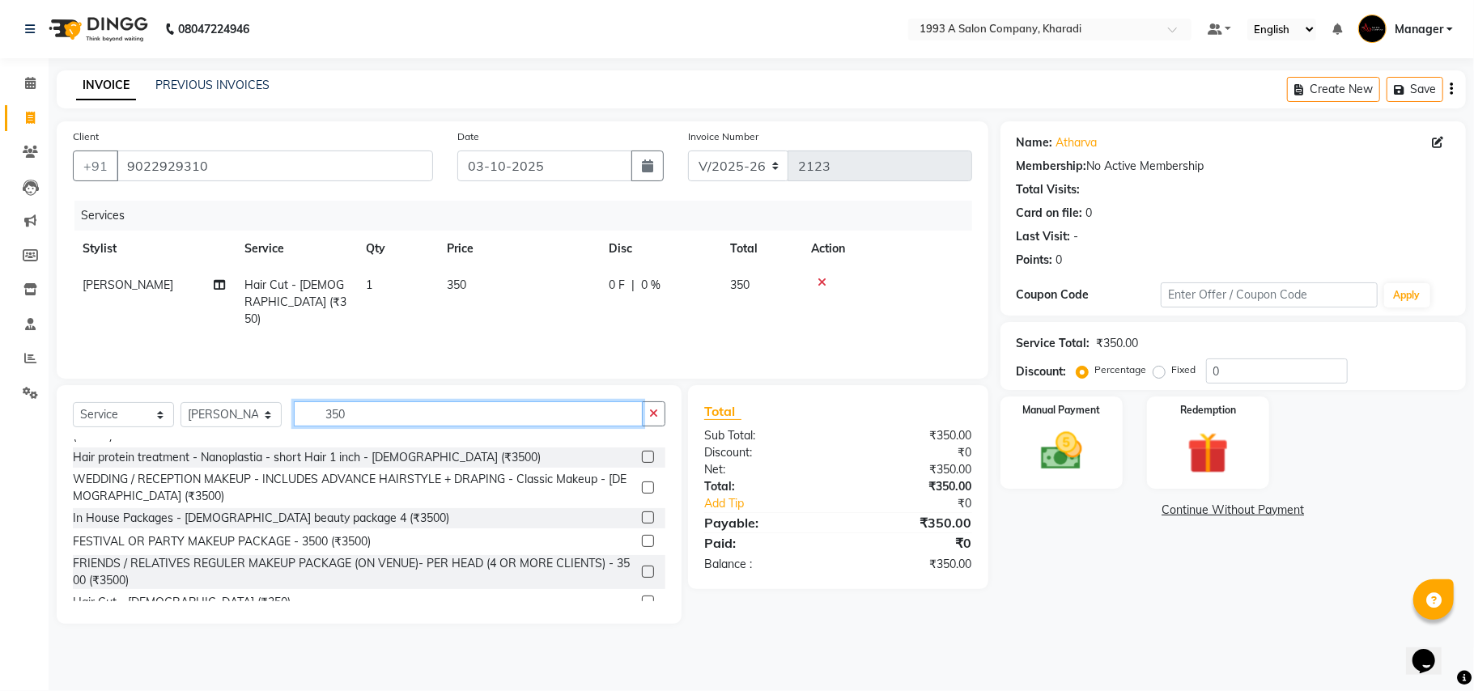
click at [389, 406] on input "350" at bounding box center [468, 414] width 349 height 25
type input "3"
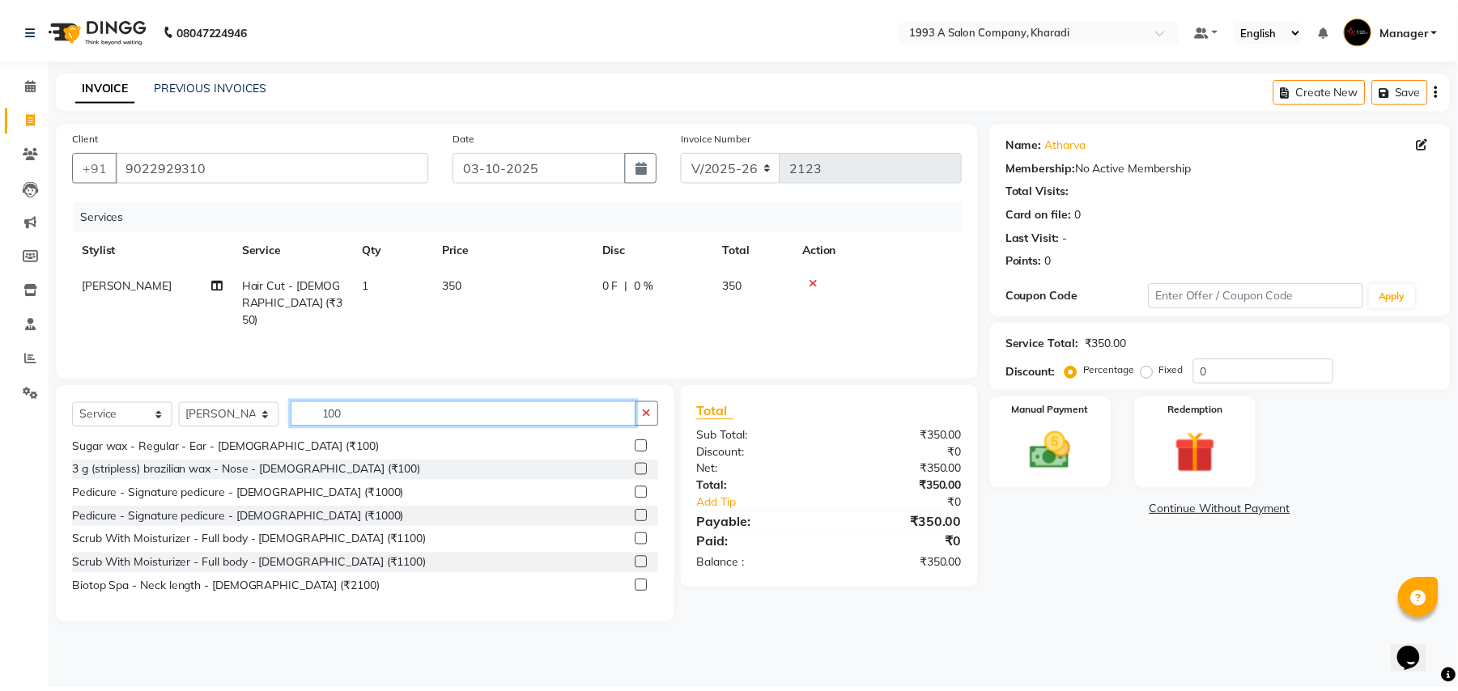
scroll to position [238, 0]
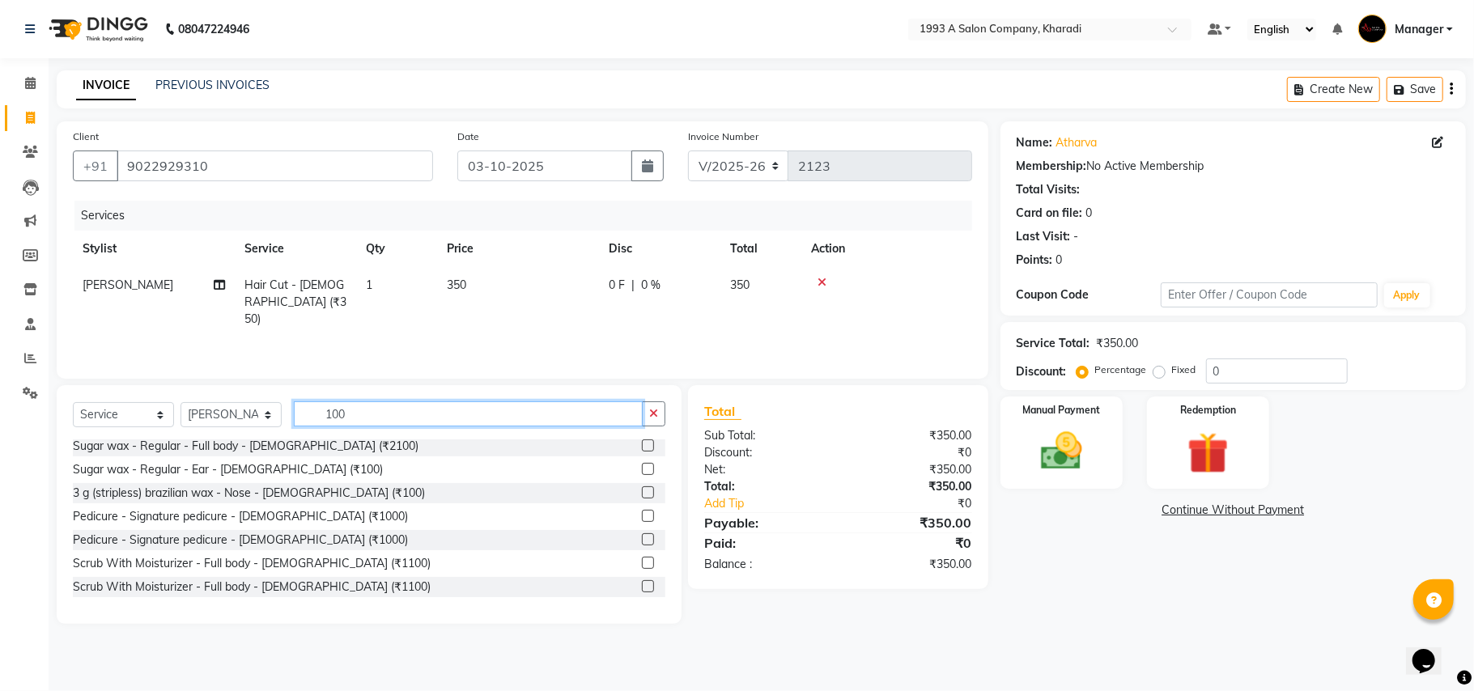
type input "100"
click at [642, 470] on label at bounding box center [648, 469] width 12 height 12
click at [642, 470] on input "checkbox" at bounding box center [647, 470] width 11 height 11
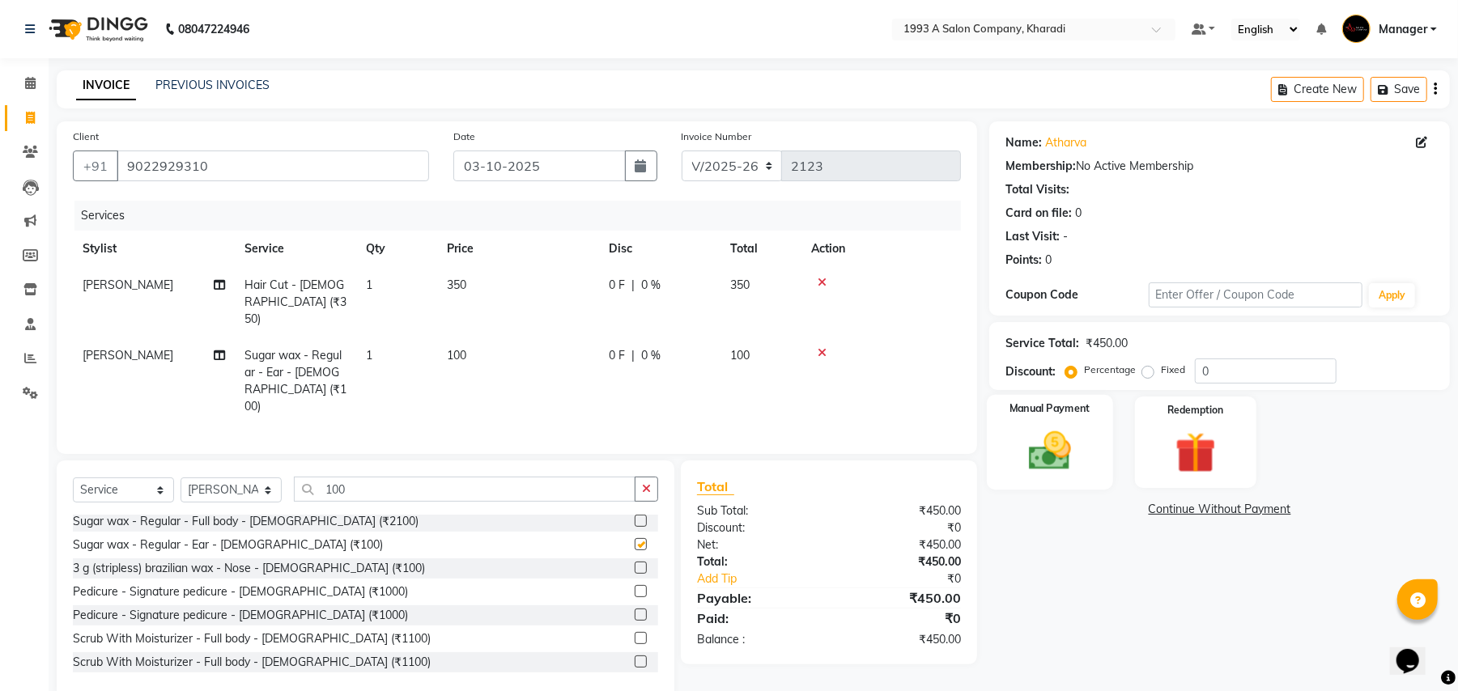
checkbox input "false"
click at [1079, 437] on img at bounding box center [1050, 451] width 70 height 49
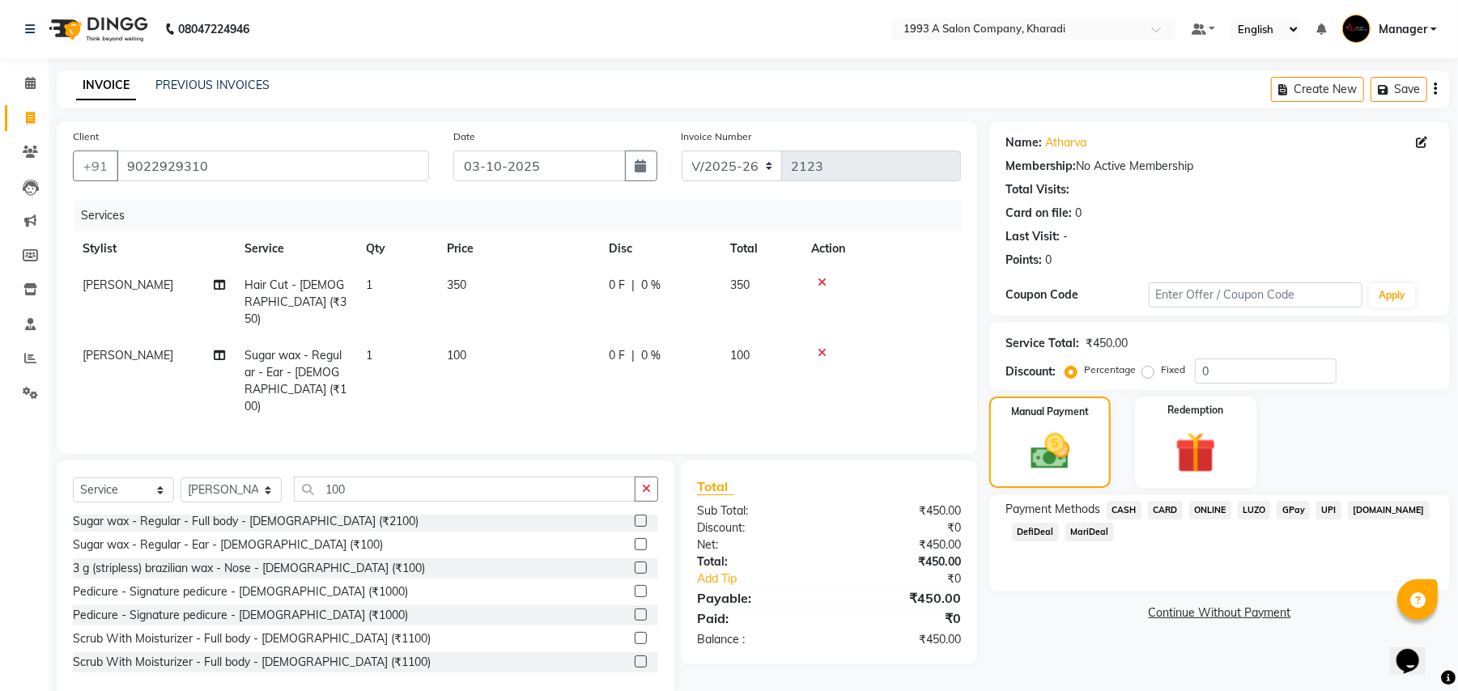
click at [1260, 515] on span "LUZO" at bounding box center [1254, 510] width 33 height 19
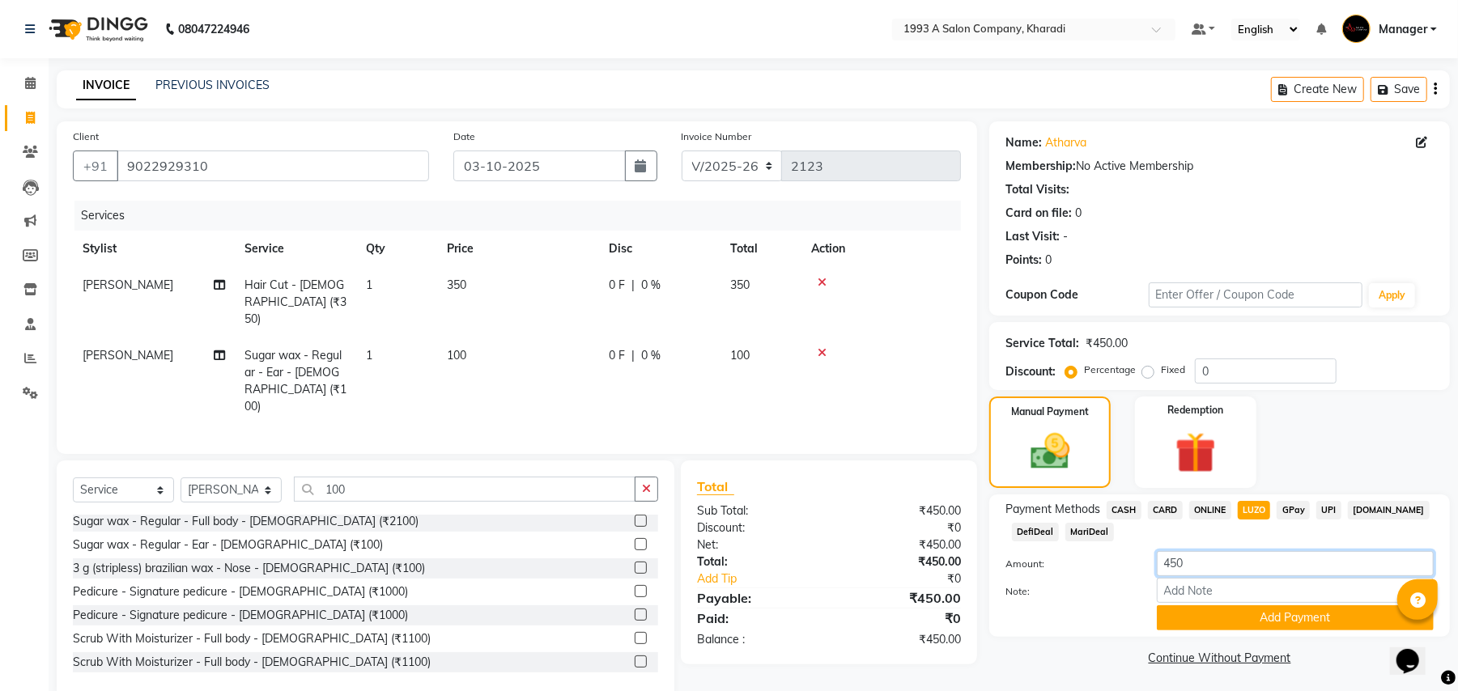
click at [1209, 557] on input "450" at bounding box center [1295, 563] width 277 height 25
type input "4"
type input "350"
click at [1218, 623] on button "Add Payment" at bounding box center [1295, 618] width 277 height 25
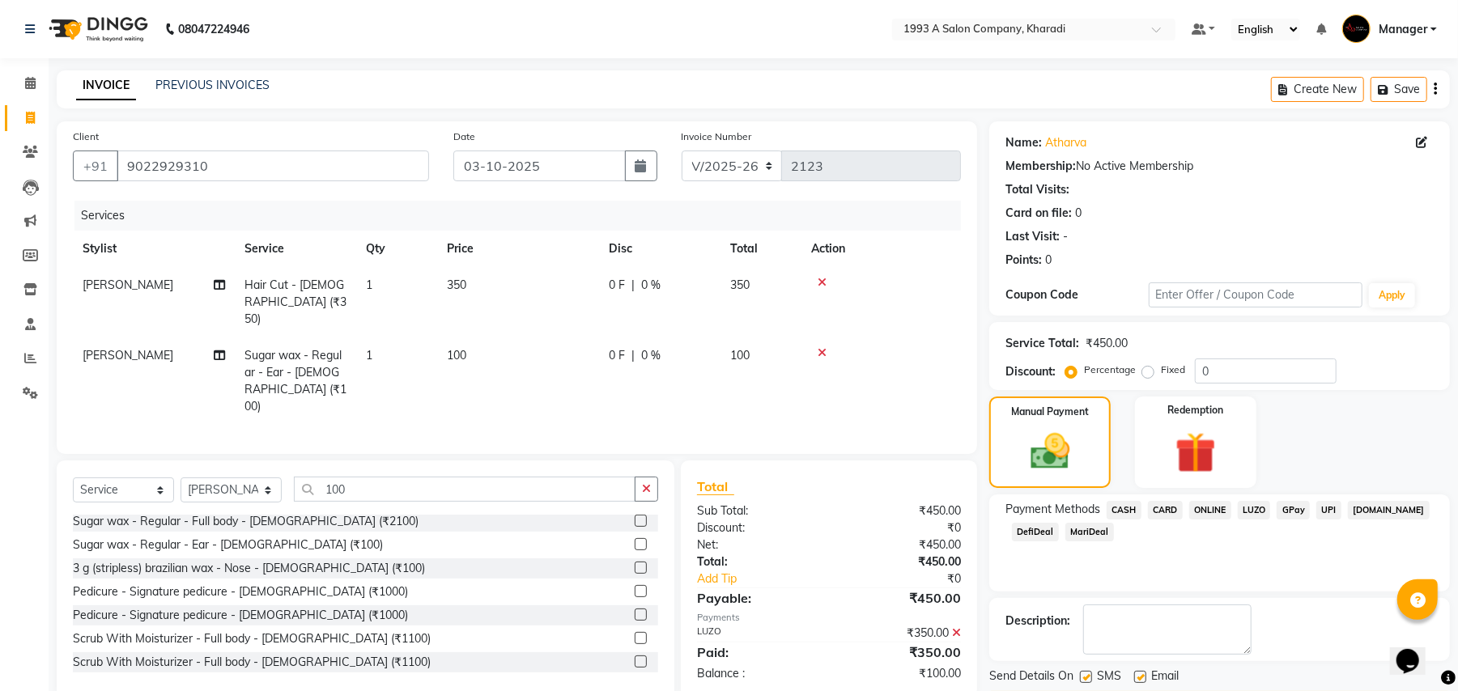
scroll to position [50, 0]
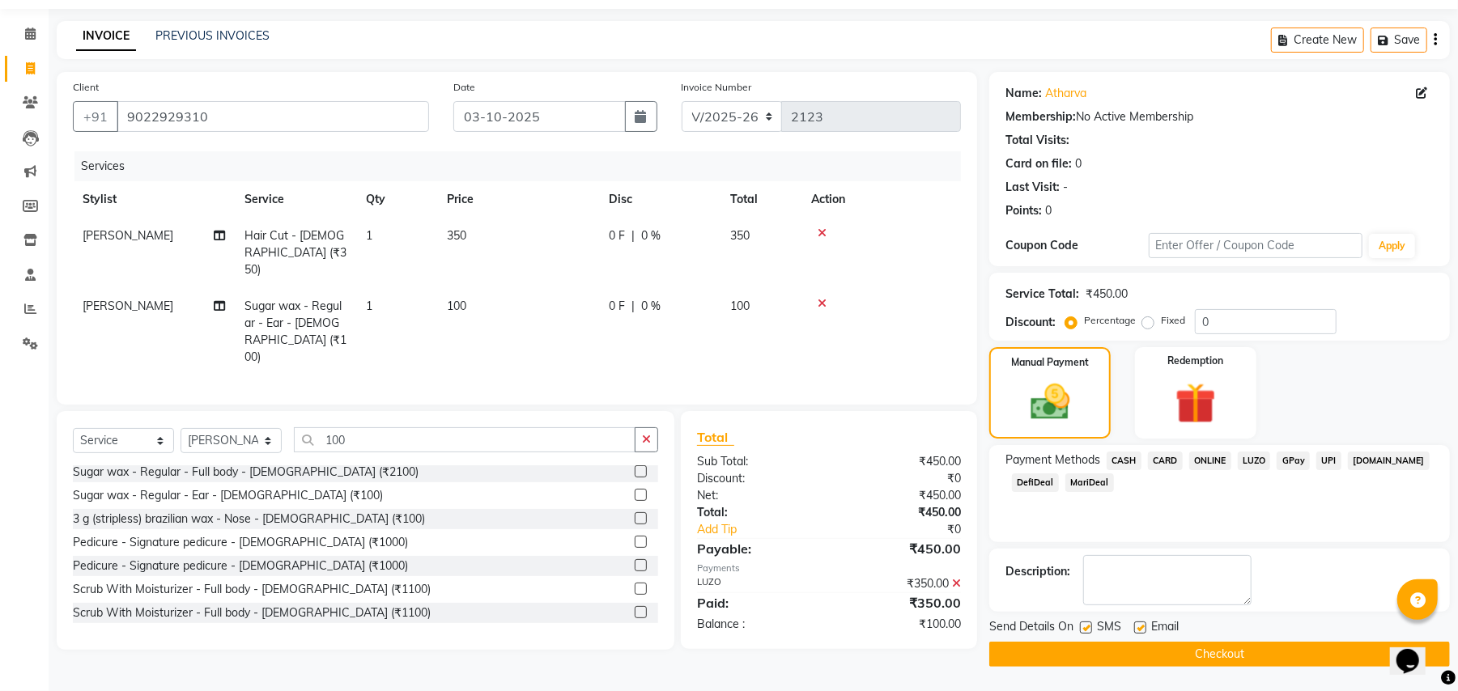
click at [1022, 483] on span "DefiDeal" at bounding box center [1035, 483] width 47 height 19
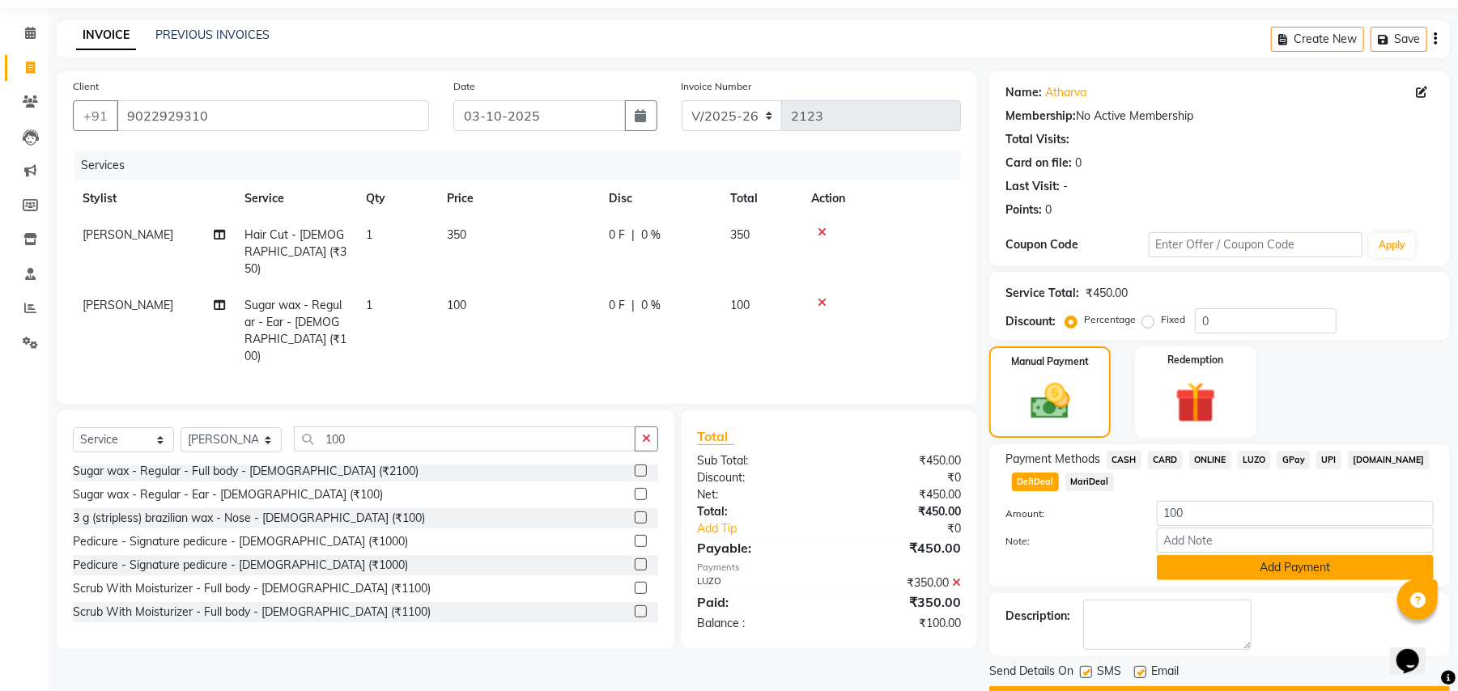
click at [1239, 571] on button "Add Payment" at bounding box center [1295, 567] width 277 height 25
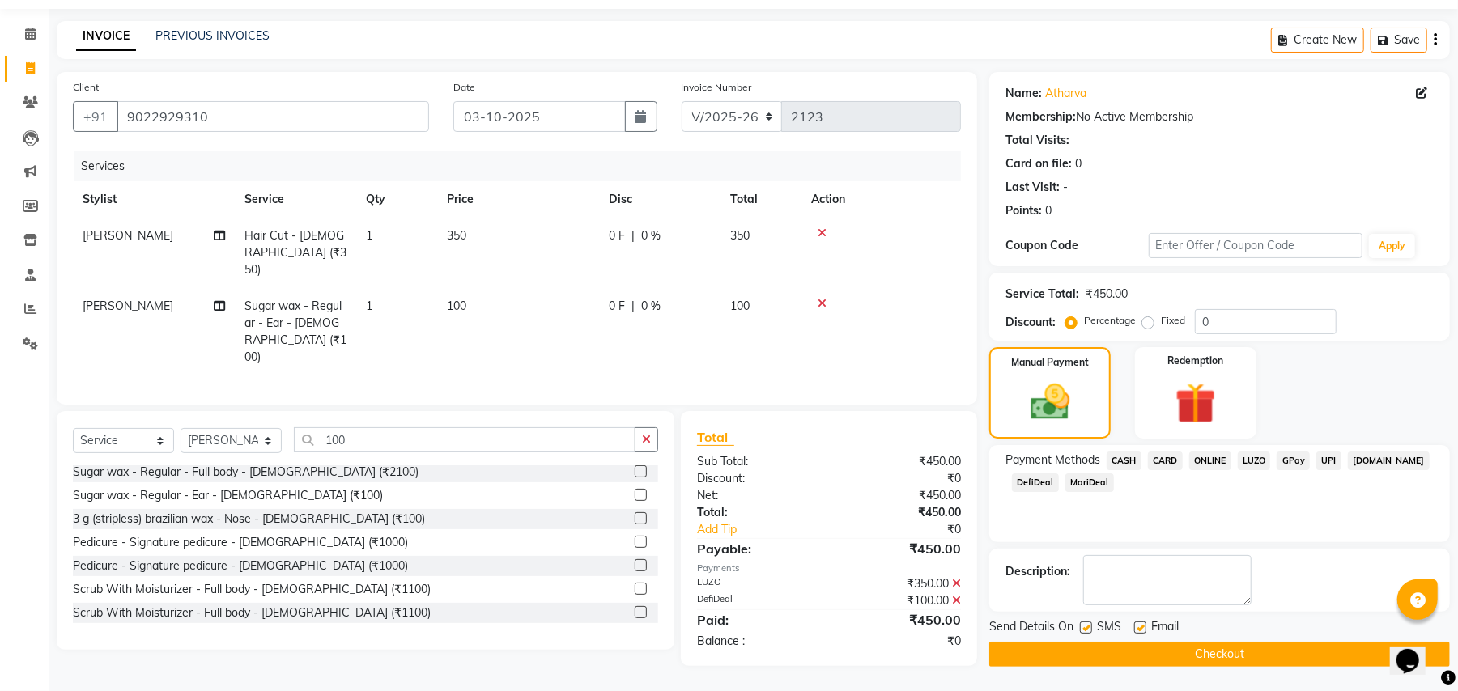
scroll to position [44, 0]
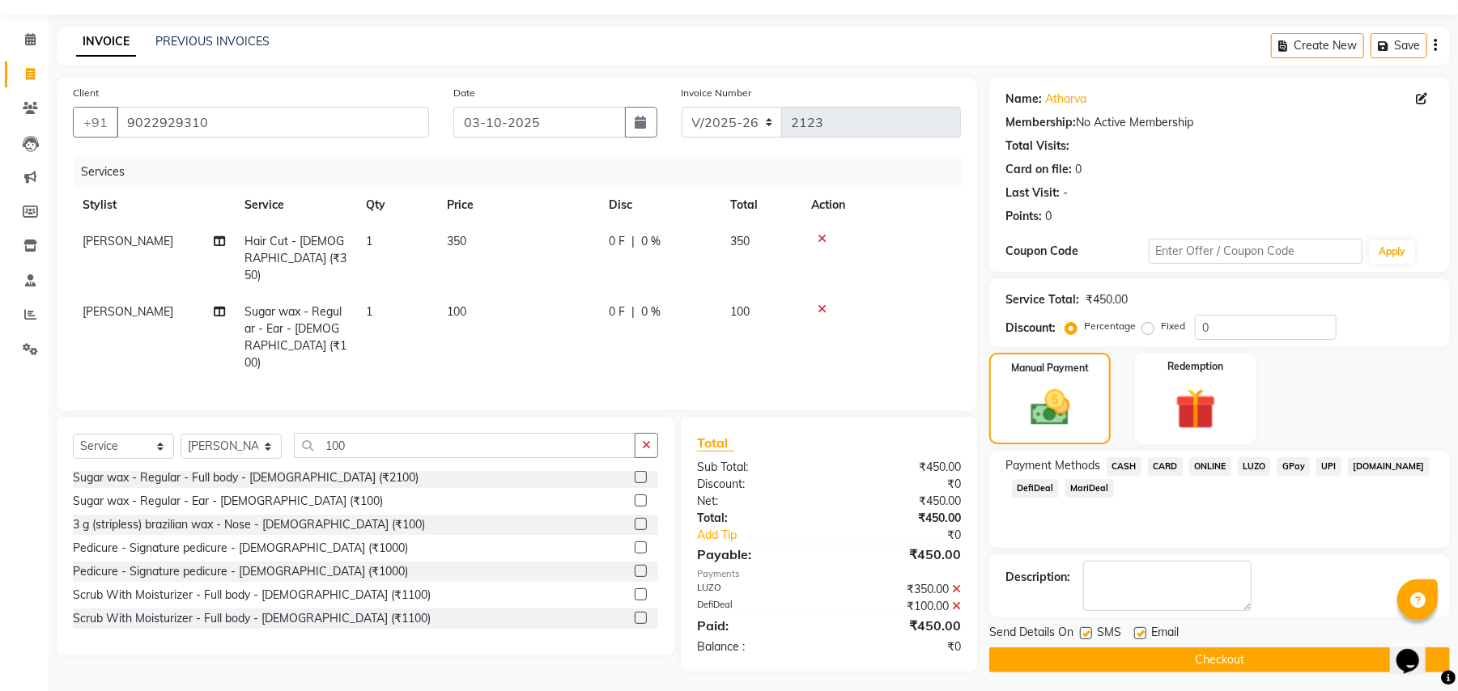
click at [1150, 662] on button "Checkout" at bounding box center [1219, 660] width 461 height 25
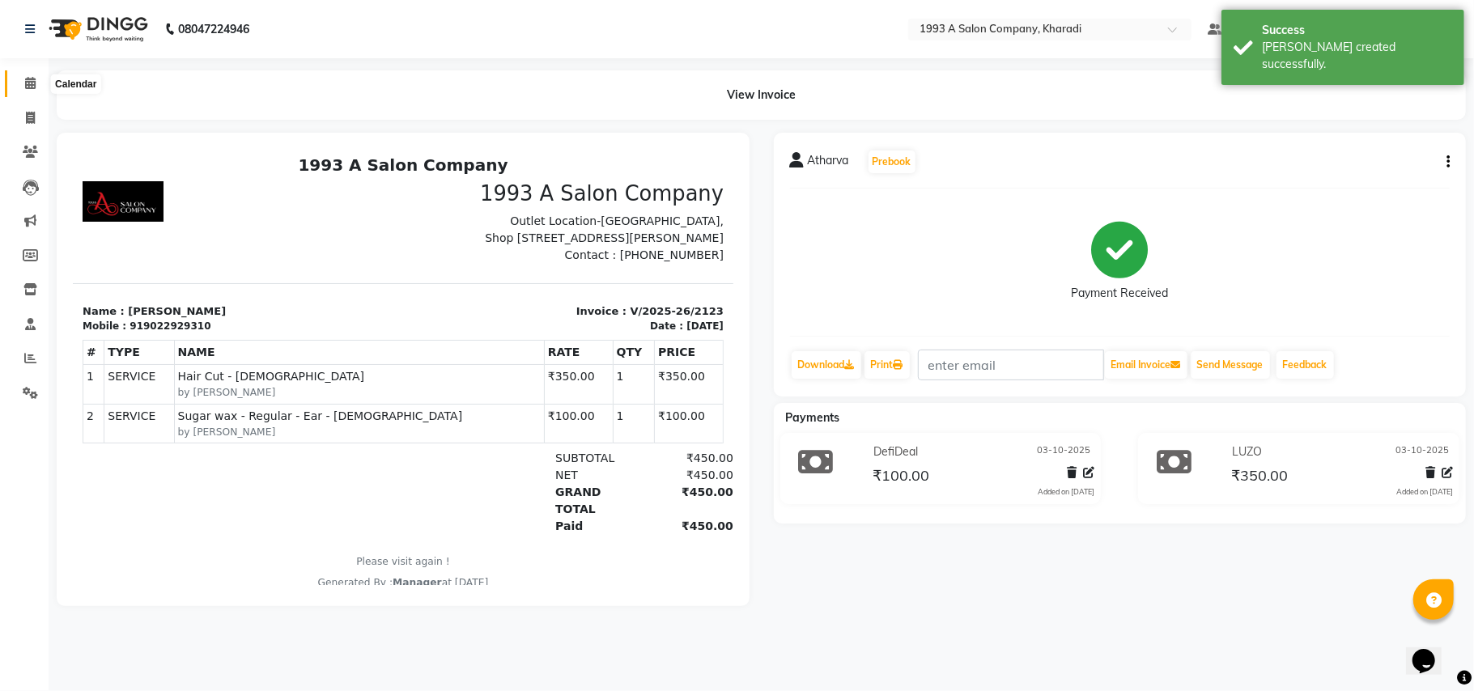
click at [26, 84] on icon at bounding box center [30, 83] width 11 height 12
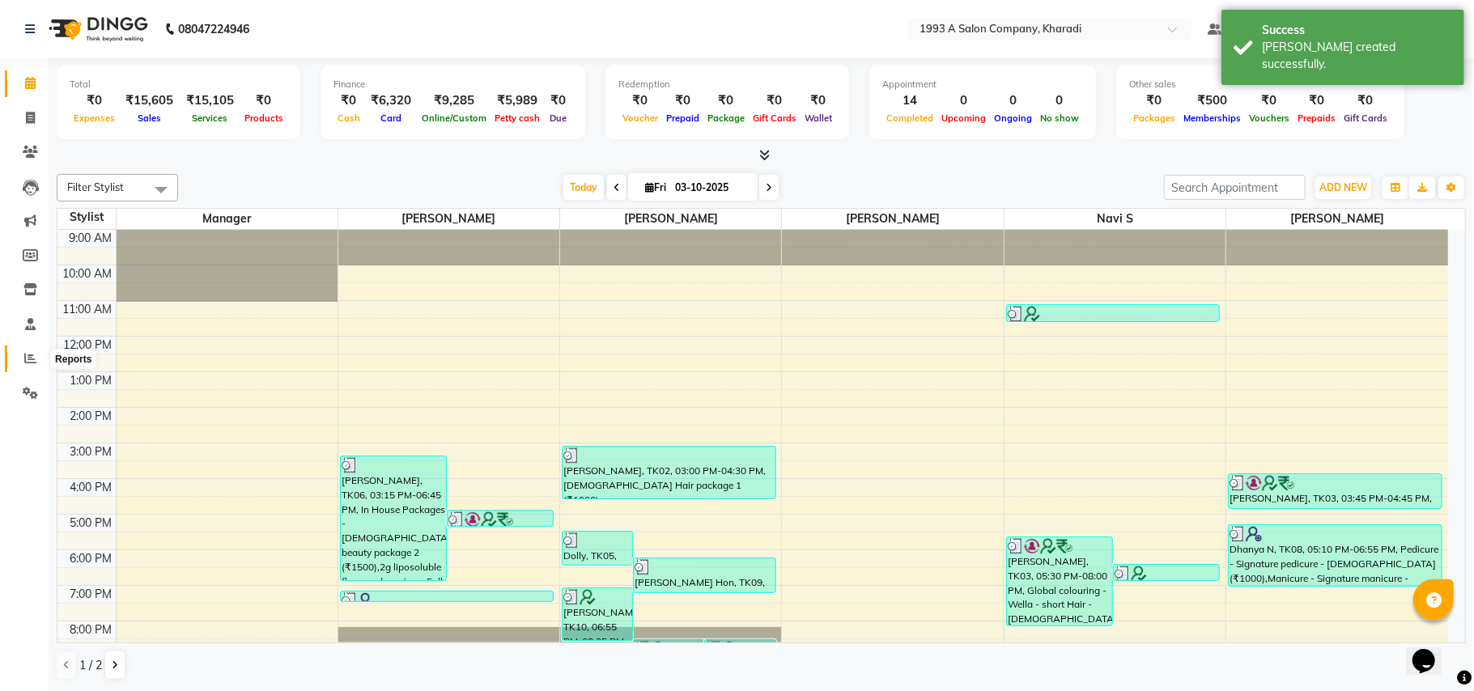
click at [26, 356] on icon at bounding box center [30, 358] width 12 height 12
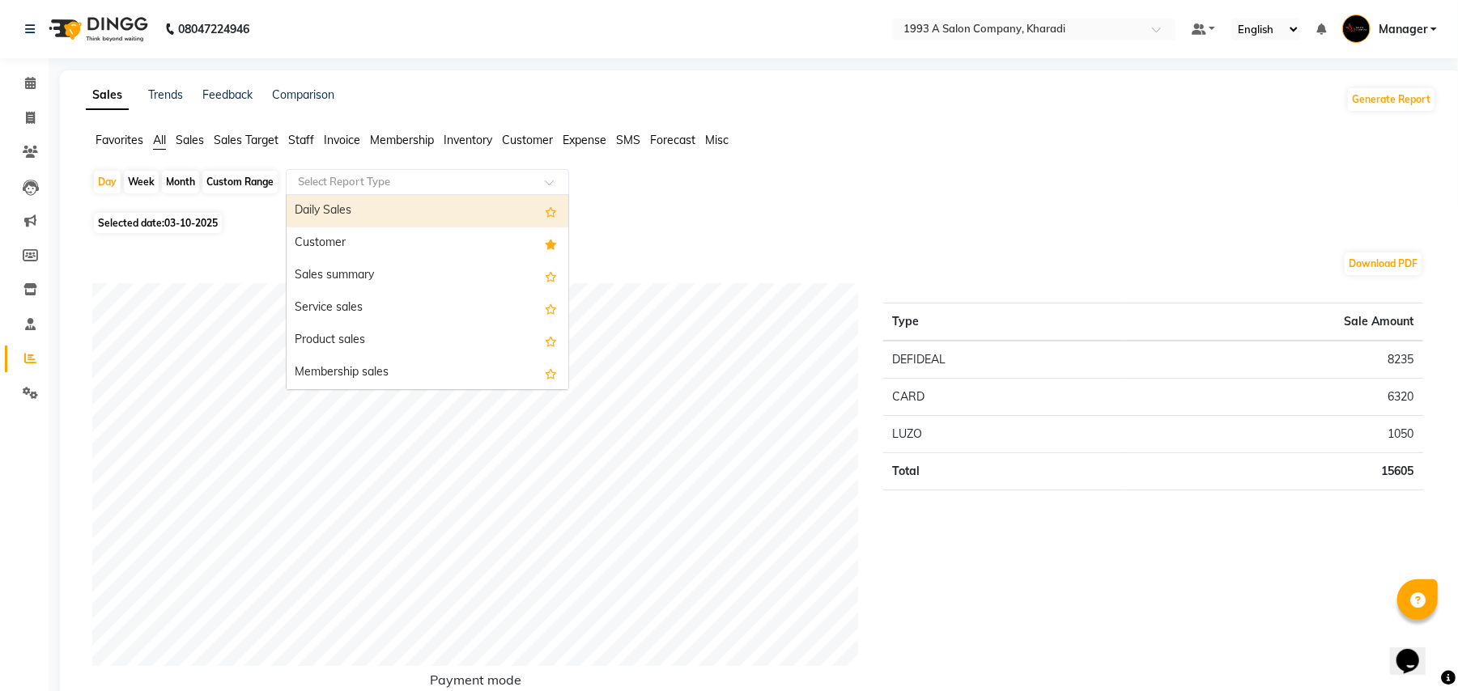
click at [364, 188] on input "text" at bounding box center [411, 182] width 233 height 16
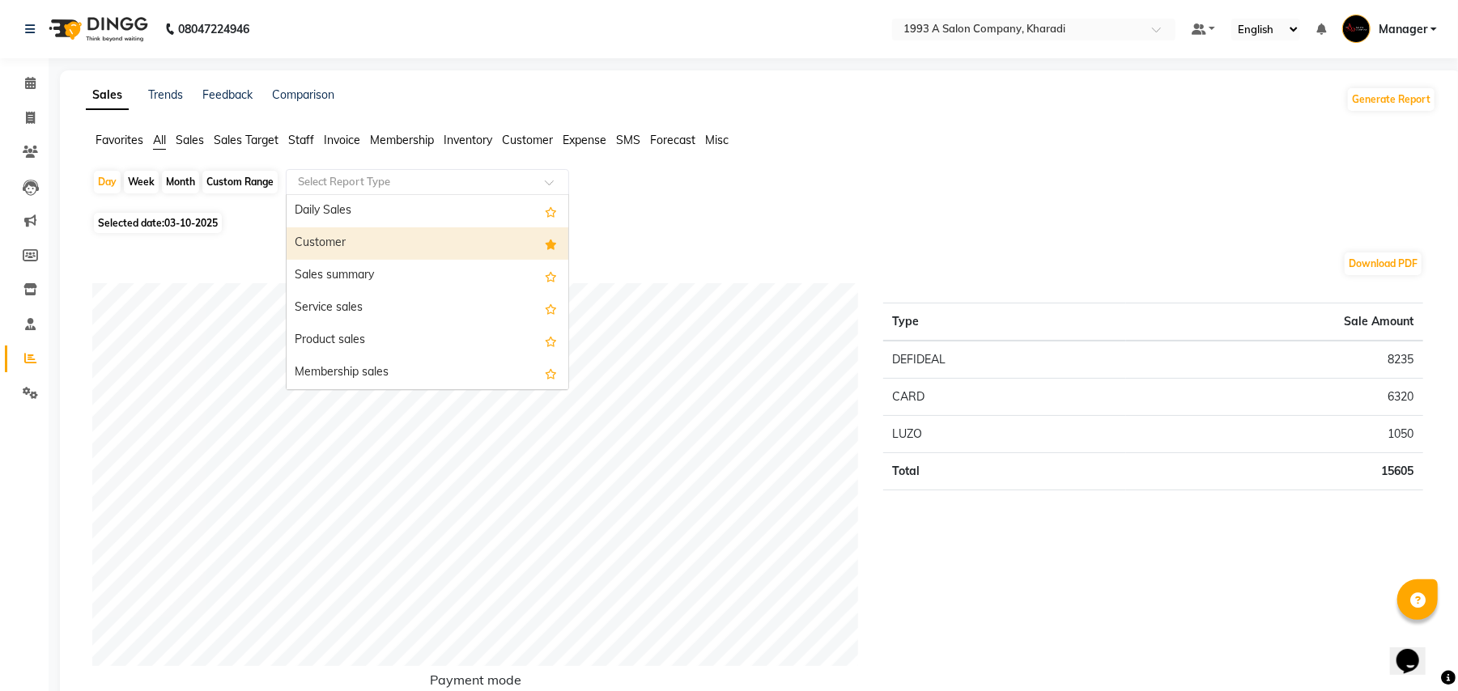
click at [347, 245] on div "Customer" at bounding box center [428, 244] width 282 height 32
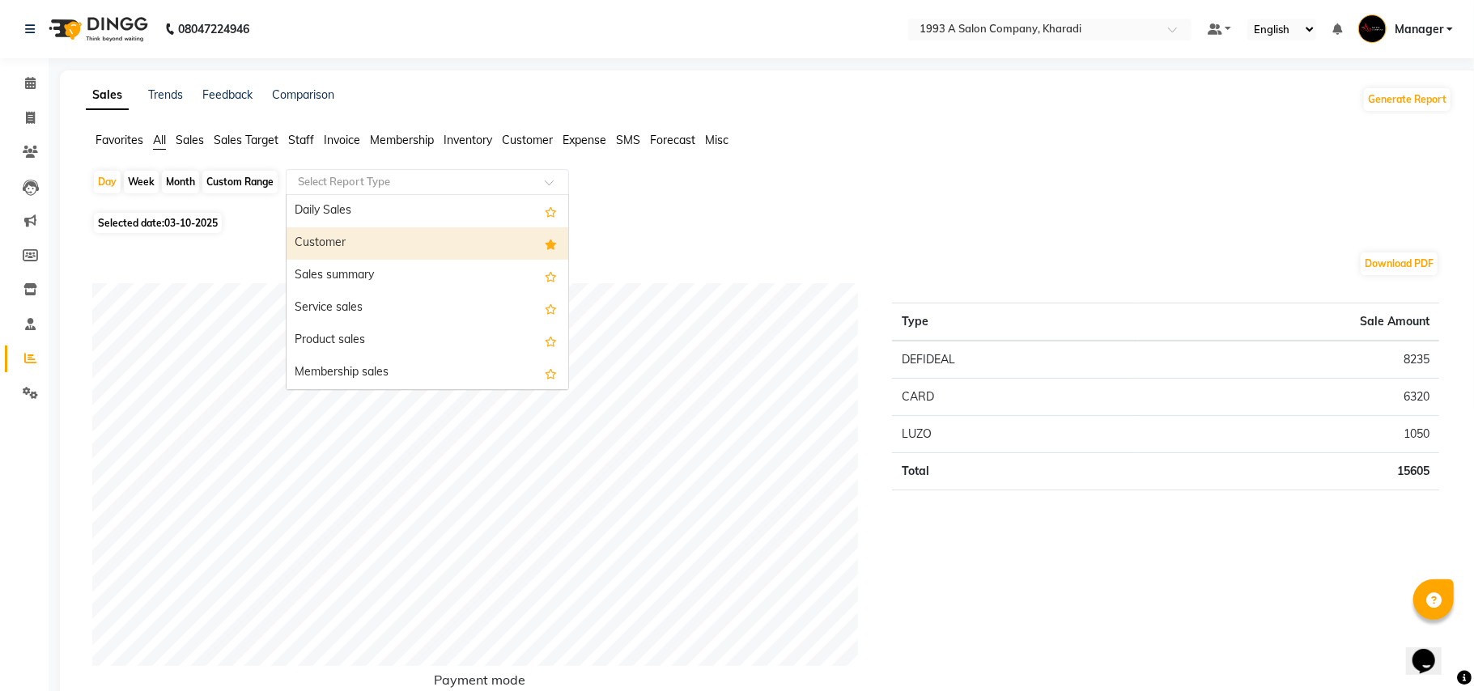
select select "full_report"
select select "csv"
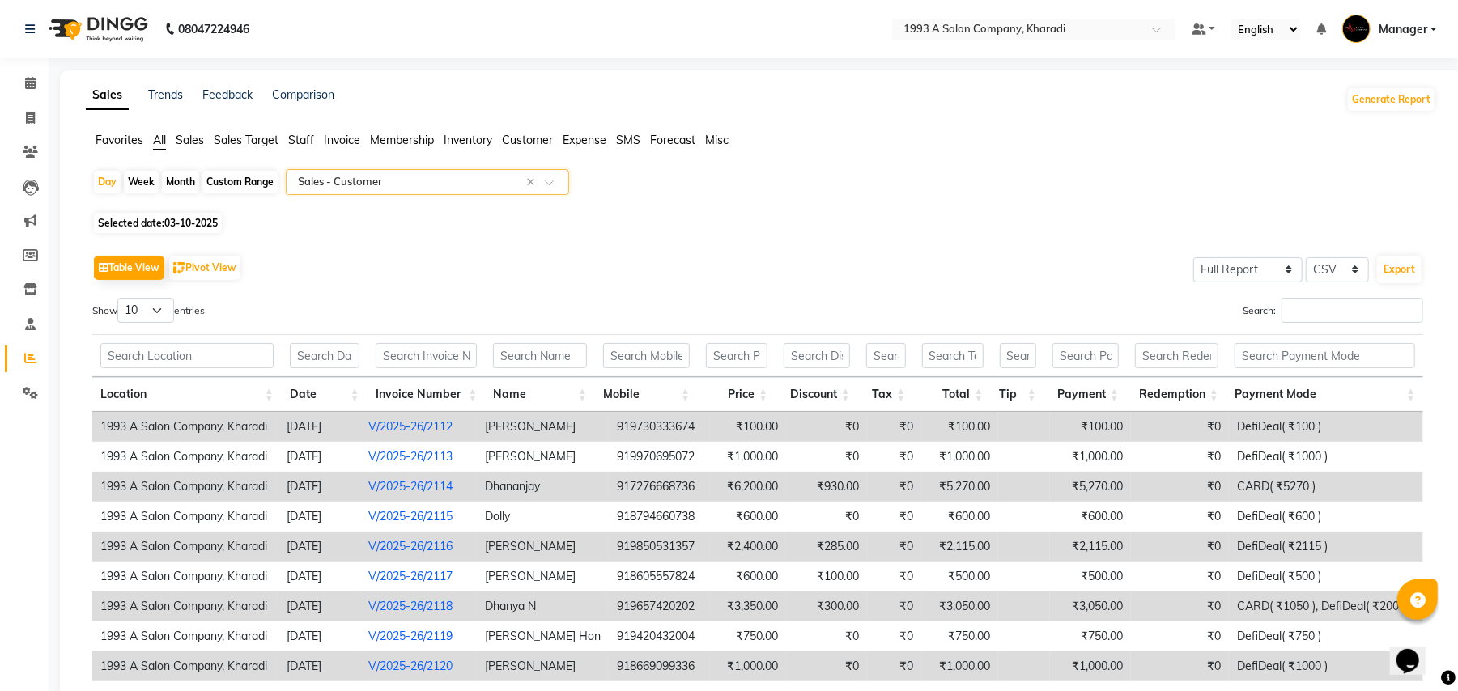
scroll to position [162, 0]
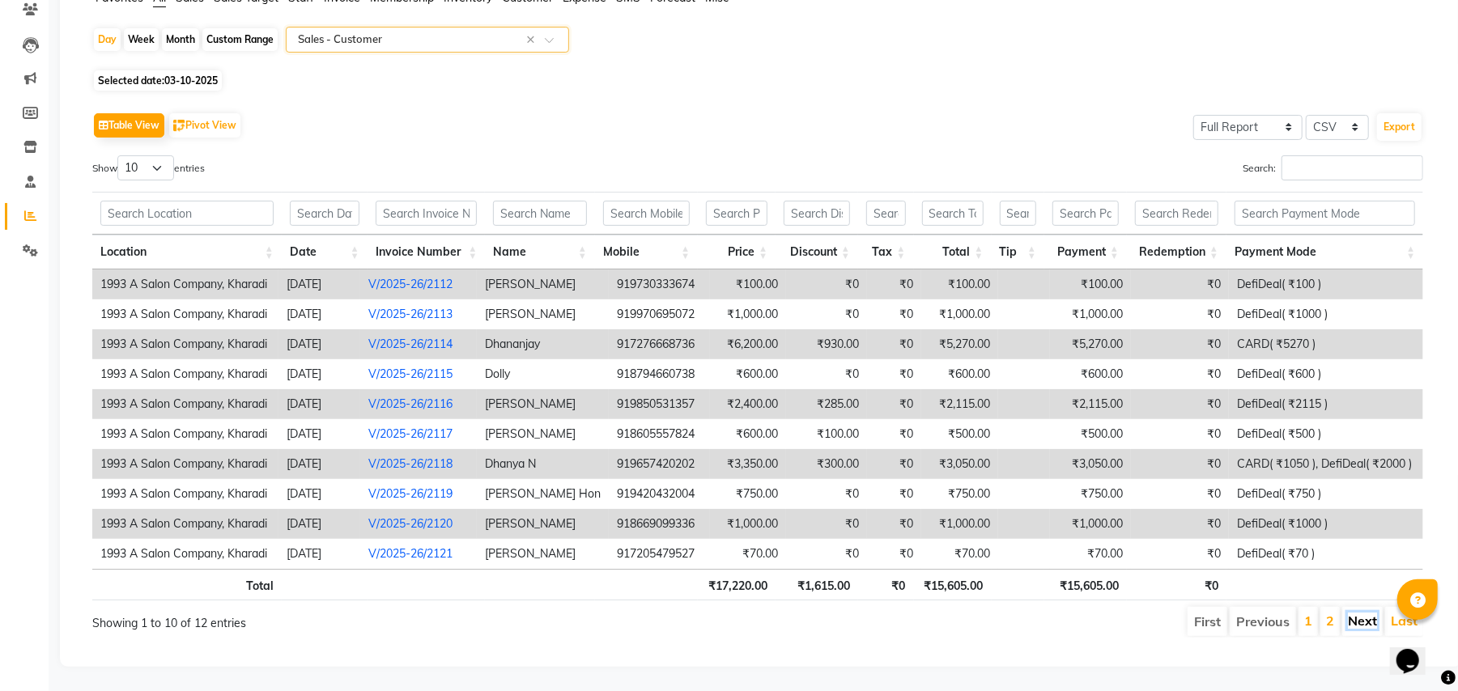
click at [1362, 613] on link "Next" at bounding box center [1362, 621] width 29 height 16
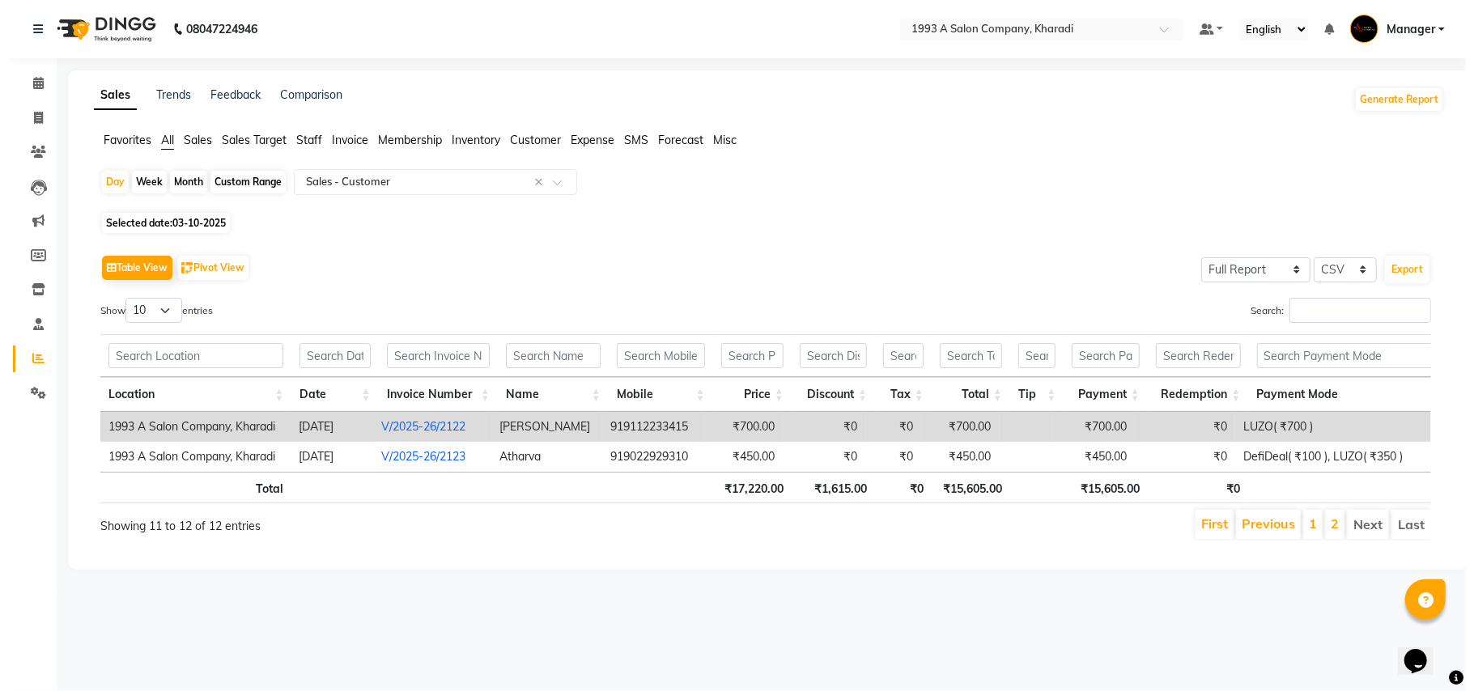
scroll to position [0, 0]
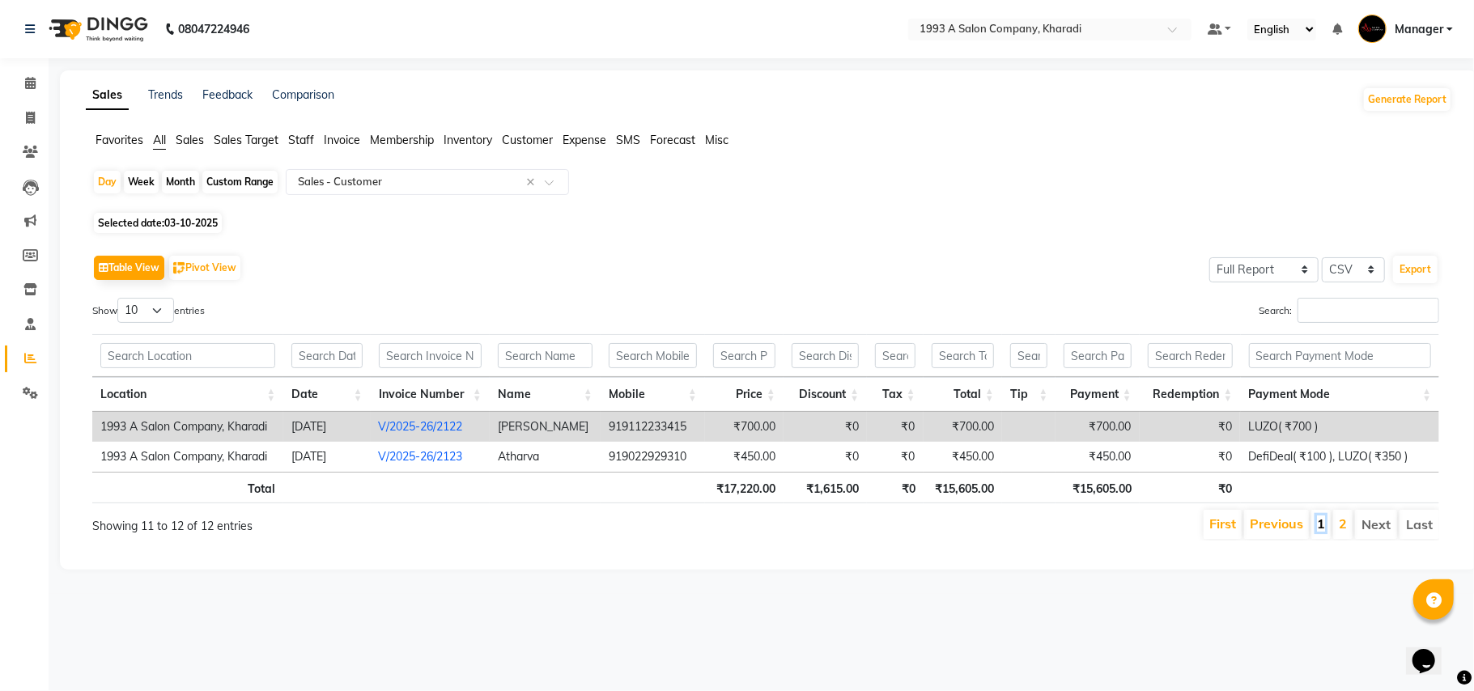
click at [1322, 529] on link "1" at bounding box center [1321, 524] width 8 height 16
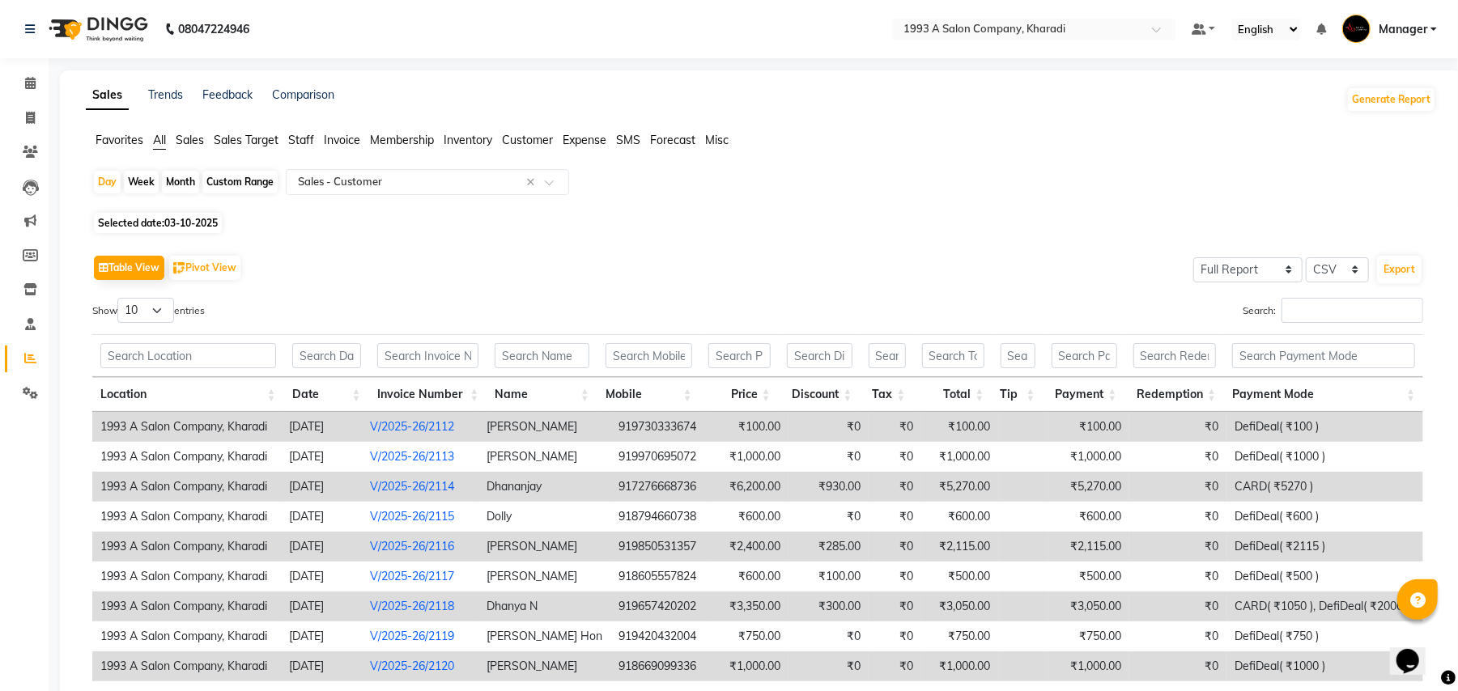
click at [311, 138] on span "Staff" at bounding box center [301, 140] width 26 height 15
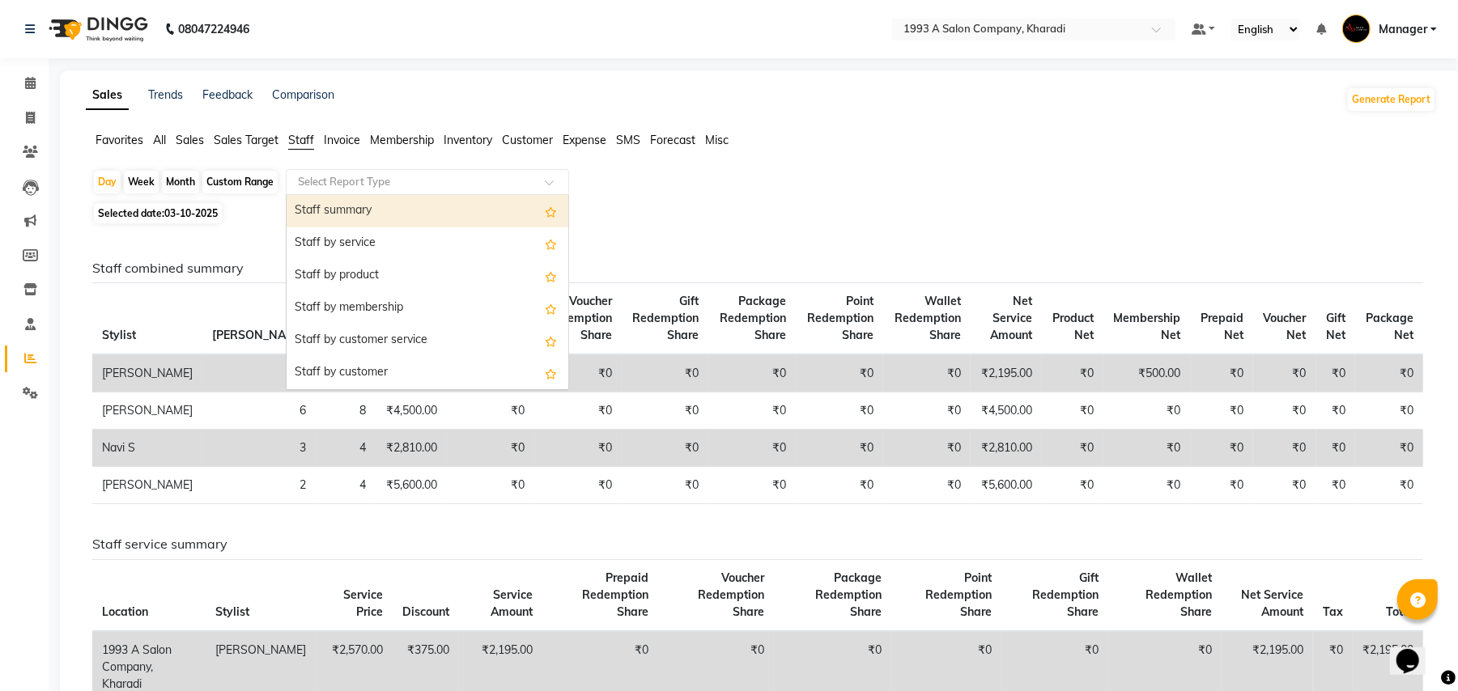
click at [321, 186] on input "text" at bounding box center [411, 182] width 233 height 16
click at [157, 136] on span "All" at bounding box center [159, 140] width 13 height 15
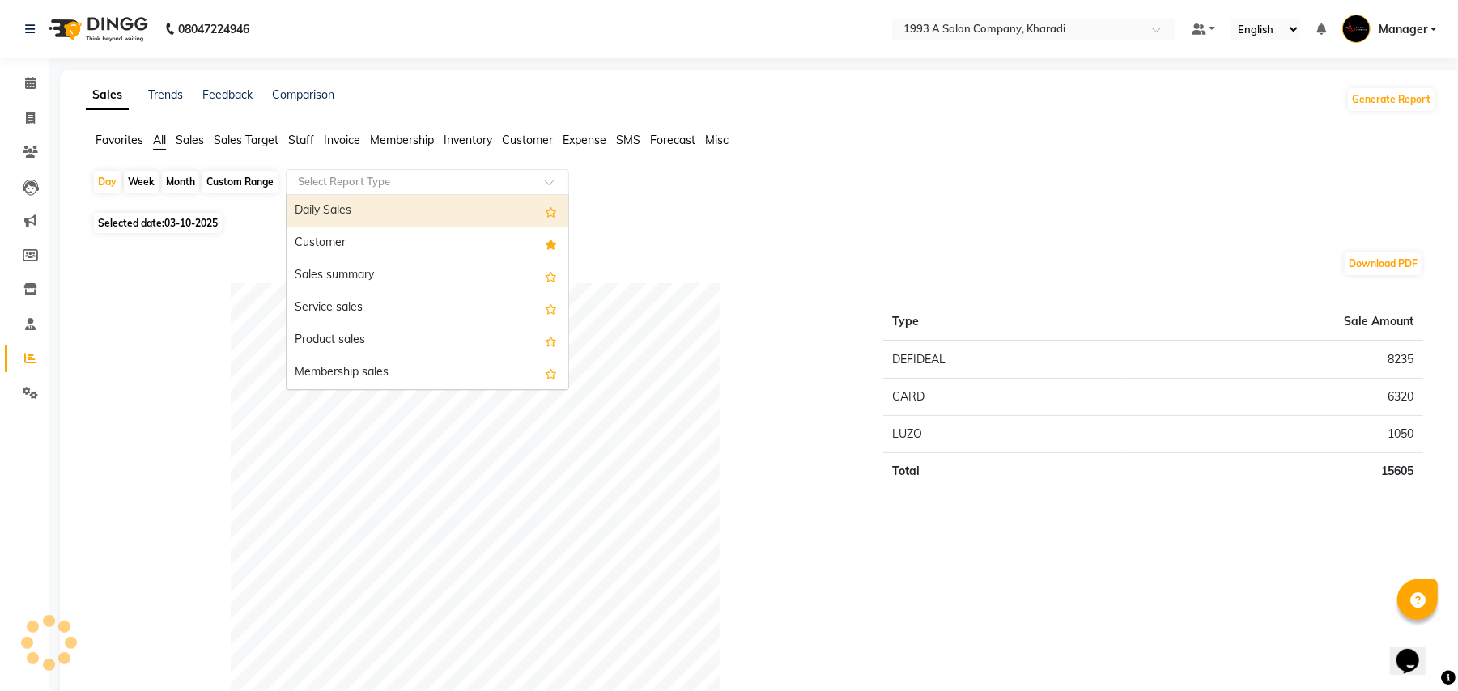
click at [343, 178] on input "text" at bounding box center [411, 182] width 233 height 16
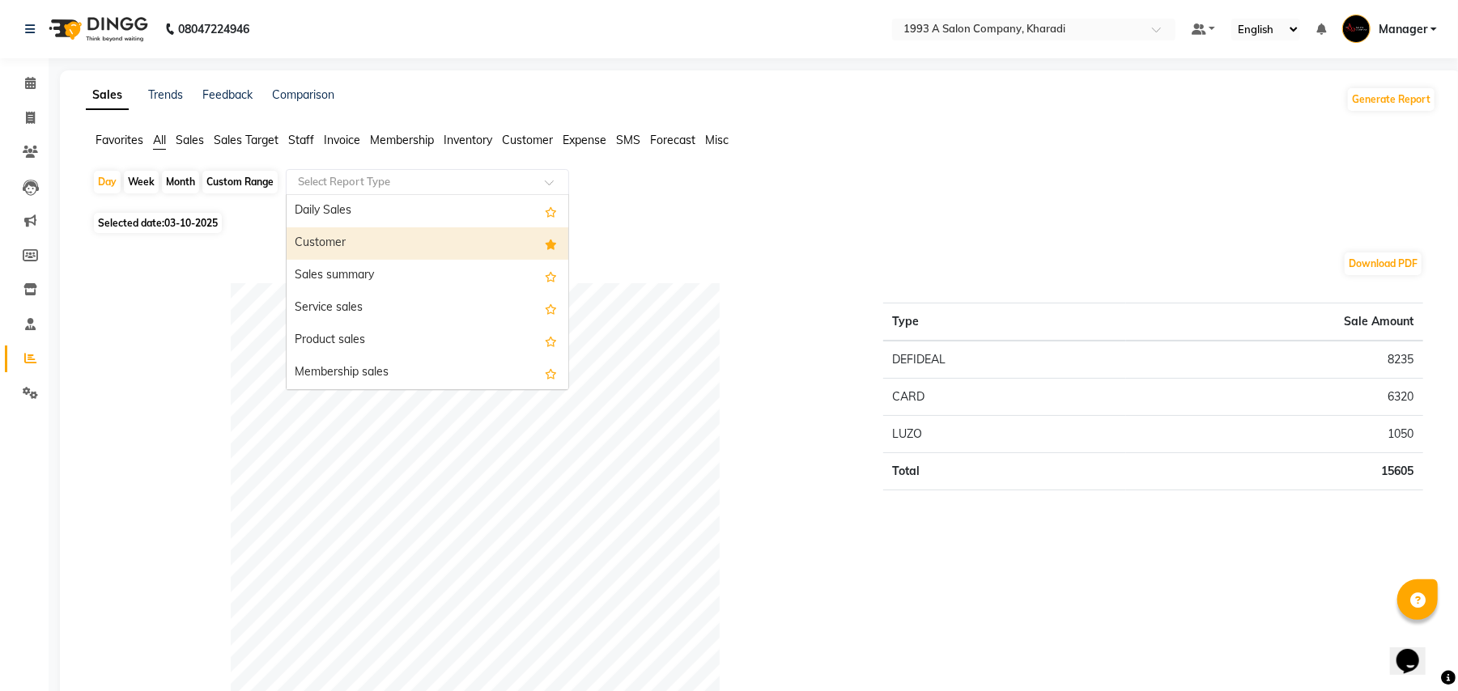
click at [338, 250] on div "Customer" at bounding box center [428, 244] width 282 height 32
select select "full_report"
select select "csv"
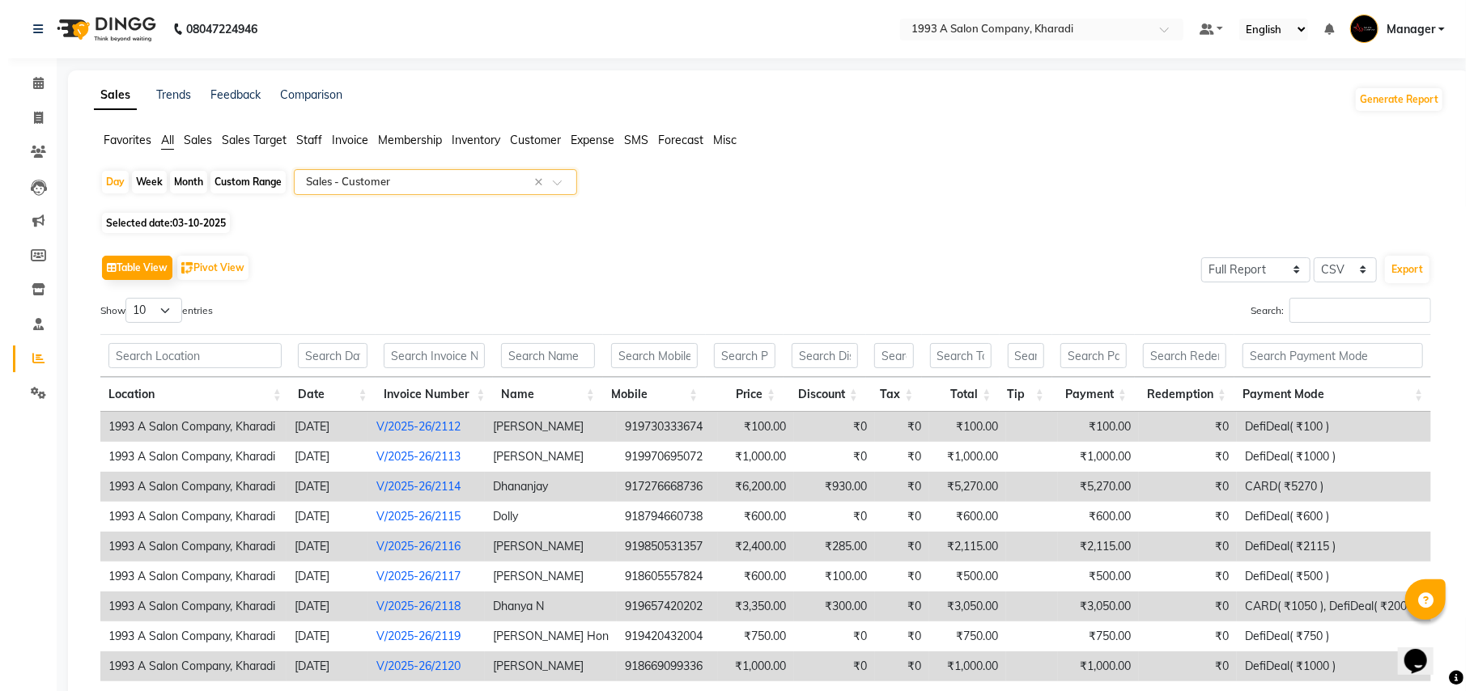
scroll to position [162, 0]
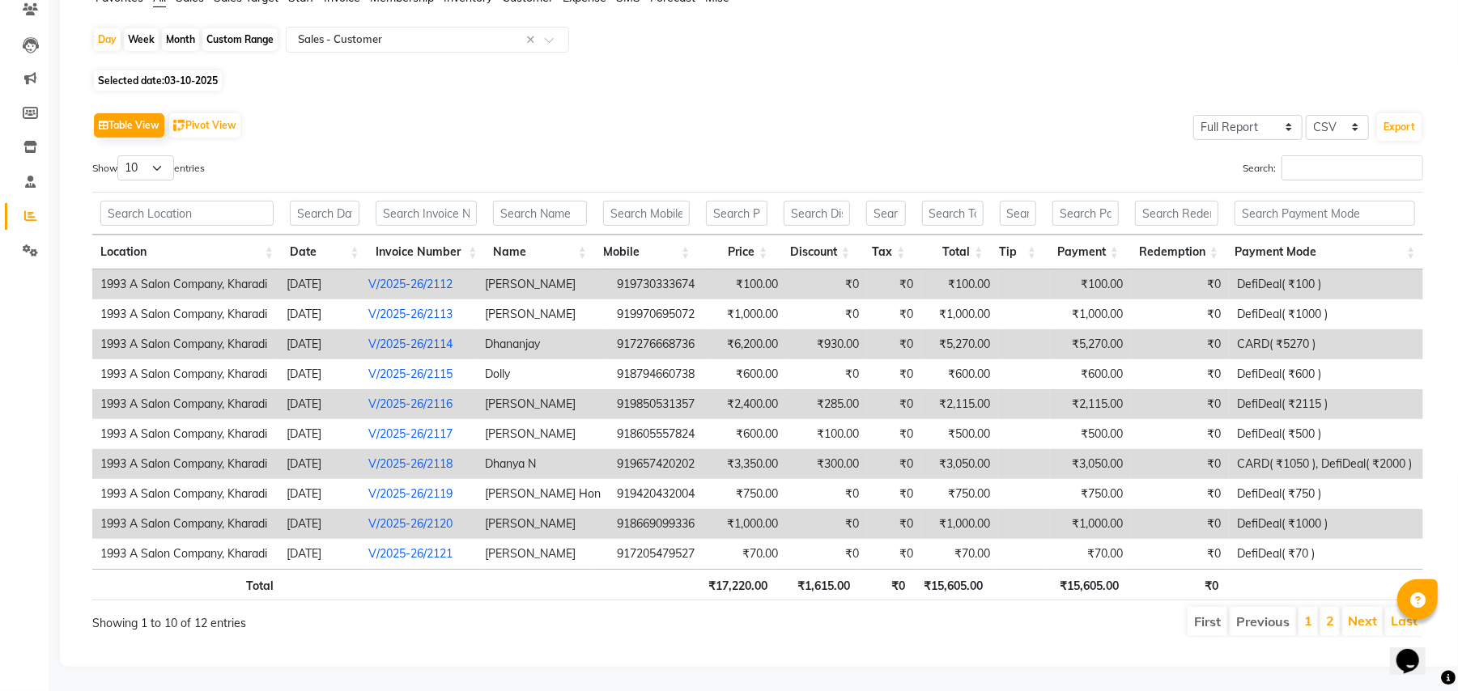
click at [428, 397] on link "V/2025-26/2116" at bounding box center [410, 404] width 84 height 15
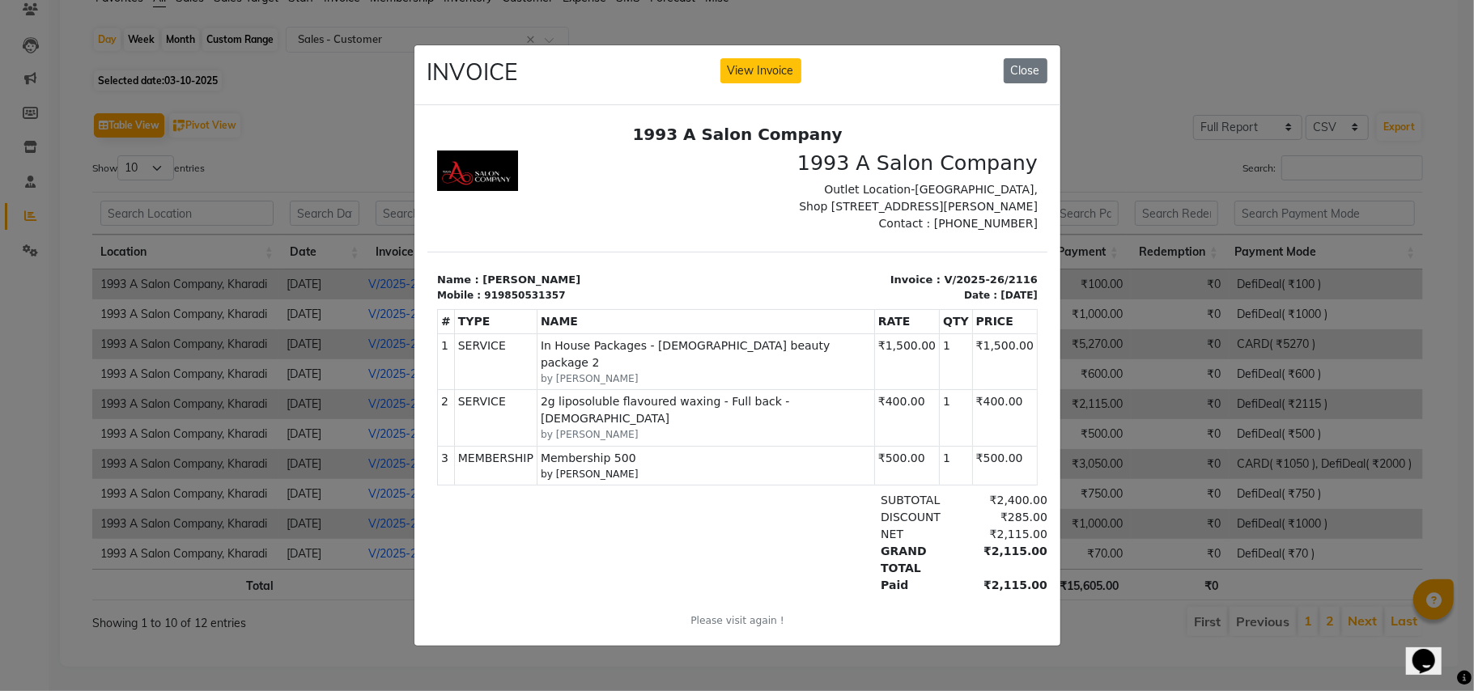
scroll to position [0, 0]
click at [736, 58] on button "View Invoice" at bounding box center [761, 70] width 81 height 25
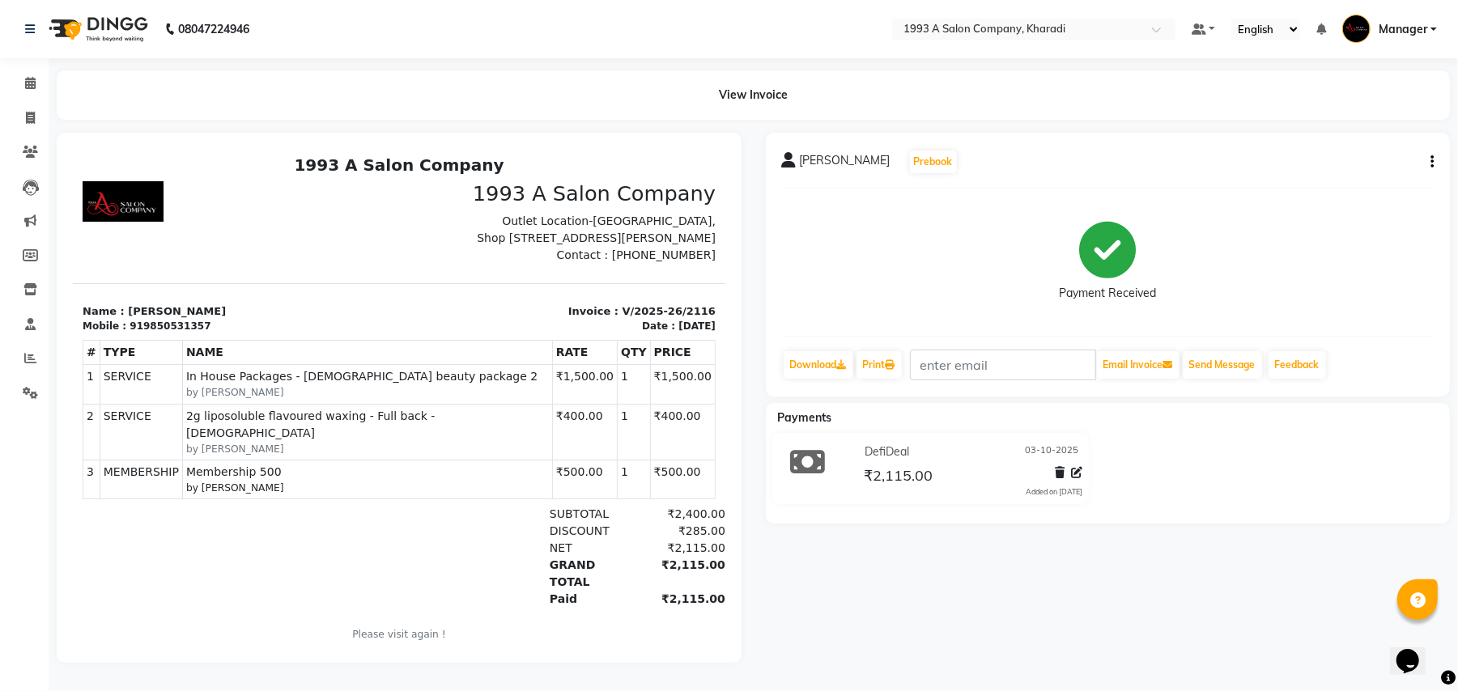
click at [1432, 162] on icon "button" at bounding box center [1432, 162] width 3 height 1
click at [1333, 160] on div "Edit Item Staff" at bounding box center [1351, 161] width 111 height 20
select select
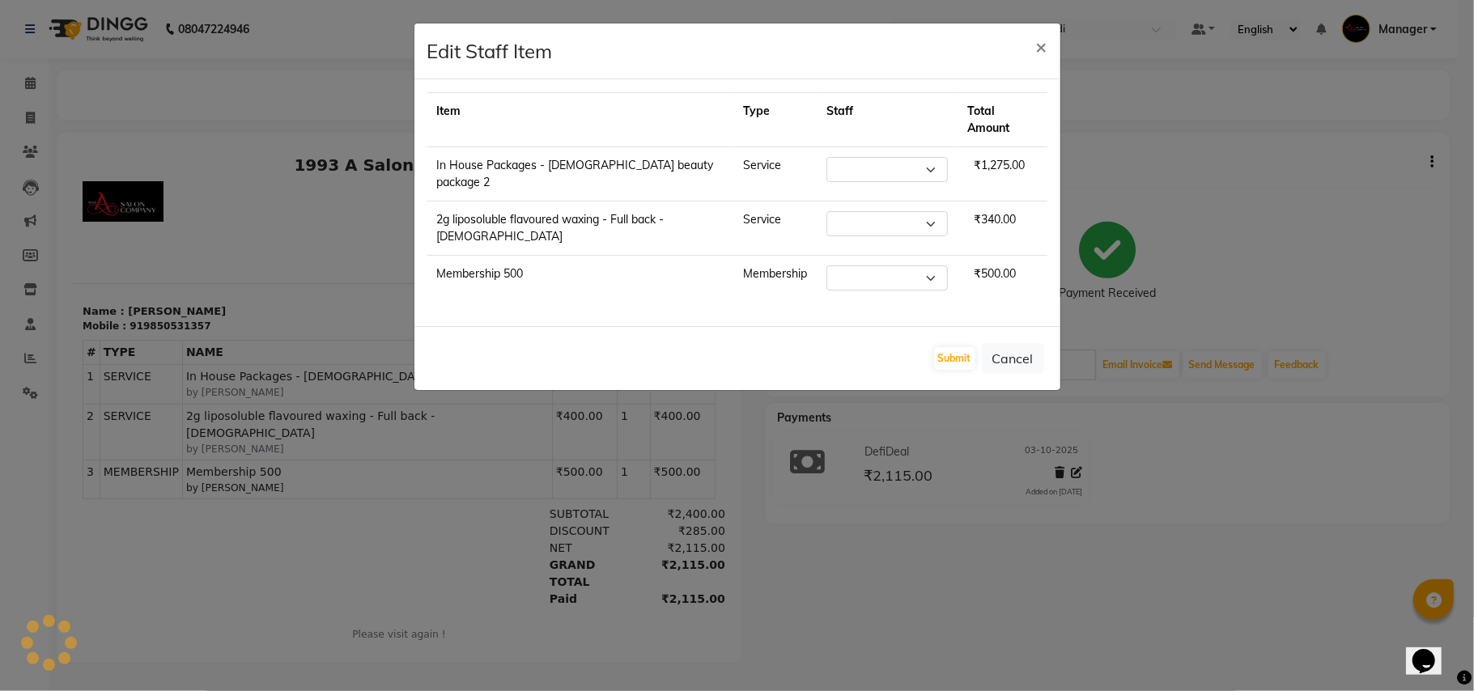
select select "11579"
click at [865, 266] on select "Select [PERSON_NAME] [PERSON_NAME] Manager [PERSON_NAME] S Neha Tigote [PERSON_…" at bounding box center [887, 278] width 121 height 25
select select "9419"
click at [827, 266] on select "Select [PERSON_NAME] [PERSON_NAME] Manager [PERSON_NAME] S Neha Tigote [PERSON_…" at bounding box center [887, 278] width 121 height 25
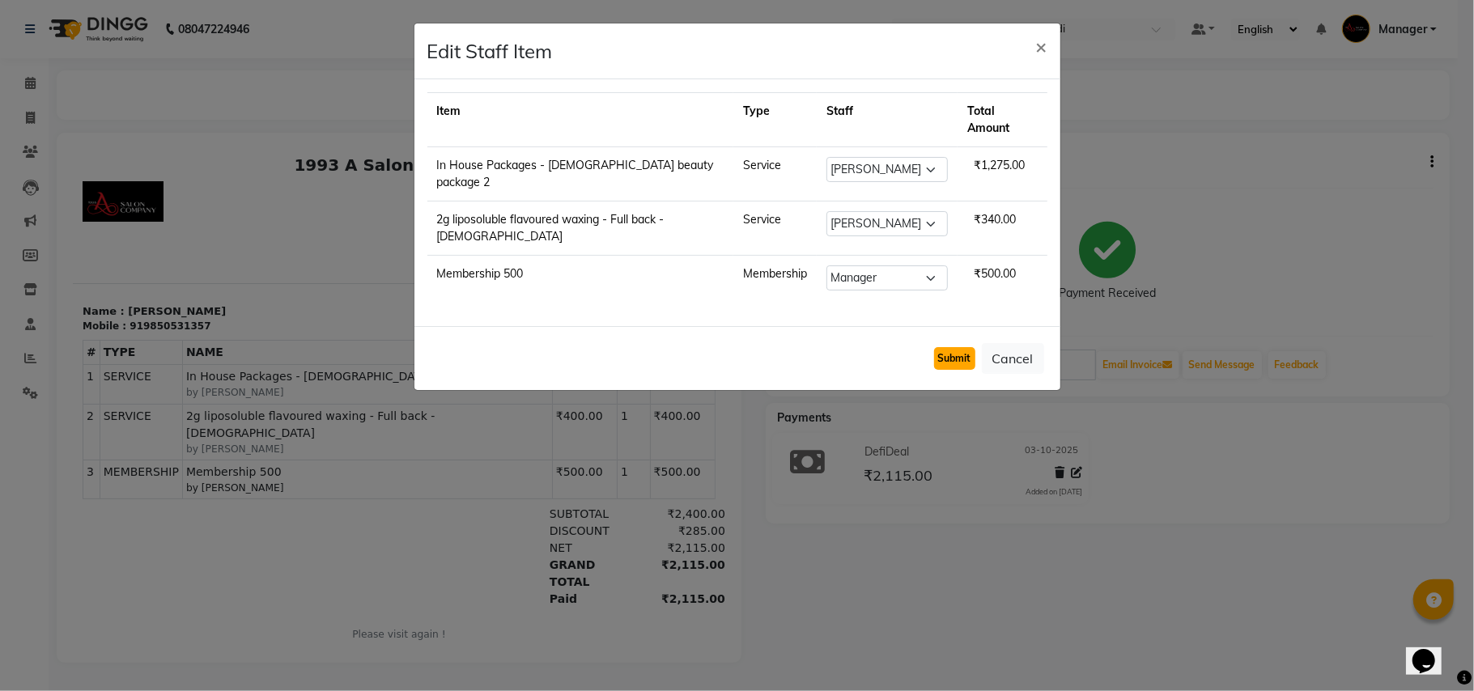
click at [963, 347] on button "Submit" at bounding box center [954, 358] width 41 height 23
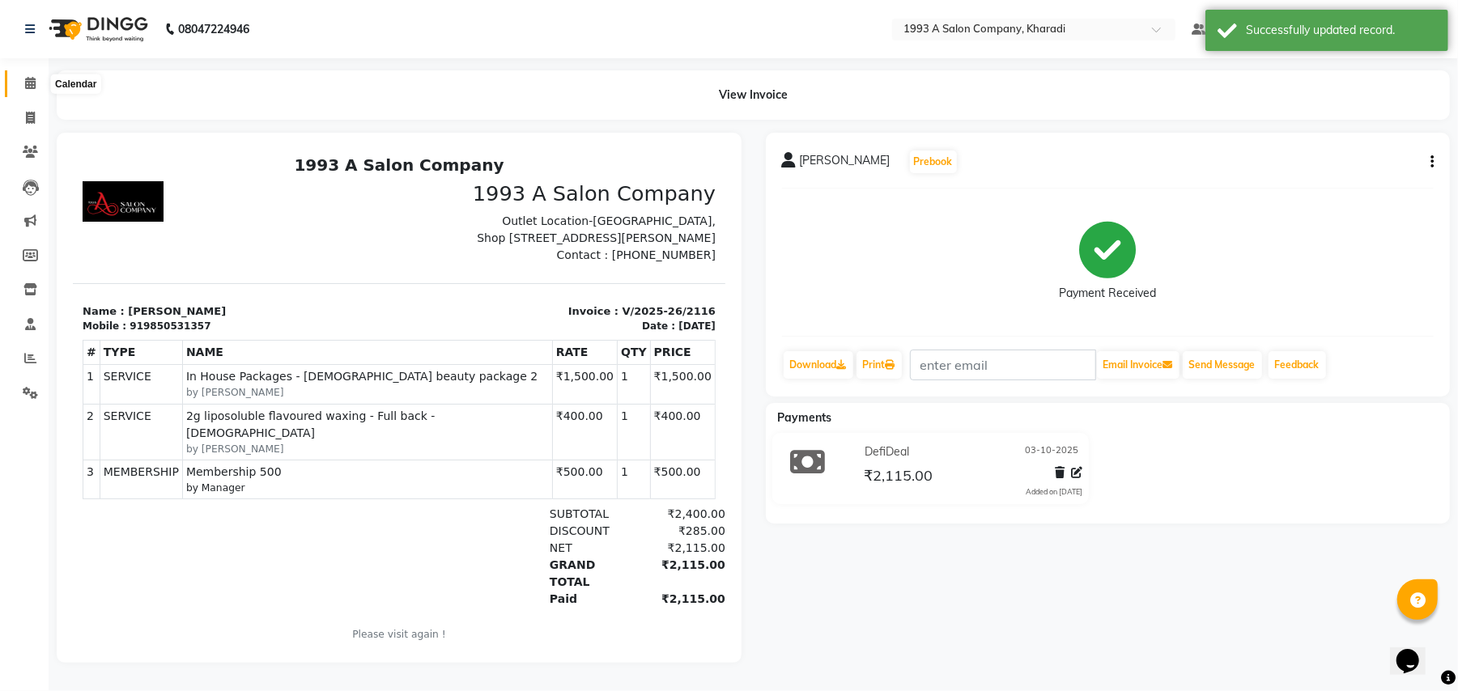
click at [31, 86] on icon at bounding box center [30, 83] width 11 height 12
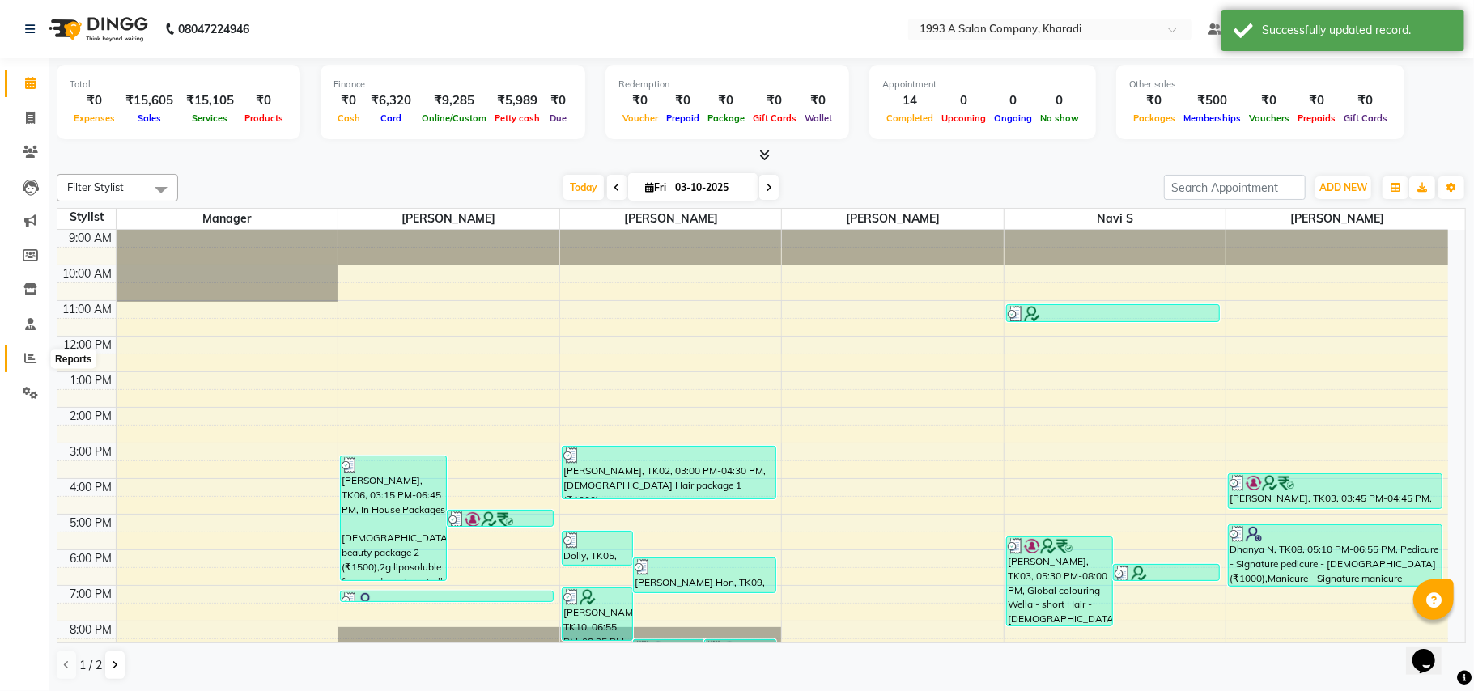
click at [32, 361] on icon at bounding box center [30, 358] width 12 height 12
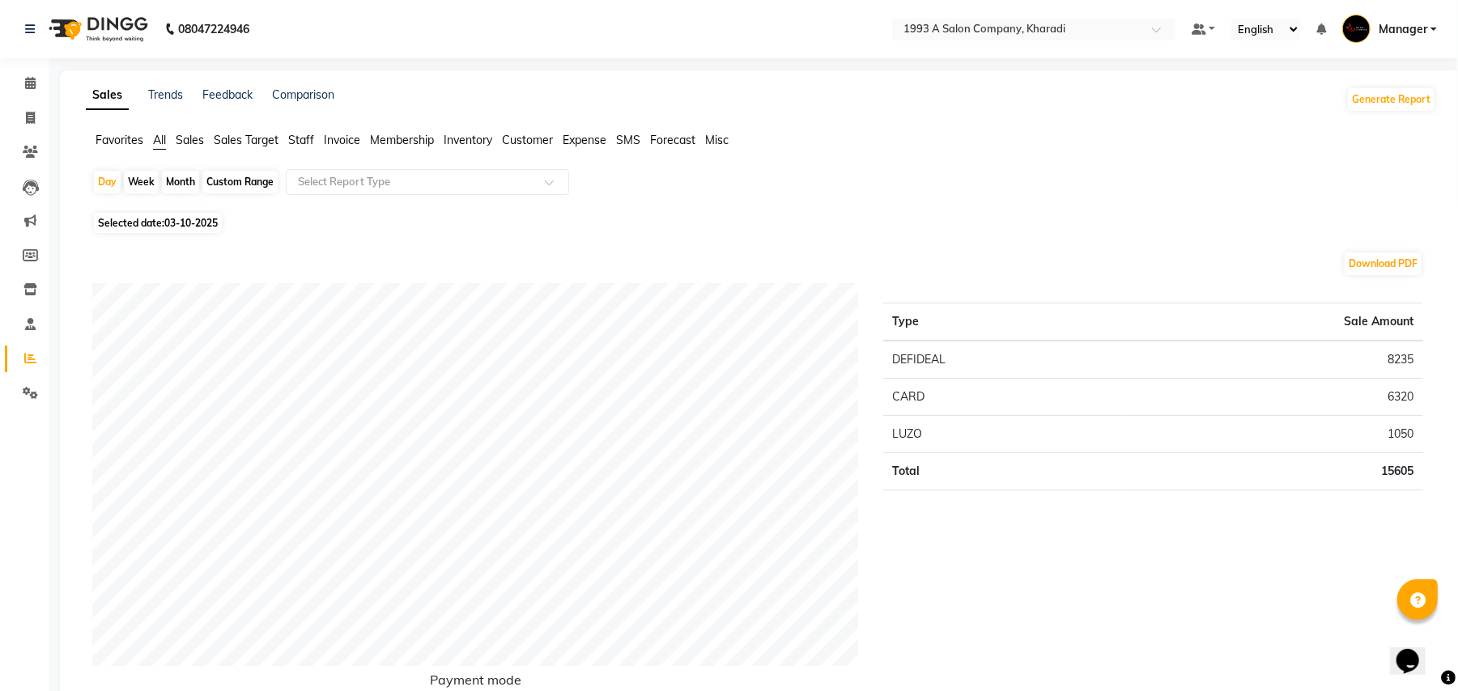
click at [250, 185] on div "Custom Range" at bounding box center [239, 182] width 75 height 23
select select "10"
select select "2025"
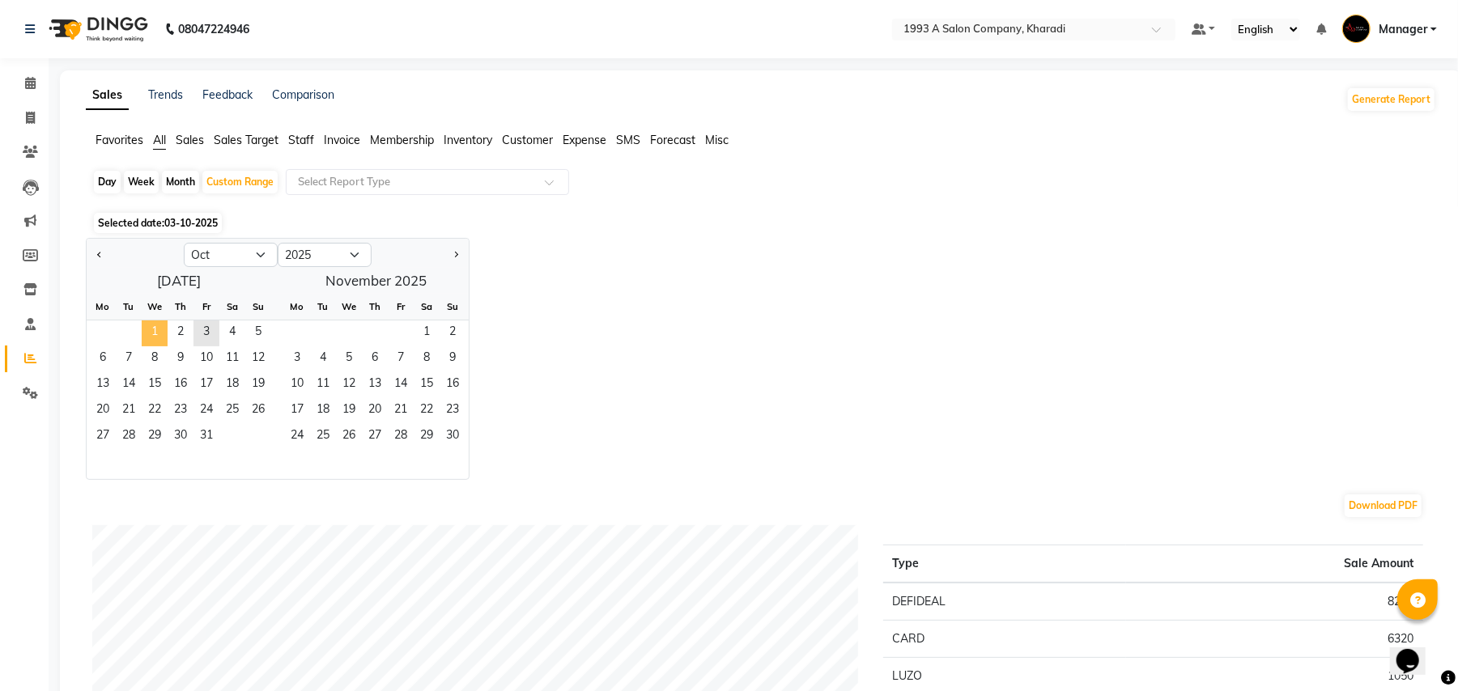
click at [157, 331] on span "1" at bounding box center [155, 334] width 26 height 26
click at [201, 335] on span "3" at bounding box center [207, 334] width 26 height 26
